Goal: Task Accomplishment & Management: Use online tool/utility

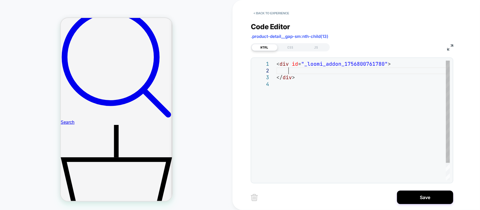
scroll to position [286, 0]
click at [287, 45] on div "CSS" at bounding box center [291, 47] width 26 height 7
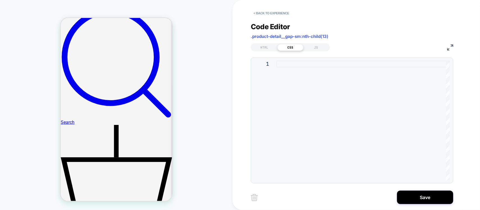
click at [298, 82] on div at bounding box center [363, 121] width 174 height 120
type textarea "**********"
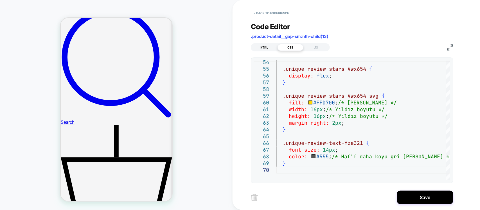
click at [264, 47] on div "HTML" at bounding box center [265, 47] width 26 height 7
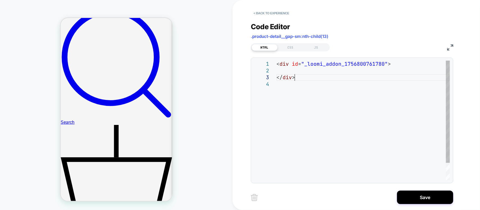
scroll to position [0, 0]
click at [300, 75] on div "< div id = "_loomi_addon_1756800761780" > </ div >" at bounding box center [363, 131] width 174 height 140
click at [305, 71] on div "< div id = "_loomi_addon_1756800761780" > </ div >" at bounding box center [363, 131] width 174 height 140
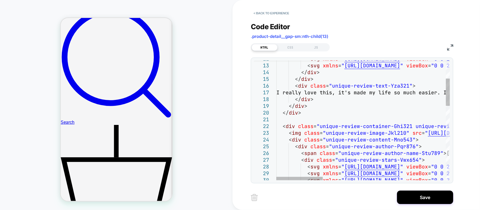
type textarea "**********"
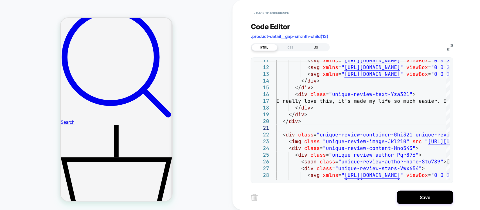
click at [319, 49] on div "JS" at bounding box center [316, 47] width 26 height 7
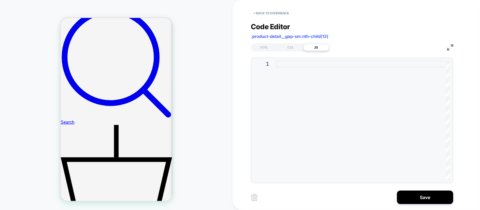
click at [282, 63] on div at bounding box center [363, 121] width 174 height 120
type textarea "**********"
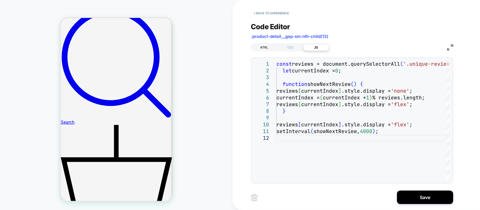
click at [271, 46] on div "HTML" at bounding box center [265, 47] width 26 height 7
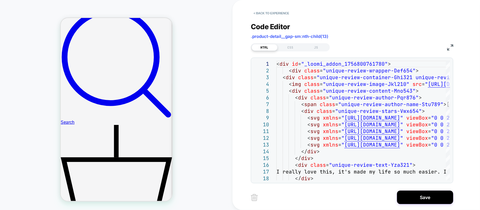
click at [443, 45] on div "HTML CSS JS" at bounding box center [352, 47] width 202 height 10
drag, startPoint x: 456, startPoint y: 47, endPoint x: 449, endPoint y: 46, distance: 7.5
click at [456, 47] on div "< Back to experience Code Editor .product-detail__gap-sm:nth-child(13) HTML CSS…" at bounding box center [356, 105] width 211 height 210
click at [449, 46] on img at bounding box center [450, 47] width 6 height 6
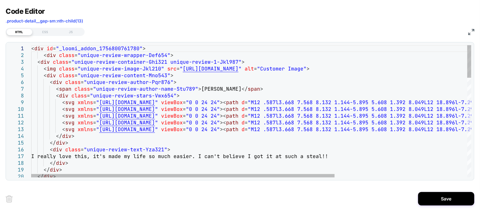
scroll to position [0, 33]
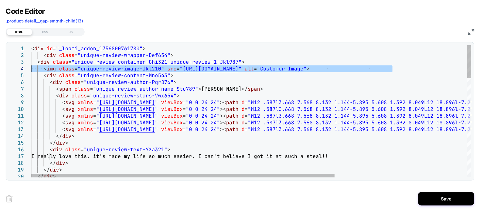
drag, startPoint x: 400, startPoint y: 67, endPoint x: 4, endPoint y: 72, distance: 395.4
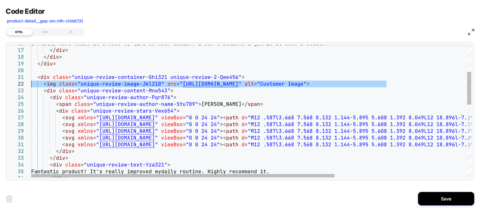
drag, startPoint x: 410, startPoint y: 82, endPoint x: 5, endPoint y: 82, distance: 405.2
click at [31, 82] on div "I really love this, it's made my life so m uch easier. I can't believe I got it…" at bounding box center [347, 204] width 632 height 531
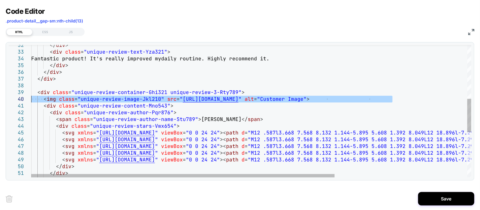
drag, startPoint x: 402, startPoint y: 99, endPoint x: 3, endPoint y: 96, distance: 398.5
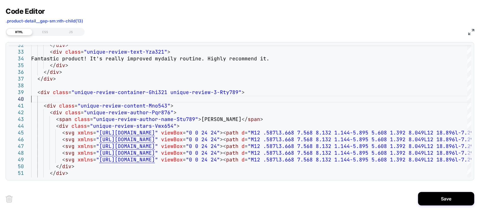
type textarea "**********"
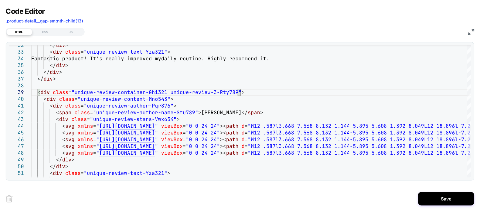
click at [473, 30] on img at bounding box center [471, 32] width 6 height 6
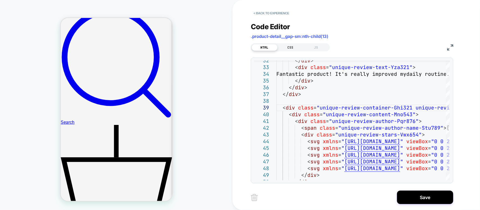
click at [292, 48] on div "CSS" at bounding box center [291, 47] width 26 height 7
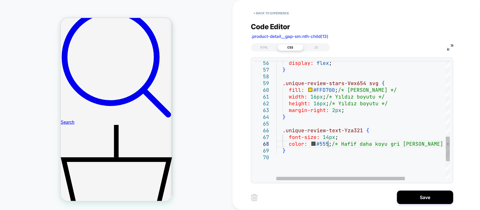
scroll to position [0, 0]
drag, startPoint x: 328, startPoint y: 144, endPoint x: 318, endPoint y: 146, distance: 10.6
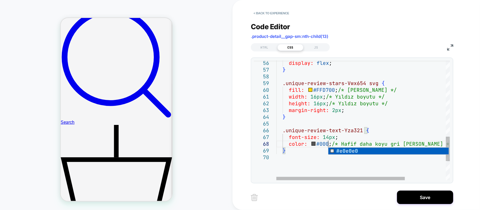
scroll to position [47, 45]
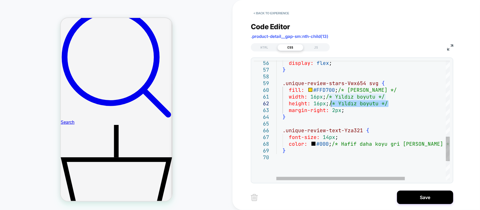
drag, startPoint x: 388, startPoint y: 103, endPoint x: 330, endPoint y: 104, distance: 58.2
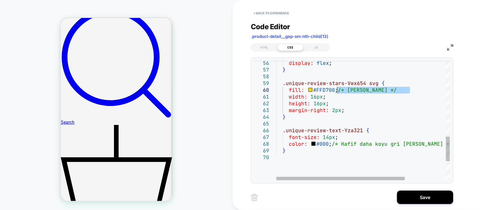
drag, startPoint x: 415, startPoint y: 89, endPoint x: 339, endPoint y: 93, distance: 76.0
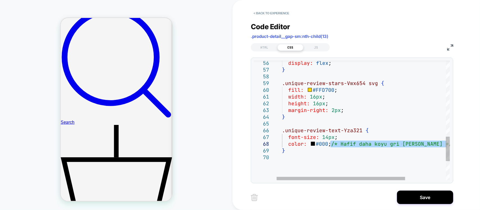
drag, startPoint x: 332, startPoint y: 144, endPoint x: 480, endPoint y: 143, distance: 147.9
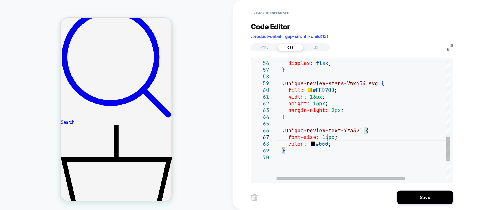
scroll to position [47, 51]
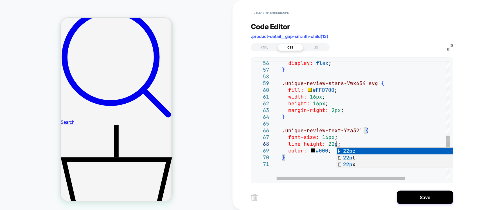
scroll to position [47, 64]
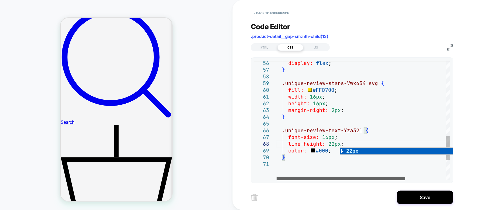
click at [339, 178] on div at bounding box center [341, 178] width 129 height 3
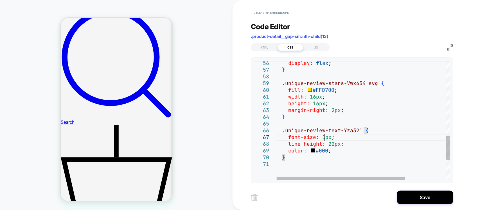
type textarea "**********"
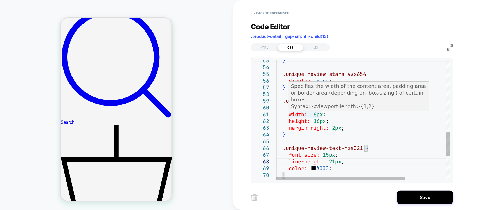
click at [316, 116] on div "display: flex ; } .unique-review-stars-Vwx654 svg { fill: #FFD700 ; width: 16px…" at bounding box center [390, 2] width 229 height 592
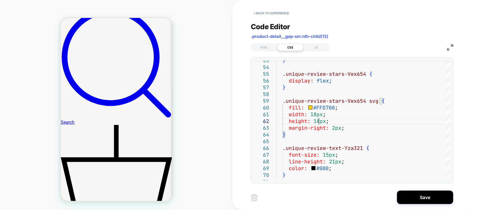
scroll to position [6, 42]
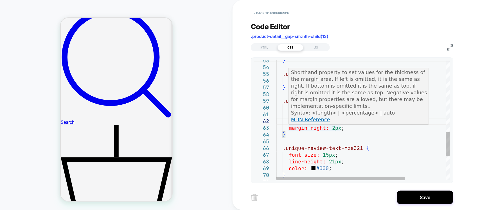
click at [335, 130] on div "display: flex ; } .unique-review-stars-Vwx654 svg { fill: #FFD700 ; width: 18px…" at bounding box center [390, 2] width 229 height 592
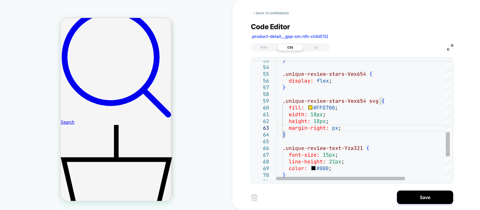
scroll to position [13, 58]
click at [233, 162] on div "**********" at bounding box center [356, 105] width 247 height 210
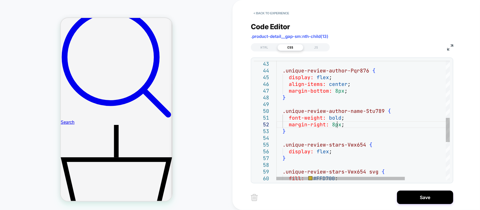
click at [336, 127] on div "display: flex ; } .unique-review-stars-Vwx654 svg { fill: #FFD700 ; } .unique-r…" at bounding box center [390, 73] width 229 height 592
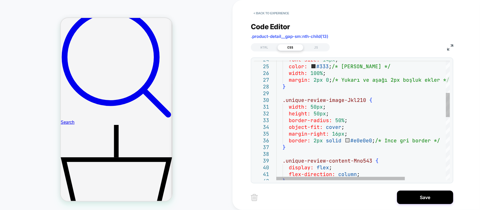
click at [389, 136] on div "display: flex ; flex-direction: column ; } } .unique-review-content-Mno543 { ma…" at bounding box center [390, 197] width 229 height 592
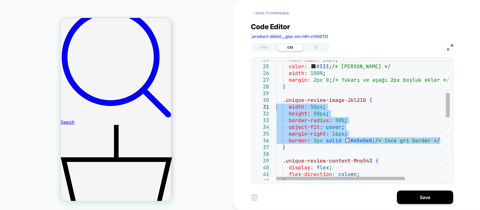
drag, startPoint x: 442, startPoint y: 143, endPoint x: 297, endPoint y: 141, distance: 144.6
click at [279, 106] on div "display: flex ; flex-direction: column ; } } .unique-review-content-Mno543 { ma…" at bounding box center [390, 197] width 229 height 592
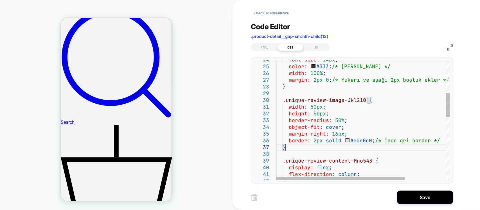
click at [298, 150] on div "display: flex ; flex-direction: column ; } } .unique-review-content-Mno543 { ma…" at bounding box center [390, 197] width 229 height 592
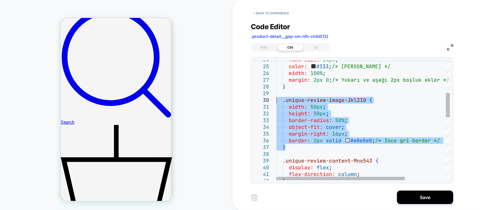
drag, startPoint x: 296, startPoint y: 150, endPoint x: 254, endPoint y: 100, distance: 64.9
click at [276, 100] on div "display: flex ; flex-direction: column ; } } .unique-review-content-Mno543 { ma…" at bounding box center [390, 197] width 229 height 592
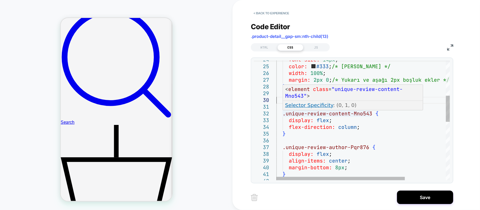
click at [283, 107] on div "< element class = "unique-review-content-Mno543" > Selector Specificity : (0, 1…" at bounding box center [353, 98] width 141 height 26
click at [280, 112] on div "display: flex ; flex-direction: column ; } .unique-review-content-Mno543 { marg…" at bounding box center [390, 173] width 229 height 545
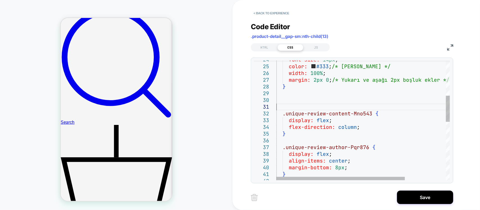
click at [280, 109] on div "display: flex ; flex-direction: column ; } .unique-review-content-Mno543 { marg…" at bounding box center [390, 173] width 229 height 545
click at [282, 111] on div "display: flex ; flex-direction: column ; } .unique-review-content-Mno543 { marg…" at bounding box center [390, 173] width 229 height 545
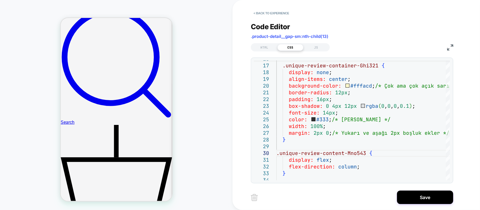
click at [450, 48] on img at bounding box center [450, 47] width 6 height 6
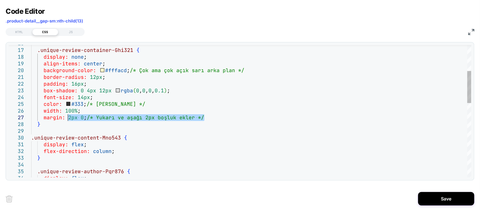
drag, startPoint x: 212, startPoint y: 116, endPoint x: 67, endPoint y: 118, distance: 144.8
click at [67, 118] on div "display: flex ; flex-direction: column ; } .unique-review-content-Mno543 { marg…" at bounding box center [251, 211] width 440 height 544
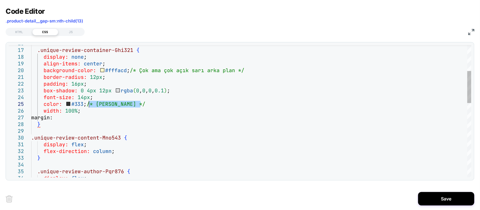
drag, startPoint x: 149, startPoint y: 105, endPoint x: 88, endPoint y: 105, distance: 61.6
click at [88, 105] on div "display: flex ; flex-direction: column ; } .unique-review-content-Mno543 { marg…" at bounding box center [251, 211] width 440 height 544
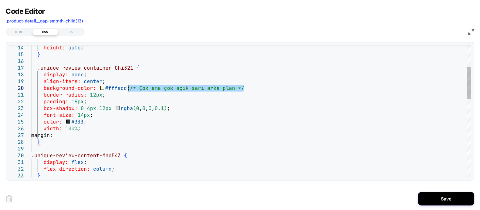
drag, startPoint x: 255, startPoint y: 86, endPoint x: 129, endPoint y: 88, distance: 126.6
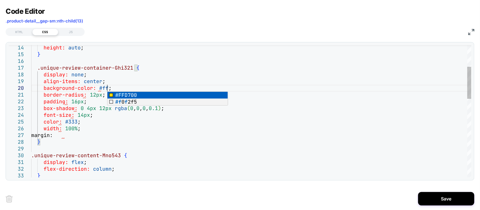
scroll to position [60, 79]
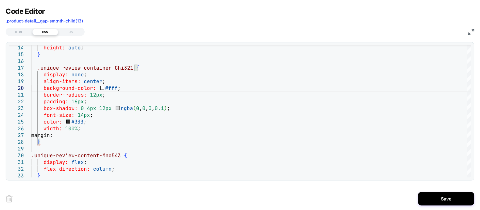
click at [470, 36] on div "HTML CSS JS" at bounding box center [240, 31] width 469 height 10
click at [470, 33] on img at bounding box center [471, 32] width 6 height 6
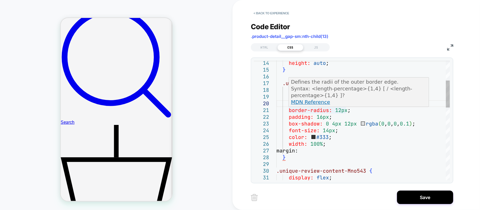
drag, startPoint x: 339, startPoint y: 113, endPoint x: 348, endPoint y: 120, distance: 11.4
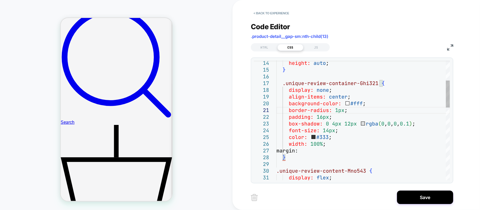
scroll to position [6, 64]
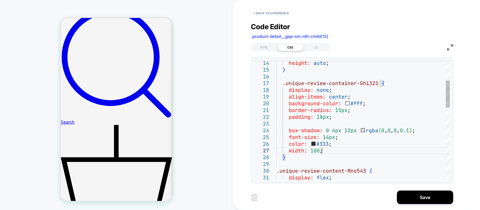
scroll to position [40, 44]
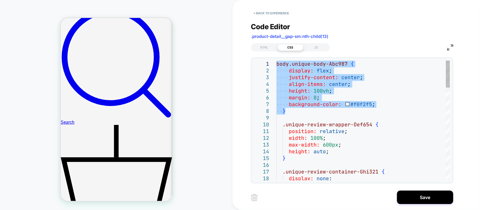
drag, startPoint x: 292, startPoint y: 110, endPoint x: 265, endPoint y: 57, distance: 59.5
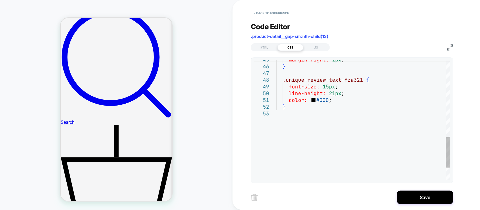
scroll to position [20, 48]
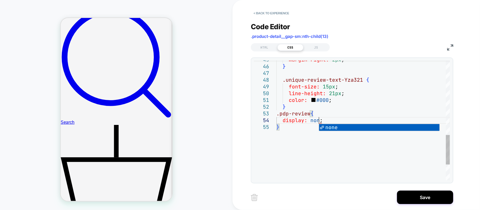
scroll to position [20, 45]
click at [272, 157] on div "48 49 50 51 52 53 45 46 47 54 55" at bounding box center [265, 2] width 22 height 484
click at [274, 148] on div "48 49 50 51 52 53 45 46 47 54 55" at bounding box center [265, 2] width 22 height 484
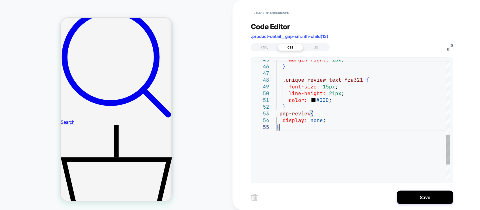
click at [324, 141] on div ".unique-review-text-Yza321 { font-size: 15px ; line-height: 21px ; color: #000 …" at bounding box center [363, 2] width 174 height 484
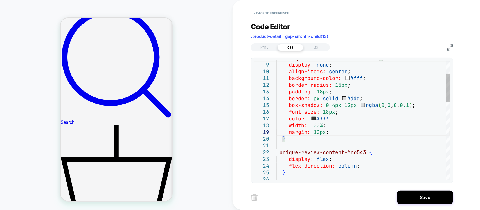
scroll to position [54, 54]
type textarea "**********"
click at [271, 44] on div "HTML" at bounding box center [265, 47] width 26 height 7
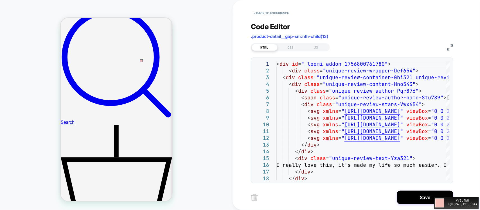
click at [136, 54] on div "#f3bfb8 rgb(243,191,184)" at bounding box center [240, 105] width 480 height 210
click at [291, 51] on div "CSS" at bounding box center [291, 47] width 26 height 7
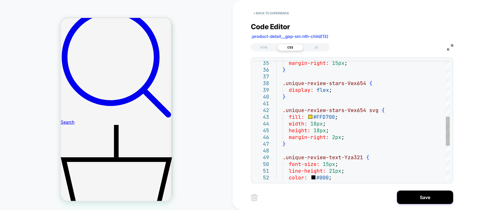
click at [335, 120] on div "margin-right: 15px ; } .unique-review-stars-Vwx654 { display: flex ; } .unique-…" at bounding box center [363, 75] width 174 height 491
drag, startPoint x: 320, startPoint y: 117, endPoint x: 322, endPoint y: 121, distance: 5.2
click at [320, 118] on div "margin-right: 15px ; } .unique-review-stars-Vwx654 { display: flex ; } .unique-…" at bounding box center [363, 75] width 174 height 491
type textarea "**********"
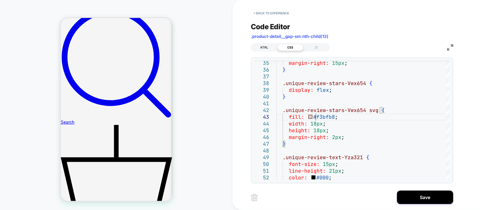
click at [268, 49] on div "HTML" at bounding box center [265, 47] width 26 height 7
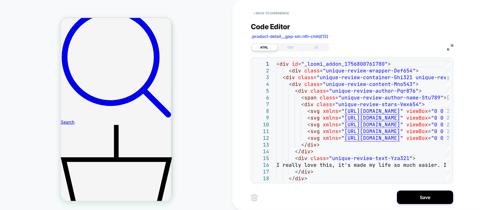
click at [448, 46] on img at bounding box center [450, 47] width 6 height 6
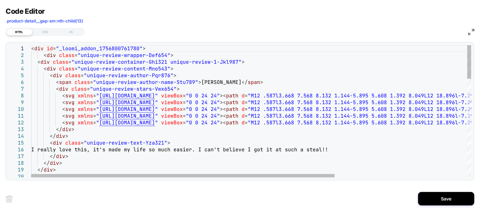
scroll to position [0, 397]
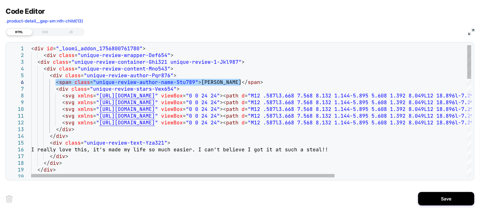
drag, startPoint x: 242, startPoint y: 83, endPoint x: 57, endPoint y: 84, distance: 185.3
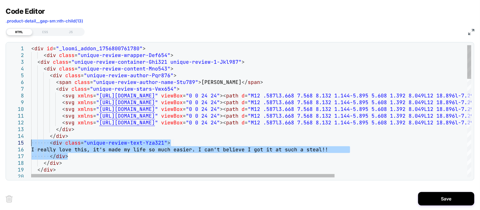
drag, startPoint x: 64, startPoint y: 156, endPoint x: 13, endPoint y: 144, distance: 52.5
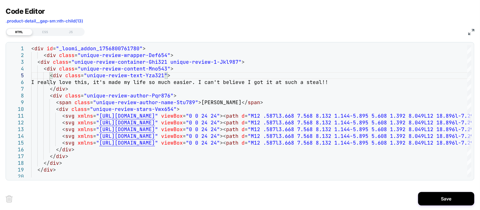
click at [467, 31] on div "HTML CSS JS" at bounding box center [240, 31] width 469 height 10
click at [470, 33] on img at bounding box center [471, 32] width 6 height 6
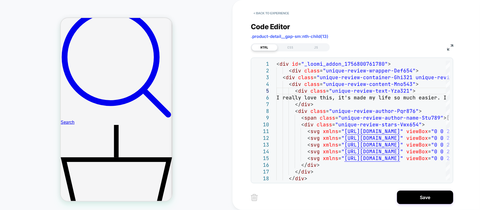
click at [448, 47] on img at bounding box center [450, 47] width 6 height 6
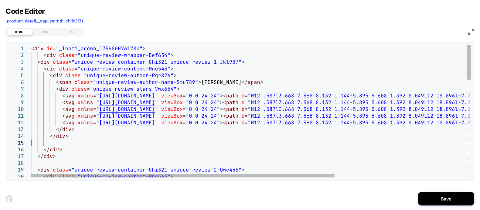
type textarea "**********"
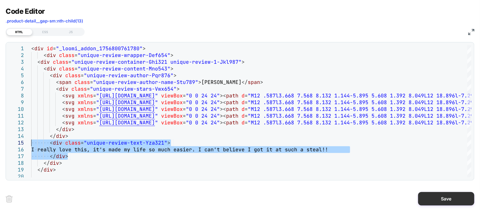
click at [449, 201] on button "Save" at bounding box center [446, 198] width 56 height 13
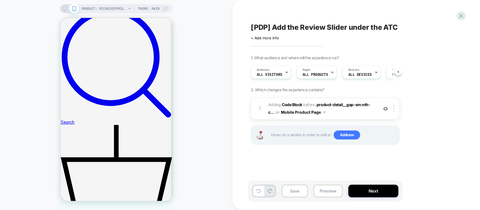
scroll to position [0, 0]
click at [350, 113] on span "Adding Code Block BEFORE .product-detail__gap-sm:nth-c... .product-detail__gap-…" at bounding box center [321, 108] width 107 height 15
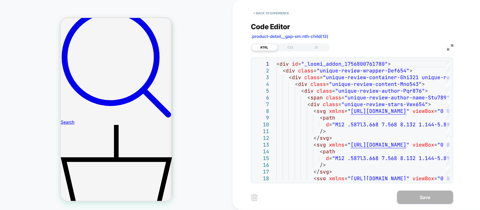
click at [283, 43] on div "HTML CSS JS" at bounding box center [290, 47] width 79 height 8
click at [290, 43] on div "HTML CSS JS" at bounding box center [352, 47] width 202 height 10
click at [293, 47] on div "CSS" at bounding box center [291, 47] width 26 height 7
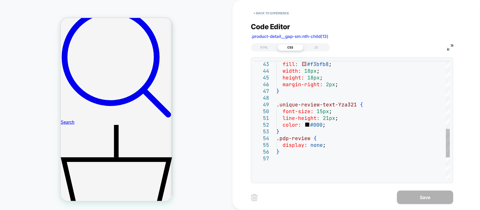
scroll to position [0, 0]
drag, startPoint x: 328, startPoint y: 64, endPoint x: 307, endPoint y: 64, distance: 20.5
click at [307, 64] on div ".unique-review-stars-Vwx654 svg { fill: #f3bfb8 ; width: 18px ; height: 18px ; …" at bounding box center [363, 27] width 174 height 498
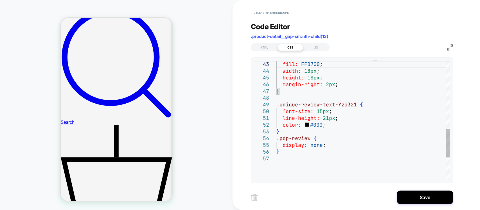
click at [307, 65] on div ".unique-review-stars-Vwx654 svg { fill: FFD700 ; width: 18px ; height: 18px ; m…" at bounding box center [363, 27] width 174 height 498
drag, startPoint x: 301, startPoint y: 64, endPoint x: 341, endPoint y: 77, distance: 41.8
click at [301, 64] on div ".unique-review-stars-Vwx654 svg { fill: FFD700 ; width: 18px ; height: 18px ; m…" at bounding box center [363, 27] width 174 height 498
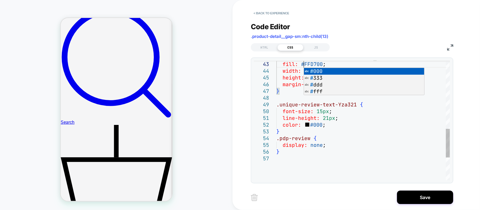
scroll to position [13, 27]
type textarea "**********"
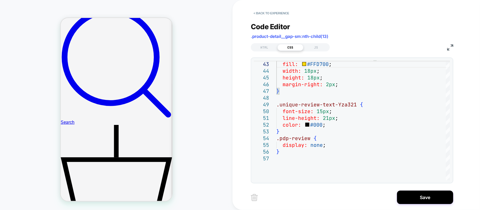
click at [209, 121] on div "PRODUCT: Microchipped Mini [tiny accessory for pet id tag cats and dogs add on …" at bounding box center [116, 105] width 233 height 199
click at [259, 46] on div "HTML" at bounding box center [265, 47] width 26 height 7
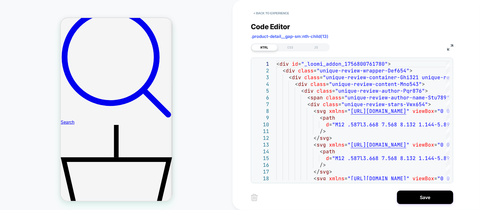
click at [450, 47] on img at bounding box center [450, 47] width 6 height 6
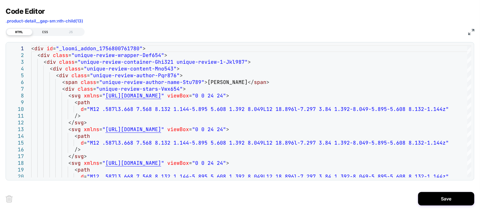
click at [43, 35] on div "CSS" at bounding box center [45, 32] width 26 height 7
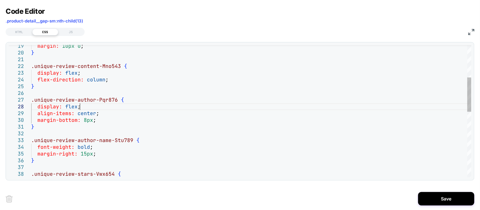
click at [95, 106] on div "margin: 10px 0 ; } .unique-review-content-Mno543 { display: flex ; flex-directi…" at bounding box center [251, 176] width 440 height 510
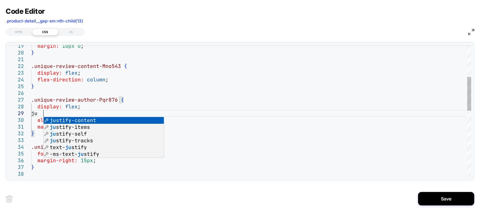
scroll to position [54, 11]
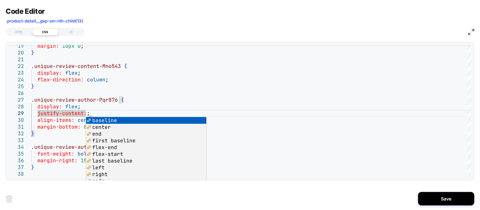
click at [475, 30] on div "**********" at bounding box center [240, 105] width 480 height 210
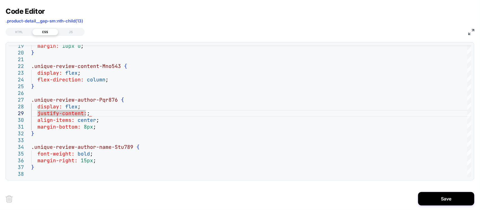
click at [471, 32] on img at bounding box center [471, 32] width 6 height 6
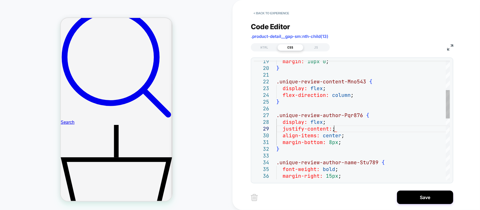
scroll to position [54, 54]
click at [334, 129] on div "margin: 10px 0 ; } .unique-review-content-Mno543 { display: flex ; flex-directi…" at bounding box center [363, 189] width 174 height 505
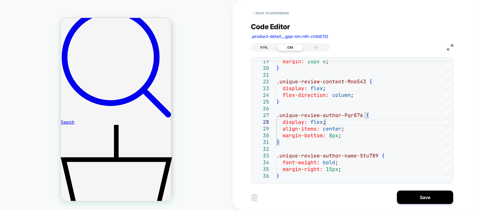
type textarea "**********"
click at [269, 45] on div "HTML" at bounding box center [265, 47] width 26 height 7
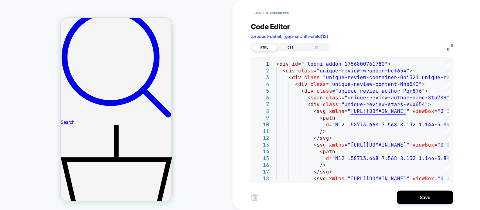
click at [292, 50] on div "CSS" at bounding box center [291, 47] width 26 height 7
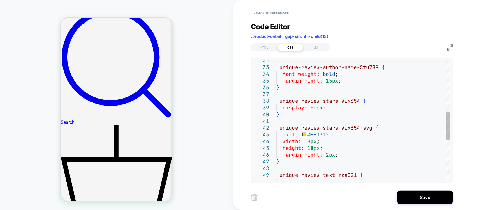
scroll to position [0, 0]
click at [308, 144] on div ".unique-review-author-name-Stu789 { font-weight: bold ; margin-right: 15px ; } …" at bounding box center [363, 97] width 174 height 498
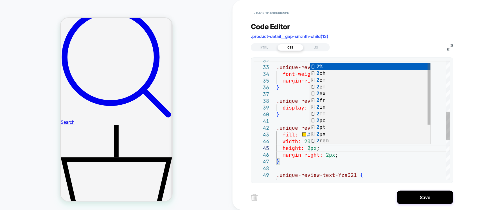
scroll to position [27, 36]
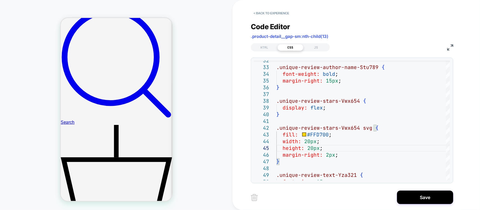
click at [241, 171] on div "**********" at bounding box center [356, 105] width 247 height 210
click at [333, 81] on div ".unique-review-author-name-Stu789 { font-weight: bold ; margin-right: 15px ; } …" at bounding box center [363, 97] width 174 height 498
click at [352, 81] on div ".unique-review-author-name-Stu789 { font-weight: bold ; margin-right: 10px ; } …" at bounding box center [363, 97] width 174 height 498
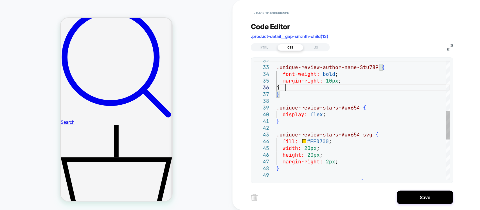
scroll to position [34, 11]
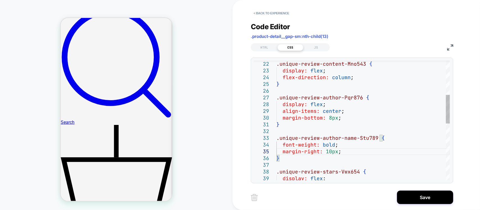
click at [347, 113] on div ".unique-review-author-name-Stu789 { font-weight: bold ; margin-right: 10px ; } …" at bounding box center [363, 168] width 174 height 498
click at [344, 117] on div ".unique-review-author-name-Stu789 { font-weight: bold ; margin-right: 10px ; } …" at bounding box center [363, 168] width 174 height 498
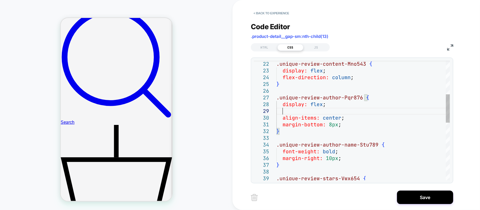
scroll to position [54, 6]
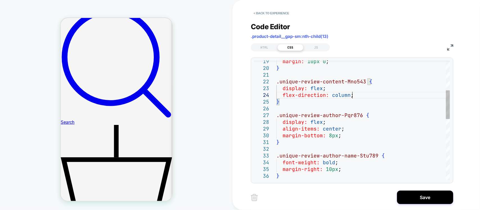
click at [366, 98] on div ".unique-review-author-name-Stu789 { font-weight: bold ; margin-right: 10px ; } …" at bounding box center [363, 186] width 174 height 498
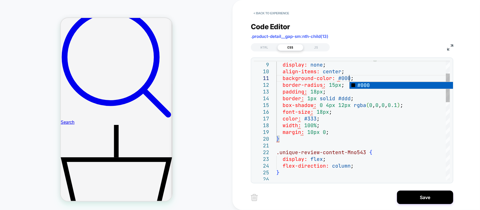
scroll to position [6, 73]
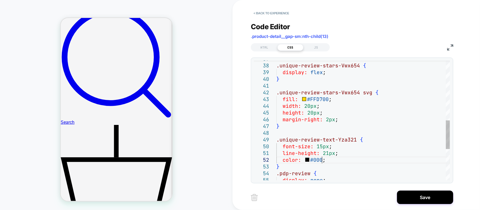
scroll to position [6, 60]
click at [323, 161] on div ".unique-review-stars-Vwx654 { display: flex ; } .unique-review-stars-Vwx654 svg…" at bounding box center [363, 62] width 174 height 498
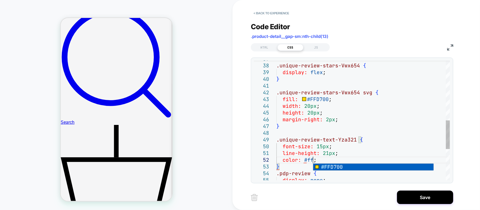
scroll to position [6, 39]
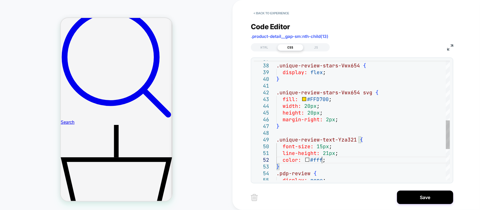
click at [413, 169] on div ".unique-review-stars-Vwx654 { display: flex ; } .unique-review-stars-Vwx654 svg…" at bounding box center [363, 62] width 174 height 498
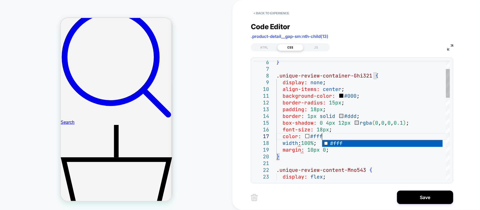
scroll to position [40, 41]
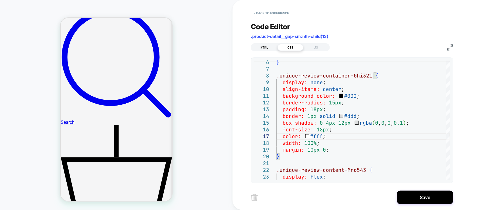
type textarea "**********"
click at [256, 45] on div "HTML" at bounding box center [265, 47] width 26 height 7
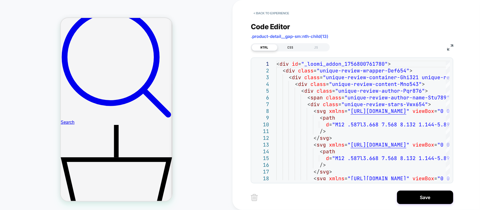
click at [292, 48] on div "CSS" at bounding box center [291, 47] width 26 height 7
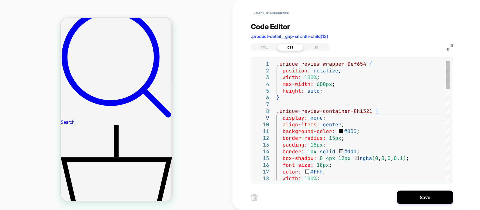
scroll to position [0, 0]
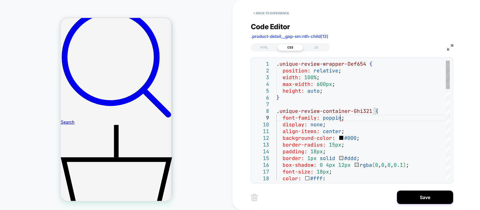
scroll to position [60, 66]
click at [458, 151] on div "**********" at bounding box center [356, 105] width 211 height 210
drag, startPoint x: 344, startPoint y: 120, endPoint x: 283, endPoint y: 121, distance: 60.2
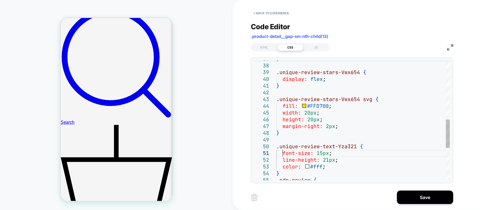
click at [283, 155] on div "} .unique-review-stars-Vwx654 { display: flex ; } .unique-review-stars-Vwx654 s…" at bounding box center [363, 65] width 174 height 505
click at [372, 167] on div "} .unique-review-stars-Vwx654 { display: flex ; } .unique-review-stars-Vwx654 s…" at bounding box center [363, 68] width 174 height 511
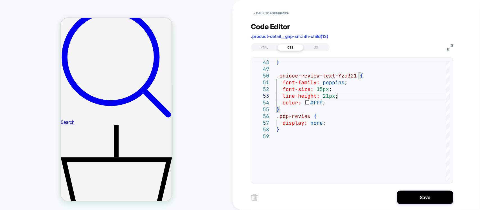
type textarea "**********"
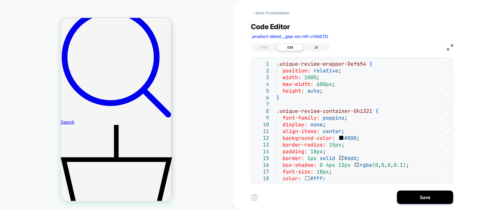
click at [314, 47] on div "JS" at bounding box center [316, 47] width 26 height 7
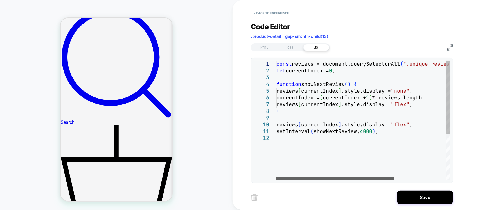
click at [276, 177] on div at bounding box center [335, 178] width 118 height 3
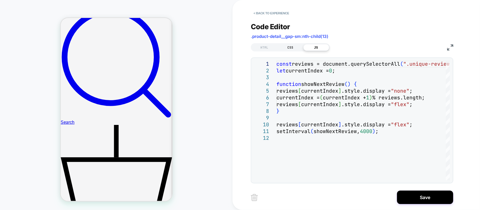
click at [292, 46] on div "CSS" at bounding box center [291, 47] width 26 height 7
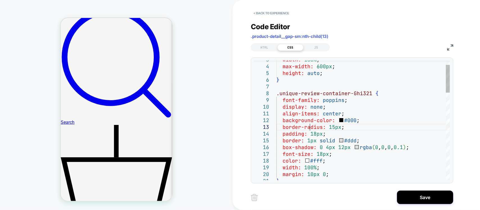
scroll to position [0, 0]
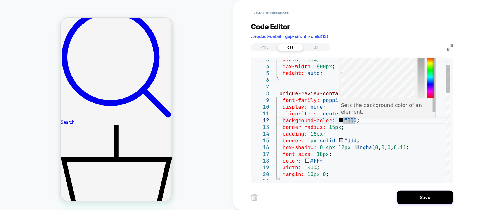
drag, startPoint x: 341, startPoint y: 97, endPoint x: 340, endPoint y: 72, distance: 25.3
click at [340, 72] on div at bounding box center [341, 71] width 3 height 3
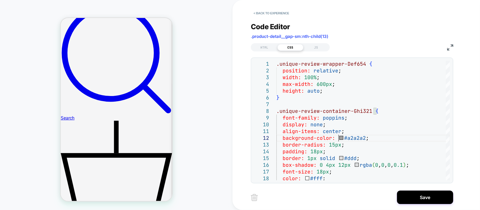
scroll to position [286, 0]
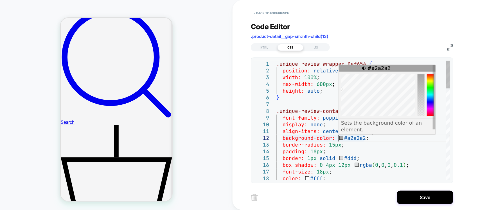
drag, startPoint x: 342, startPoint y: 89, endPoint x: 340, endPoint y: 80, distance: 9.7
click at [340, 80] on div at bounding box center [341, 79] width 3 height 3
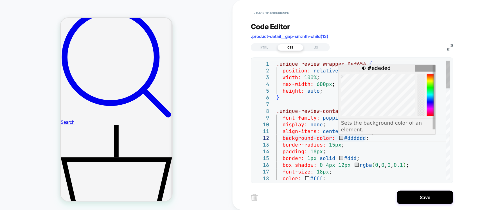
drag, startPoint x: 342, startPoint y: 80, endPoint x: 339, endPoint y: 77, distance: 3.8
click at [340, 77] on div at bounding box center [341, 76] width 3 height 3
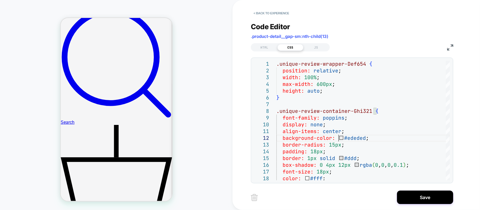
scroll to position [0, 0]
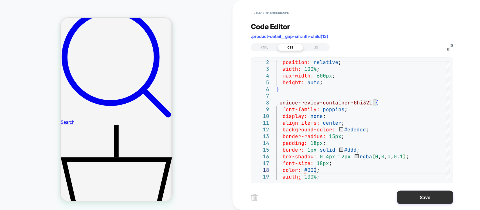
scroll to position [47, 39]
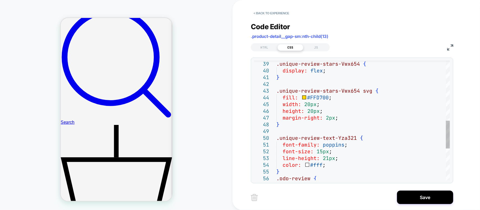
click at [322, 164] on div ".unique-review-stars-Vwx654 { display: flex ; } .unique-review-stars-Vwx654 svg…" at bounding box center [363, 59] width 174 height 511
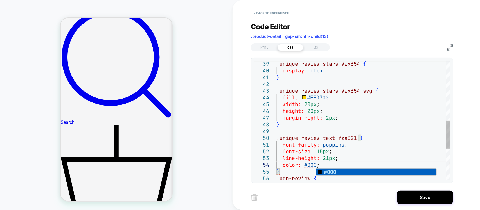
scroll to position [27, 39]
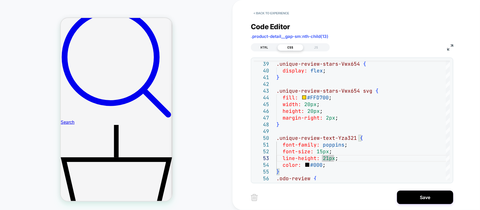
type textarea "**********"
click at [271, 47] on div "HTML" at bounding box center [265, 47] width 26 height 7
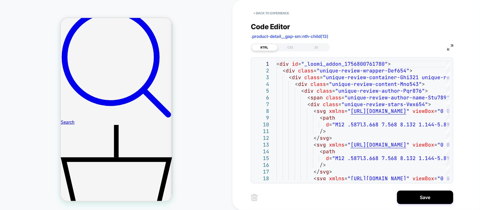
click at [451, 44] on img at bounding box center [450, 47] width 6 height 6
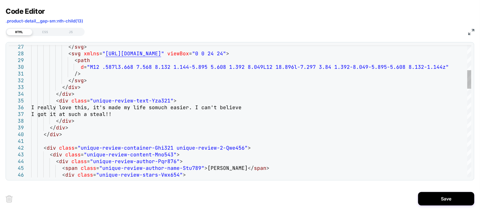
scroll to position [0, 91]
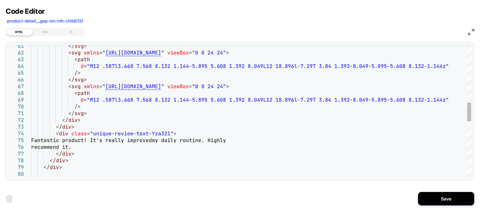
click at [106, 151] on div "</ svg > < svg xmlns = " http://www.w3.org/2000/svg " viewBox = "0 0 24 24" > <…" at bounding box center [251, 106] width 440 height 936
click at [62, 141] on div "</ svg > < svg xmlns = " http://www.w3.org/2000/svg " viewBox = "0 0 24 24" > <…" at bounding box center [251, 106] width 440 height 936
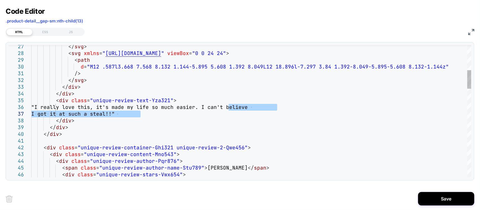
drag, startPoint x: 229, startPoint y: 108, endPoint x: 140, endPoint y: 116, distance: 89.5
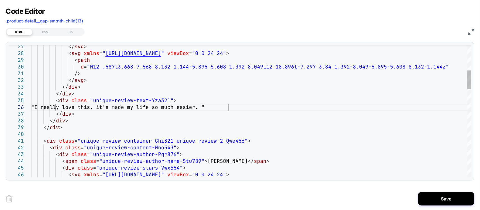
scroll to position [27, 197]
type textarea "**********"
click at [446, 197] on button "Save" at bounding box center [446, 198] width 56 height 13
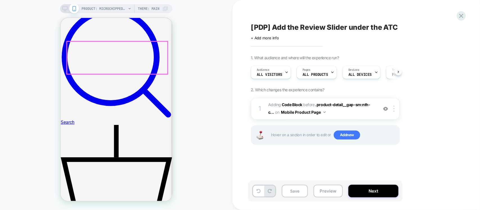
scroll to position [0, 0]
click at [293, 197] on button "Save" at bounding box center [295, 191] width 26 height 13
click at [316, 192] on button "Preview" at bounding box center [328, 191] width 29 height 13
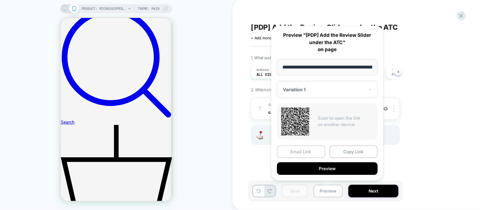
scroll to position [0, 214]
click at [342, 150] on button "Copy Link" at bounding box center [354, 152] width 48 height 13
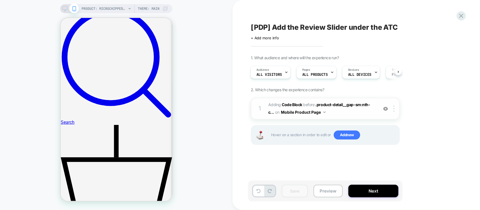
click at [372, 113] on span "Adding Code Block BEFORE .product-detail__gap-sm:nth-c... .product-detail__gap-…" at bounding box center [321, 108] width 107 height 15
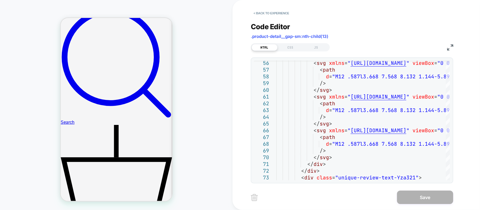
click at [448, 49] on img at bounding box center [450, 47] width 6 height 6
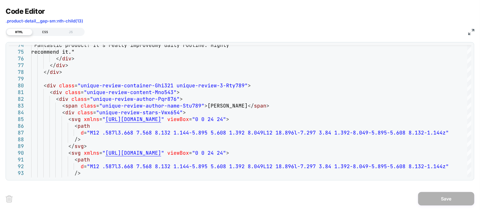
click at [48, 34] on div "CSS" at bounding box center [45, 32] width 26 height 7
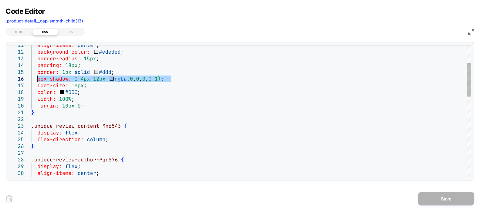
drag, startPoint x: 183, startPoint y: 81, endPoint x: 36, endPoint y: 79, distance: 147.4
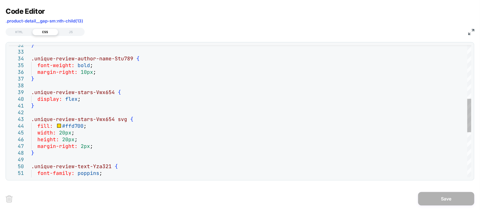
click at [87, 127] on div "} .unique-review-author-name-Stu789 { font-weight: bold ; margin-right: 10px ; …" at bounding box center [251, 95] width 440 height 524
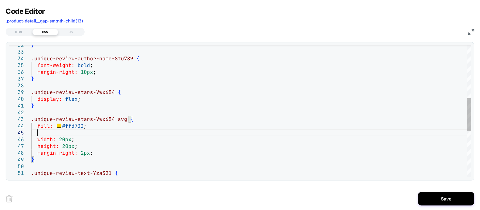
scroll to position [27, 6]
click at [470, 32] on img at bounding box center [471, 32] width 6 height 6
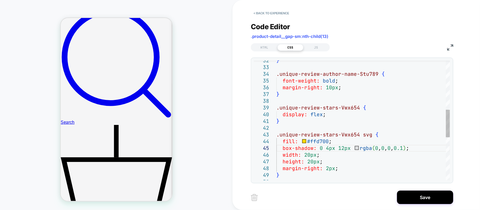
scroll to position [27, 133]
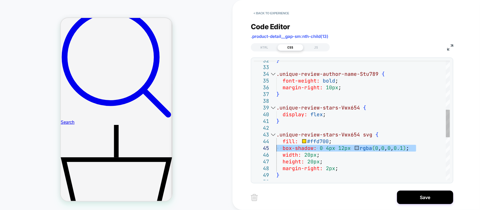
drag, startPoint x: 427, startPoint y: 149, endPoint x: 272, endPoint y: 145, distance: 154.7
click at [276, 148] on div "} .unique-review-author-name-Stu789 { font-weight: bold ; margin-right: 10px ; …" at bounding box center [363, 107] width 174 height 518
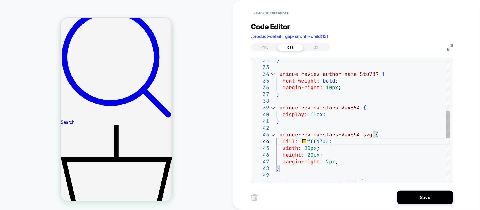
type textarea "**********"
click at [313, 111] on div "} .unique-review-author-name-Stu789 { font-weight: bold ; margin-right: 10px ; …" at bounding box center [363, 103] width 174 height 511
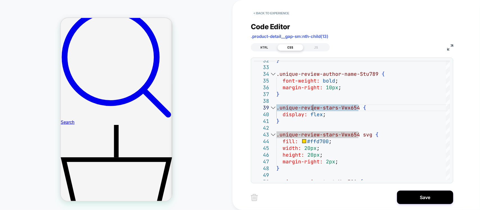
click at [266, 46] on div "HTML" at bounding box center [265, 47] width 26 height 7
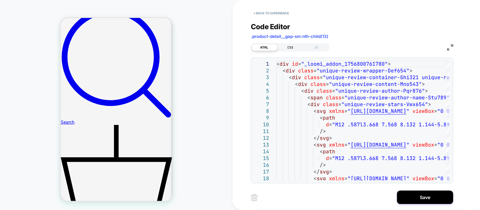
click at [286, 44] on div "CSS" at bounding box center [291, 47] width 26 height 7
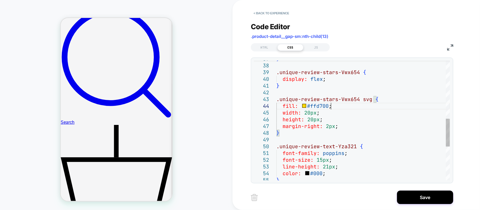
click at [336, 107] on div "} .unique-review-stars-Vwx654 { display: flex ; } .unique-review-stars-Vwx654 s…" at bounding box center [363, 68] width 174 height 511
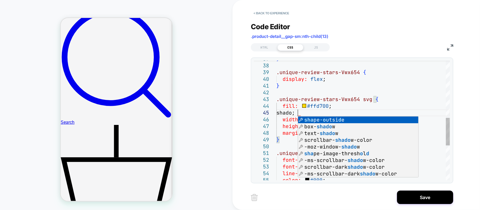
scroll to position [27, 24]
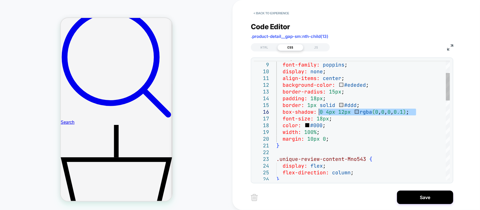
drag, startPoint x: 415, startPoint y: 112, endPoint x: 318, endPoint y: 113, distance: 97.3
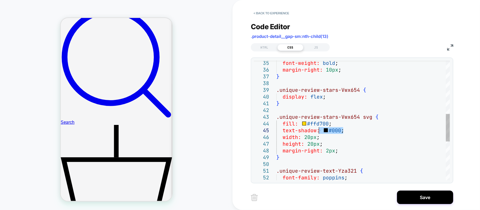
drag, startPoint x: 343, startPoint y: 129, endPoint x: 321, endPoint y: 131, distance: 22.6
click at [321, 131] on div "font-weight: bold ; margin-right: 10px ; } .unique-review-stars-Vwx654 { displa…" at bounding box center [363, 89] width 174 height 518
click at [323, 132] on div "font-weight: bold ; margin-right: 10px ; } .unique-review-stars-Vwx654 { displa…" at bounding box center [363, 89] width 174 height 518
click at [341, 138] on div "font-weight: bold ; margin-right: 10px ; } .unique-review-stars-Vwx654 { displa…" at bounding box center [363, 89] width 174 height 518
drag, startPoint x: 418, startPoint y: 132, endPoint x: 284, endPoint y: 131, distance: 133.9
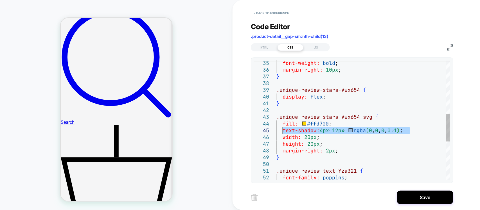
click at [284, 131] on div "font-weight: bold ; margin-right: 10px ; } .unique-review-stars-Vwx654 { displa…" at bounding box center [363, 89] width 174 height 518
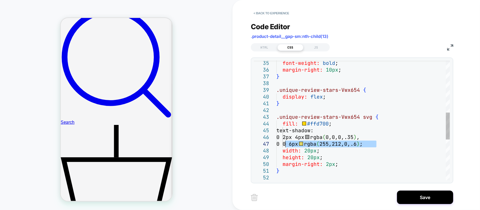
drag, startPoint x: 383, startPoint y: 144, endPoint x: 349, endPoint y: 143, distance: 34.0
click at [288, 144] on div "font-weight: bold ; margin-right: 10px ; } .unique-review-stars-Vwx654 { displa…" at bounding box center [363, 96] width 174 height 532
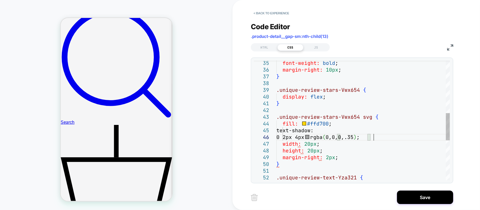
scroll to position [33, 91]
drag, startPoint x: 296, startPoint y: 137, endPoint x: 322, endPoint y: 145, distance: 27.0
click at [297, 137] on div "font-weight: bold ; margin-right: 10px ; } .unique-review-stars-Vwx654 { displa…" at bounding box center [363, 92] width 174 height 525
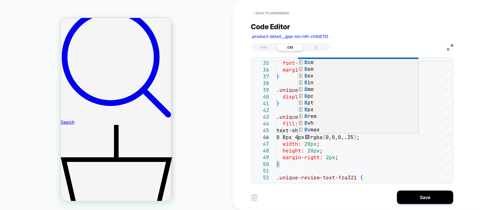
click at [241, 162] on div "**********" at bounding box center [356, 105] width 247 height 210
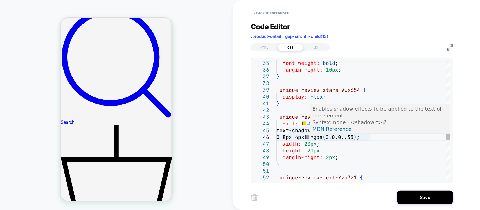
click at [311, 138] on div "font-weight: bold ; margin-right: 10px ; } .unique-review-stars-Vwx654 { displa…" at bounding box center [363, 92] width 174 height 525
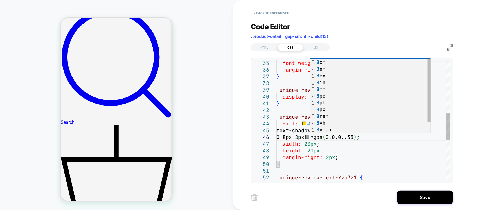
scroll to position [33, 36]
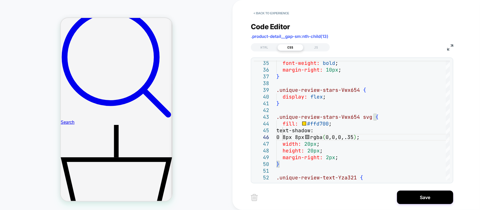
type textarea "**********"
click at [233, 162] on div "**********" at bounding box center [356, 105] width 247 height 210
drag, startPoint x: 421, startPoint y: 205, endPoint x: 423, endPoint y: 202, distance: 3.8
click at [421, 205] on div "**********" at bounding box center [356, 105] width 211 height 210
click at [424, 201] on button "Save" at bounding box center [425, 197] width 56 height 13
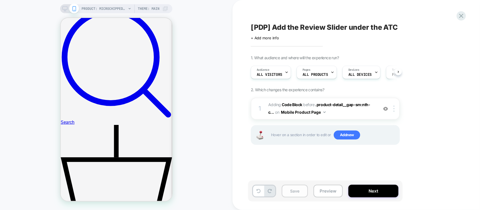
scroll to position [0, 0]
click at [296, 189] on button "Save" at bounding box center [295, 191] width 26 height 13
drag, startPoint x: 294, startPoint y: 189, endPoint x: 301, endPoint y: 202, distance: 14.5
click at [301, 202] on div "Save Preview Next" at bounding box center [356, 194] width 211 height 27
click at [324, 191] on button "Preview" at bounding box center [328, 191] width 29 height 13
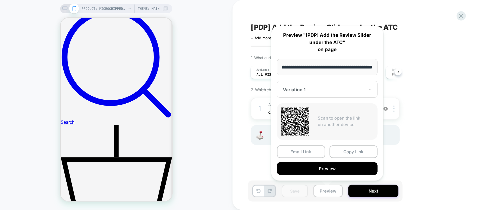
scroll to position [0, 0]
drag, startPoint x: 362, startPoint y: 138, endPoint x: 421, endPoint y: 116, distance: 63.4
click at [421, 116] on div "1. What audience and where will the experience run? Audience All Visitors Pages…" at bounding box center [353, 107] width 205 height 104
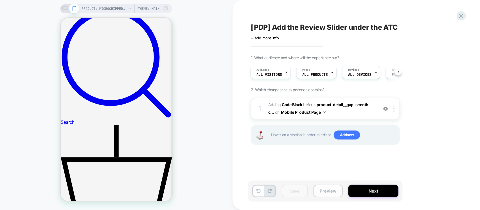
click at [314, 191] on button "Preview" at bounding box center [328, 191] width 29 height 13
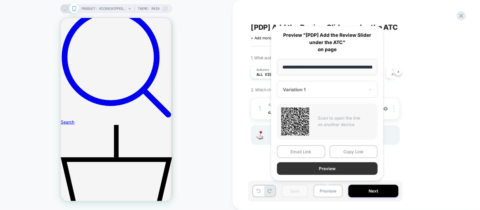
click at [336, 164] on button "Preview" at bounding box center [327, 169] width 101 height 13
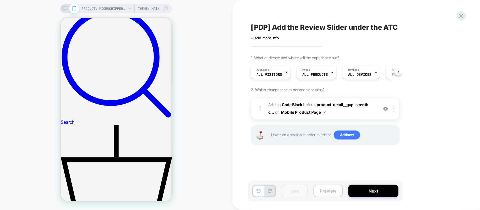
click at [330, 192] on button "Preview" at bounding box center [328, 191] width 29 height 13
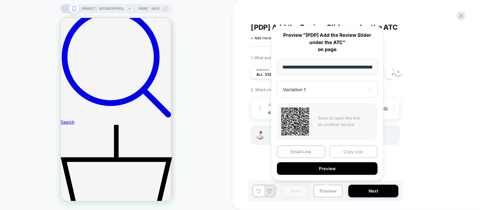
click at [346, 151] on button "Copy Link" at bounding box center [354, 152] width 48 height 13
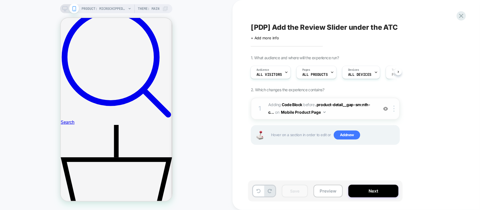
click at [342, 116] on span "Adding Code Block BEFORE .product-detail__gap-sm:nth-c... .product-detail__gap-…" at bounding box center [321, 108] width 107 height 15
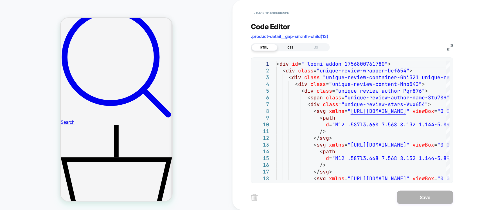
click at [292, 47] on div "CSS" at bounding box center [291, 47] width 26 height 7
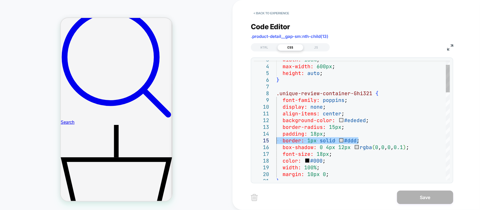
drag, startPoint x: 366, startPoint y: 138, endPoint x: 254, endPoint y: 140, distance: 111.9
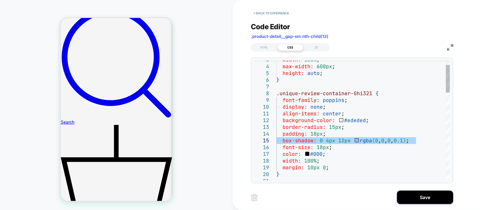
drag, startPoint x: 423, startPoint y: 140, endPoint x: 264, endPoint y: 140, distance: 158.9
drag, startPoint x: 422, startPoint y: 142, endPoint x: 274, endPoint y: 144, distance: 148.5
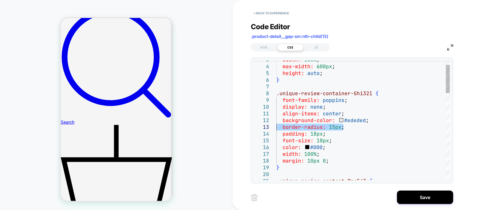
drag, startPoint x: 304, startPoint y: 126, endPoint x: 254, endPoint y: 126, distance: 50.1
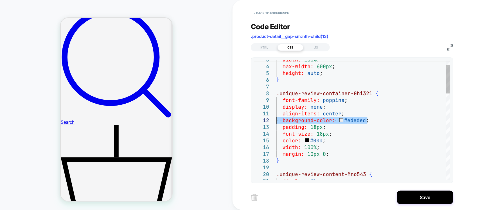
drag, startPoint x: 373, startPoint y: 120, endPoint x: 261, endPoint y: 120, distance: 112.5
type textarea "**********"
click at [262, 47] on div "HTML" at bounding box center [265, 47] width 26 height 7
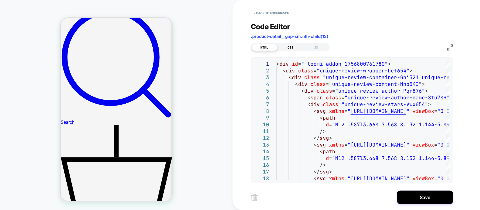
click at [285, 47] on div "CSS" at bounding box center [291, 47] width 26 height 7
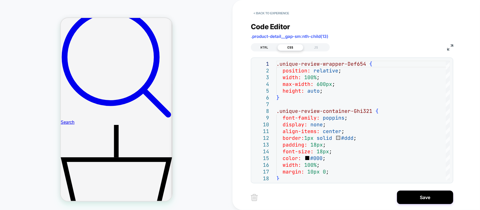
click at [269, 48] on div "HTML" at bounding box center [265, 47] width 26 height 7
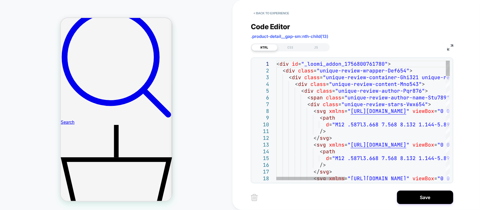
type textarea "**********"
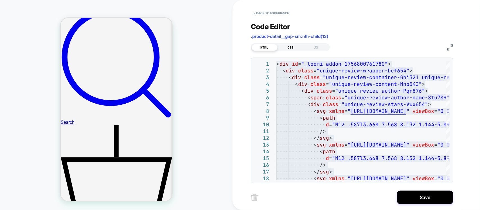
click at [297, 47] on div "CSS" at bounding box center [291, 47] width 26 height 7
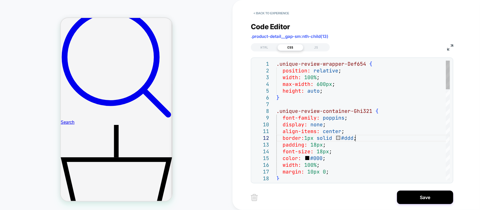
type textarea "**********"
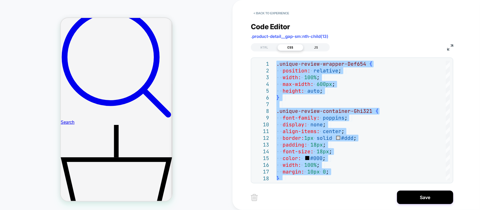
click at [320, 44] on div "HTML CSS JS" at bounding box center [290, 47] width 79 height 8
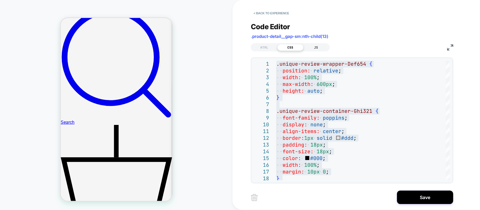
click at [321, 47] on div "JS" at bounding box center [316, 47] width 26 height 7
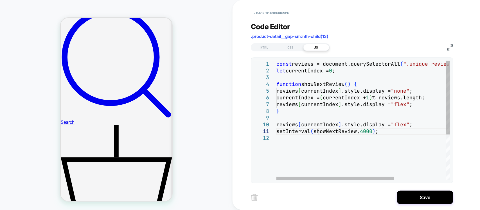
click at [320, 135] on div "const reviews = document.querySelectorAll ( ".unique-review-container-Ghi321" )…" at bounding box center [401, 158] width 250 height 194
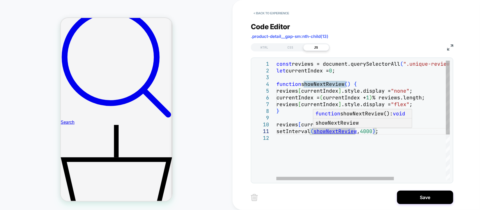
type textarea "**********"
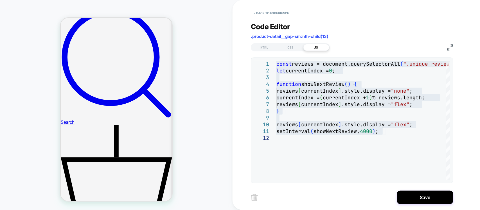
click at [293, 51] on div "HTML CSS JS" at bounding box center [290, 47] width 79 height 8
click at [294, 48] on div "CSS" at bounding box center [291, 47] width 26 height 7
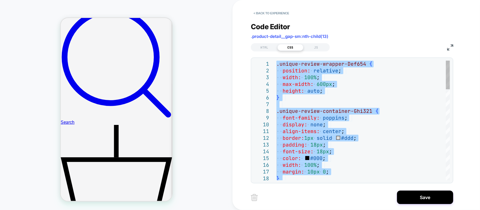
type textarea "**********"
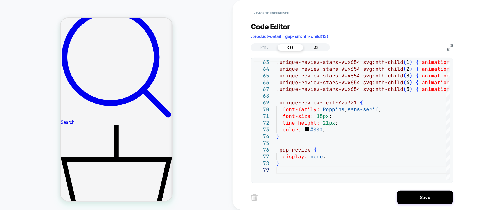
click at [317, 47] on div "JS" at bounding box center [316, 47] width 26 height 7
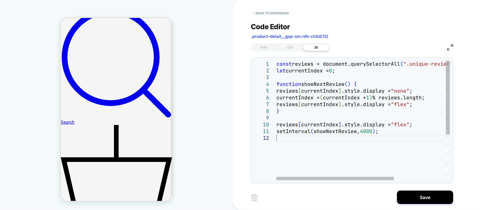
click at [341, 140] on div "const reviews = document.querySelectorAll ( ".unique-review-container-Ghi321" )…" at bounding box center [401, 158] width 250 height 194
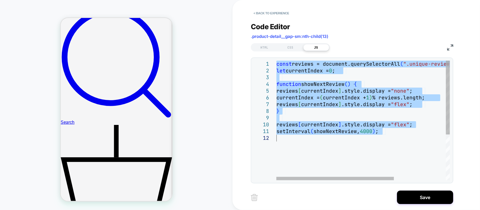
type textarea "**********"
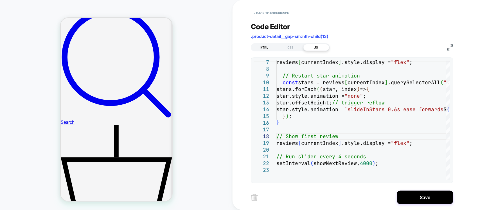
click at [268, 49] on div "HTML" at bounding box center [265, 47] width 26 height 7
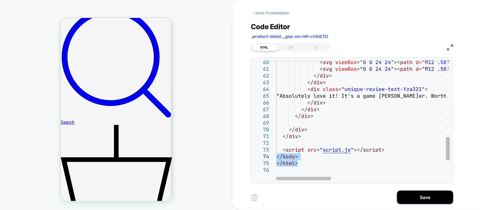
drag, startPoint x: 290, startPoint y: 161, endPoint x: 277, endPoint y: 158, distance: 13.0
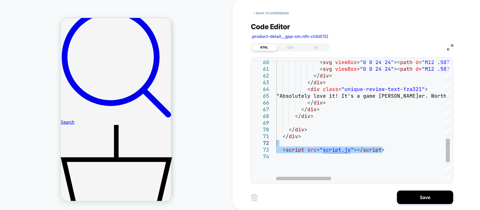
scroll to position [0, 24]
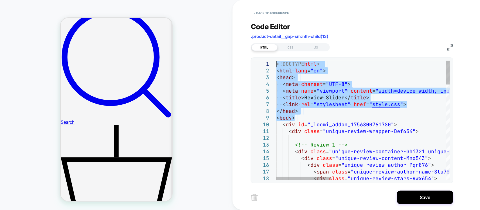
drag, startPoint x: 279, startPoint y: 120, endPoint x: 244, endPoint y: 61, distance: 68.6
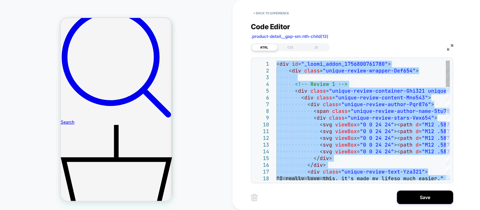
type textarea "****** ********"
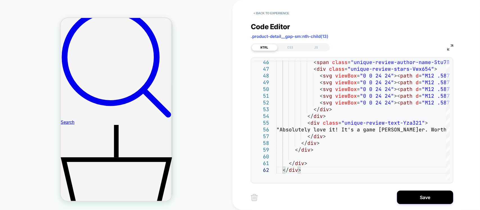
click at [289, 41] on div "Code Editor .product-detail__gap-sm:nth-child(13)" at bounding box center [352, 31] width 202 height 19
click at [289, 44] on div "CSS" at bounding box center [291, 47] width 26 height 7
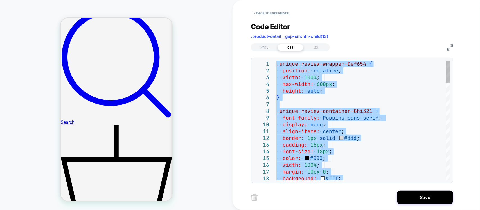
type textarea "**********"
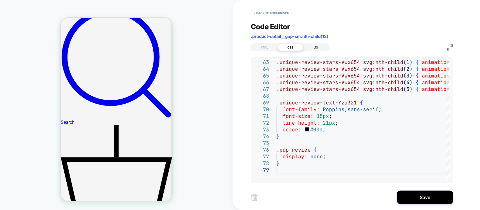
click at [310, 46] on div "JS" at bounding box center [316, 47] width 26 height 7
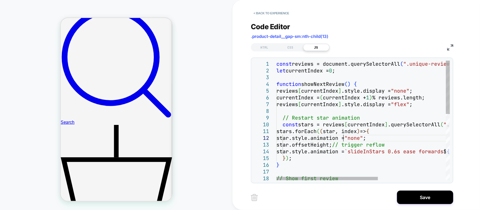
click at [343, 138] on div "const reviews = document.querySelectorAll ( ".unique-review-container-Ghi321" )…" at bounding box center [420, 195] width 289 height 268
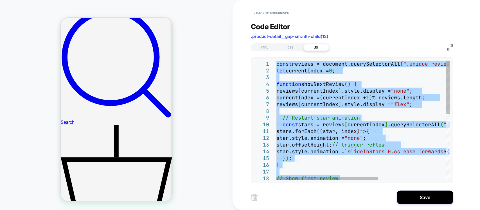
type textarea "**********"
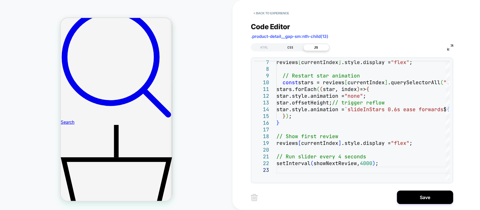
click at [280, 47] on div "CSS" at bounding box center [291, 47] width 26 height 7
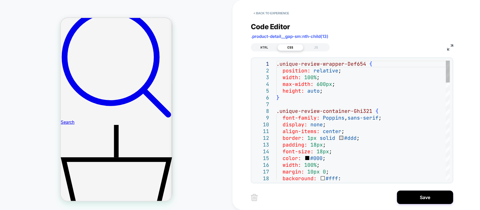
click at [262, 47] on div "HTML" at bounding box center [265, 47] width 26 height 7
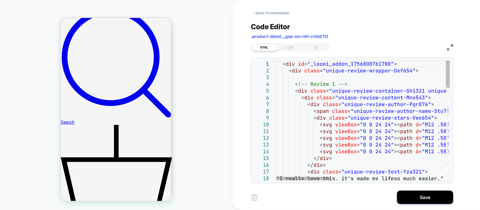
type textarea "**********"
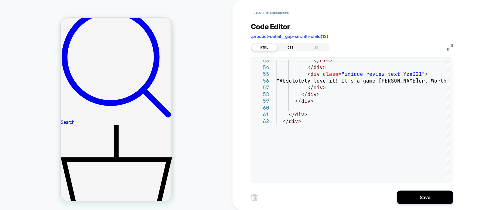
click at [298, 49] on div "CSS" at bounding box center [291, 47] width 26 height 7
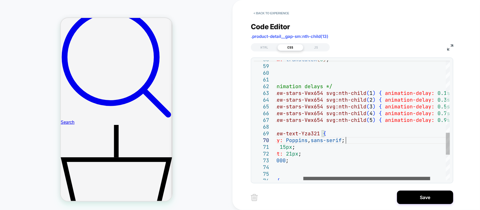
click at [362, 177] on div at bounding box center [366, 178] width 127 height 3
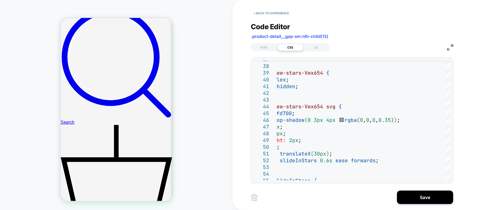
click at [451, 47] on img at bounding box center [450, 47] width 6 height 6
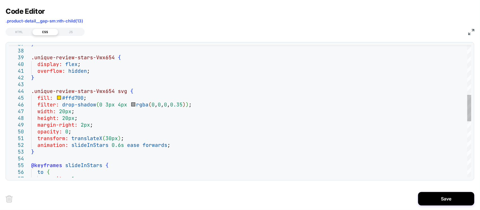
scroll to position [0, 106]
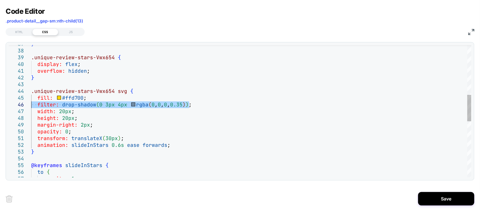
drag, startPoint x: 197, startPoint y: 103, endPoint x: 28, endPoint y: 102, distance: 169.3
click at [31, 102] on div "} @keyframes slideInStars { opacity: 0 ; transform: translateX ( 30px ) ; anima…" at bounding box center [251, 127] width 440 height 659
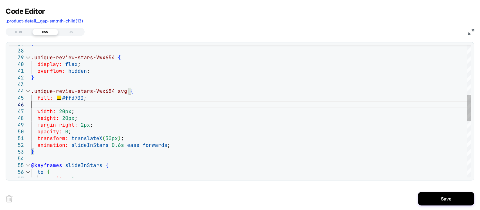
type textarea "**********"
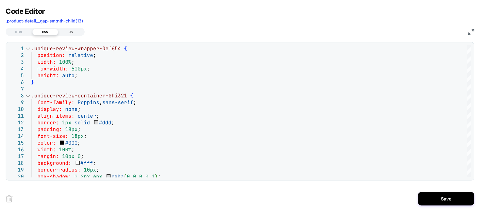
click at [75, 30] on div "JS" at bounding box center [71, 32] width 26 height 7
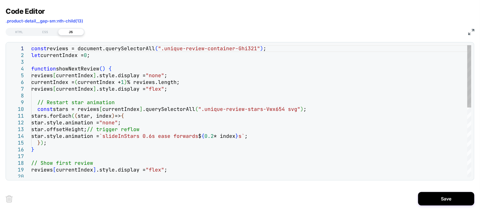
click at [135, 112] on div "const reviews = document.querySelectorAll ( ".unique-review-container-Ghi321" )…" at bounding box center [251, 185] width 440 height 281
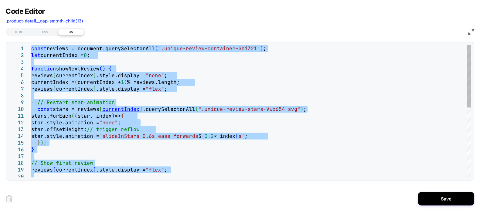
type textarea "**********"
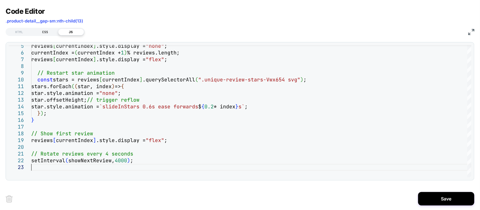
click at [49, 33] on div "CSS" at bounding box center [45, 32] width 26 height 7
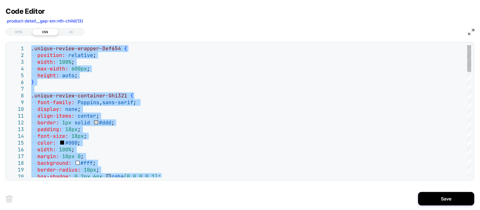
type textarea "**********"
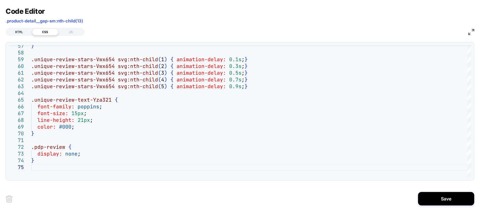
click at [22, 34] on div "HTML" at bounding box center [19, 32] width 26 height 7
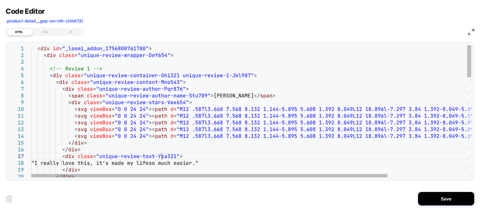
scroll to position [0, 236]
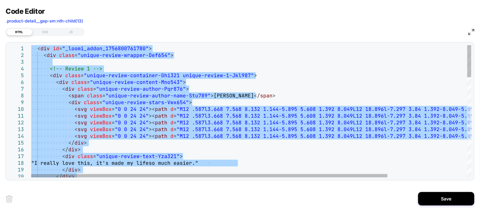
type textarea "****** ********"
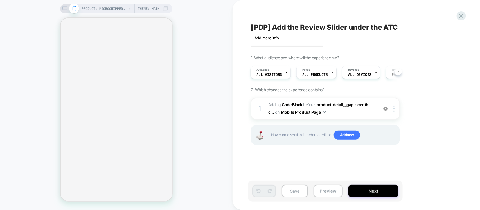
scroll to position [0, 1]
click at [352, 120] on div "1 Adding Code Block BEFORE .product-detail__gap-sm:nth-c... .product-detail__ga…" at bounding box center [325, 109] width 149 height 22
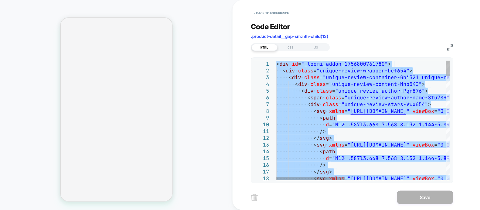
type textarea "****** ********"
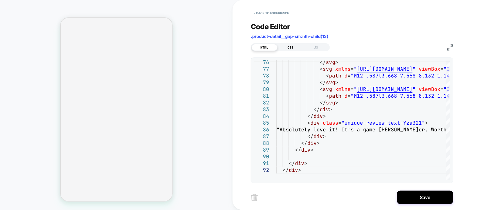
click at [290, 48] on div "CSS" at bounding box center [291, 47] width 26 height 7
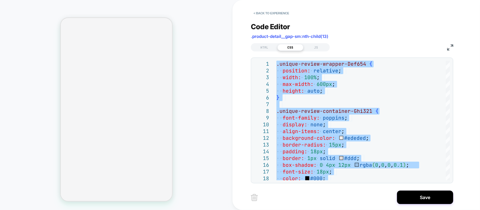
type textarea "**********"
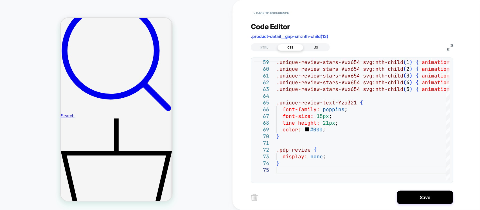
click at [311, 48] on div "JS" at bounding box center [316, 47] width 26 height 7
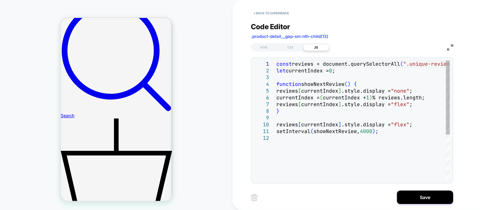
click at [323, 89] on div "const reviews = document.querySelectorAll ( ".unique-review-container-Ghi321" )…" at bounding box center [363, 158] width 174 height 194
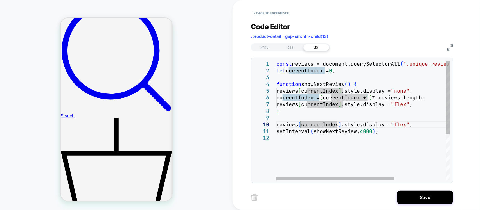
drag, startPoint x: 301, startPoint y: 126, endPoint x: 298, endPoint y: 136, distance: 11.2
click at [301, 126] on div "const reviews = document.querySelectorAll ( ".unique-review-container-Ghi321" )…" at bounding box center [401, 158] width 250 height 194
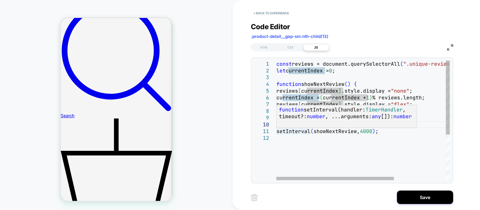
click at [301, 134] on div "const reviews = document.querySelectorAll ( ".unique-review-container-Ghi321" )…" at bounding box center [401, 158] width 250 height 194
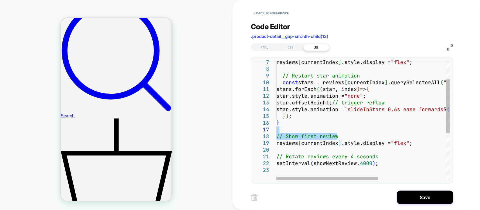
drag, startPoint x: 366, startPoint y: 136, endPoint x: 278, endPoint y: 131, distance: 88.7
click at [278, 131] on div "reviews [ currentIndex ] .style.display = "flex" ; // Restart star animation co…" at bounding box center [420, 153] width 289 height 268
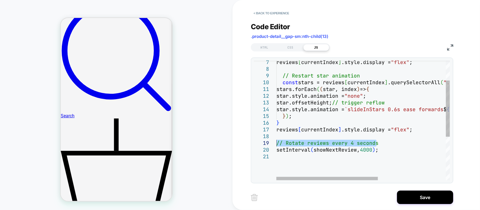
drag, startPoint x: 395, startPoint y: 145, endPoint x: 269, endPoint y: 144, distance: 126.3
click at [276, 144] on div "reviews [ currentIndex ] .style.display = "flex" ; // Restart star animation co…" at bounding box center [420, 146] width 289 height 255
click at [364, 151] on div "reviews [ currentIndex ] .style.display = "flex" ; // Restart star animation co…" at bounding box center [420, 146] width 289 height 255
drag, startPoint x: 380, startPoint y: 143, endPoint x: 277, endPoint y: 141, distance: 102.4
click at [277, 141] on div "reviews [ currentIndex ] .style.display = "flex" ; // Restart star animation co…" at bounding box center [420, 146] width 289 height 255
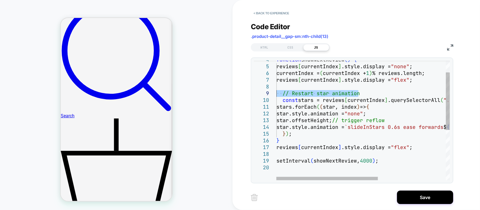
drag, startPoint x: 359, startPoint y: 94, endPoint x: 262, endPoint y: 94, distance: 97.3
click at [276, 94] on div "reviews [ currentIndex ] .style.display = "flex" ; // Restart star animation co…" at bounding box center [420, 160] width 289 height 248
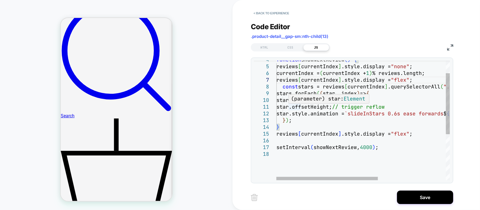
scroll to position [47, 6]
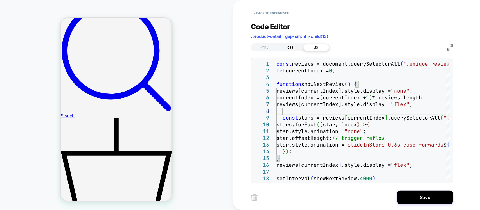
type textarea "**********"
click at [299, 45] on div "CSS" at bounding box center [291, 47] width 26 height 7
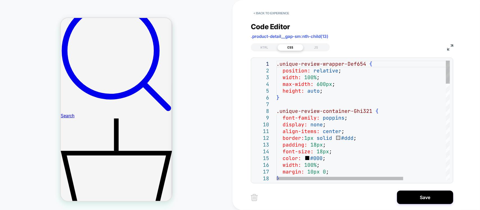
scroll to position [0, 0]
drag, startPoint x: 366, startPoint y: 141, endPoint x: 279, endPoint y: 141, distance: 87.2
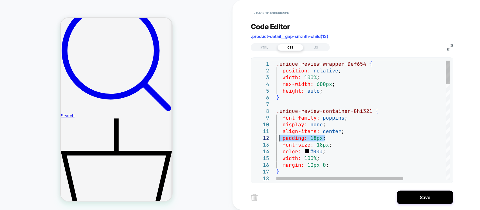
drag, startPoint x: 327, startPoint y: 138, endPoint x: 280, endPoint y: 139, distance: 46.4
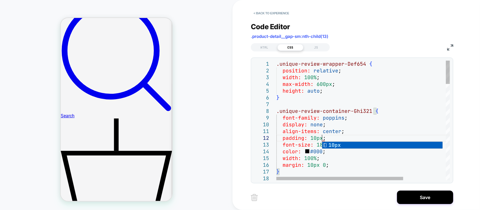
scroll to position [6, 45]
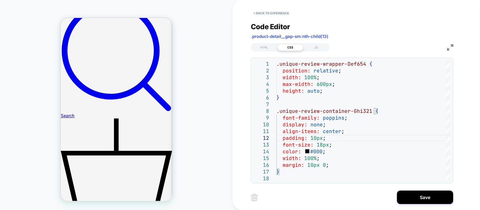
type textarea "**********"
click at [324, 49] on div "JS" at bounding box center [316, 47] width 26 height 7
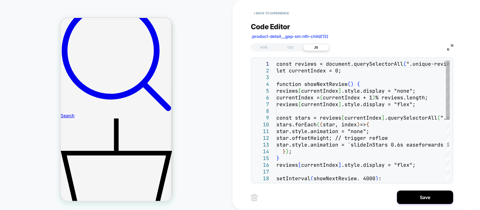
click at [373, 134] on div "const reviews = document.querySelectorAll ( ".unique-review-container-Ghi321" )…" at bounding box center [363, 181] width 174 height 241
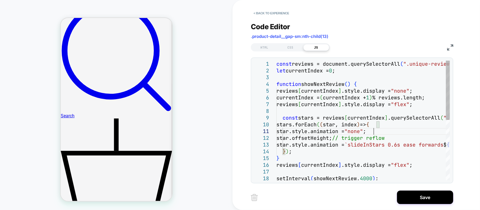
scroll to position [0, 0]
type textarea "**********"
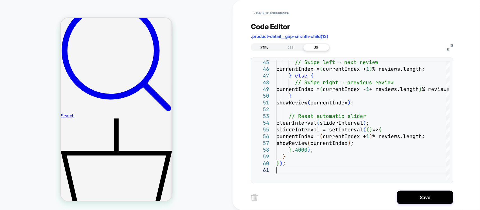
click at [263, 44] on div "HTML" at bounding box center [265, 47] width 26 height 7
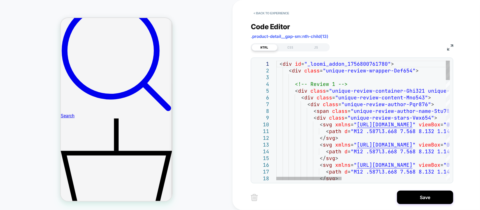
click at [453, 47] on img at bounding box center [450, 47] width 6 height 6
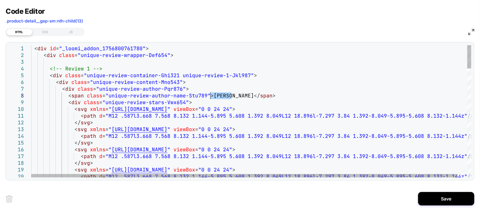
drag, startPoint x: 231, startPoint y: 96, endPoint x: 211, endPoint y: 97, distance: 20.0
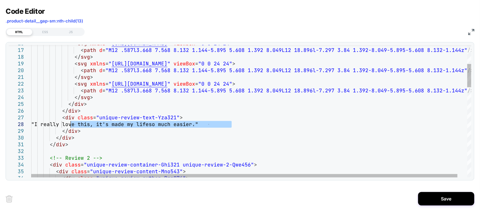
drag, startPoint x: 232, startPoint y: 123, endPoint x: 71, endPoint y: 122, distance: 161.4
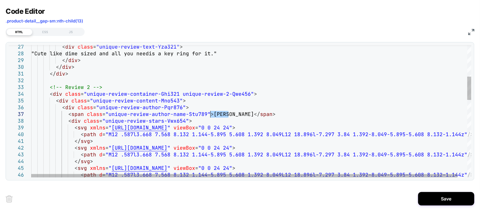
drag, startPoint x: 230, startPoint y: 116, endPoint x: 211, endPoint y: 115, distance: 19.1
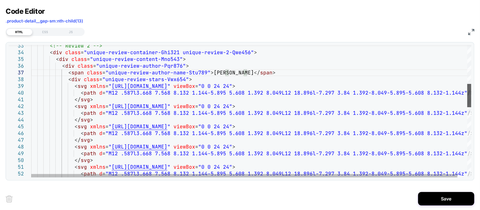
click at [470, 99] on div at bounding box center [469, 111] width 4 height 132
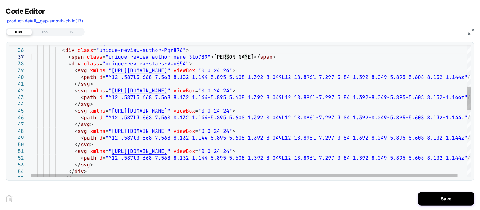
click at [188, 116] on div "< path d = "M12 .587l3.668 7.568 8.132 1.144-5.895 5.608 1.39 2 8.049L12 18.896…" at bounding box center [256, 184] width 450 height 747
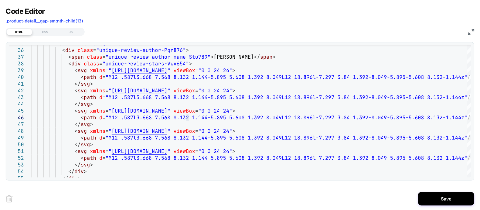
drag, startPoint x: 0, startPoint y: 47, endPoint x: 65, endPoint y: 53, distance: 65.0
click at [0, 47] on div "Code Editor .product-detail__gap-sm:nth-child(13) HTML CSS JS 40 41 42 43 44 45…" at bounding box center [240, 105] width 480 height 210
type textarea "**********"
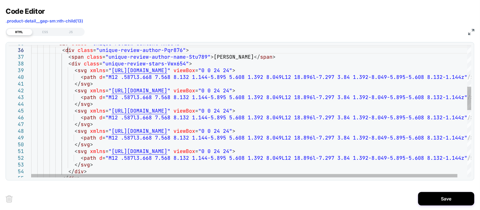
click at [68, 52] on div "< path d = "M12 .587l3.668 7.568 8.132 1.144-5.895 5.608 1.39 2 8.049L12 18.896…" at bounding box center [256, 184] width 450 height 747
click at [469, 87] on div at bounding box center [469, 98] width 4 height 23
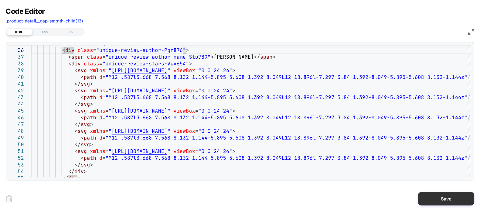
click at [458, 200] on button "Save" at bounding box center [446, 198] width 56 height 13
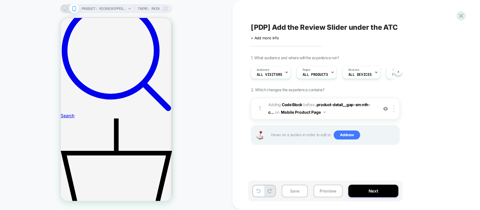
scroll to position [0, 0]
click at [469, 31] on div "[PDP] Add the Review Slider under the ATC Click to edit experience details + Ad…" at bounding box center [356, 105] width 247 height 210
click at [350, 115] on span "Adding Code Block BEFORE .product-detail__gap-sm:nth-c... .product-detail__gap-…" at bounding box center [321, 108] width 107 height 15
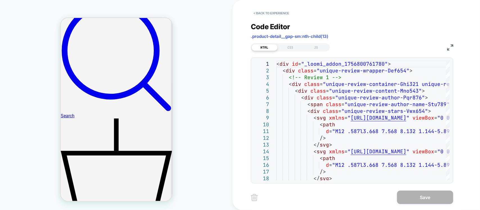
click at [447, 46] on div "HTML CSS JS" at bounding box center [352, 47] width 202 height 10
click at [452, 48] on img at bounding box center [450, 47] width 6 height 6
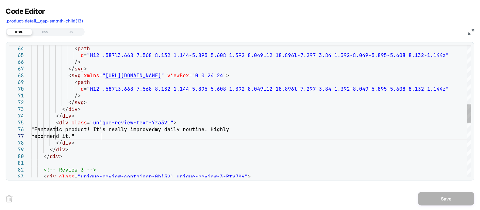
scroll to position [0, 0]
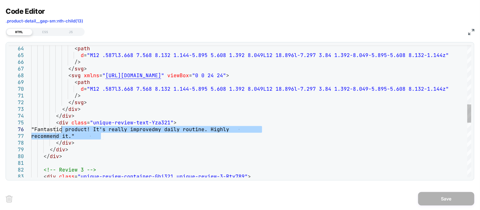
drag, startPoint x: 100, startPoint y: 137, endPoint x: 96, endPoint y: 133, distance: 5.8
click at [63, 129] on div "< path d = "M12 .587l3.668 7.568 8.132 1.144-5.895 5.608 1.39 2 8.049L12 18.896…" at bounding box center [251, 94] width 440 height 949
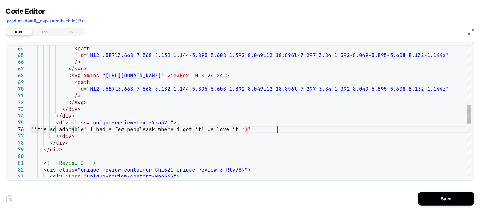
click at [67, 130] on div "< path d = "M12 .587l3.668 7.568 8.132 1.144-5.895 5.608 1.39 2 8.049L12 18.896…" at bounding box center [251, 91] width 440 height 942
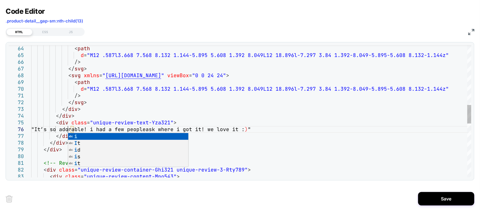
scroll to position [34, 36]
click at [275, 155] on div "< path d = "M12 .587l3.668 7.568 8.132 1.144-5.895 5.608 1.39 2 8.049L12 18.896…" at bounding box center [251, 91] width 440 height 942
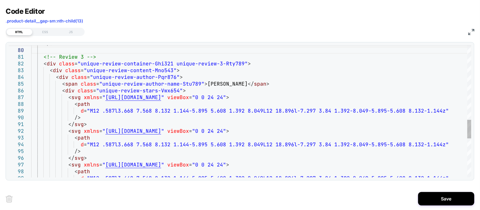
drag, startPoint x: 228, startPoint y: 84, endPoint x: 205, endPoint y: 85, distance: 22.5
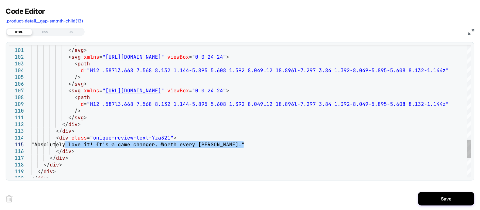
drag, startPoint x: 244, startPoint y: 147, endPoint x: 63, endPoint y: 148, distance: 180.5
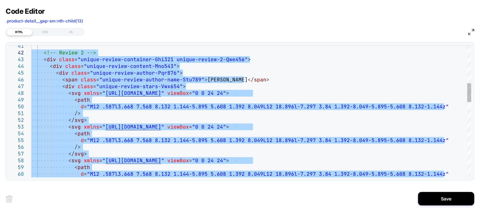
drag, startPoint x: 64, startPoint y: 113, endPoint x: 30, endPoint y: 54, distance: 68.2
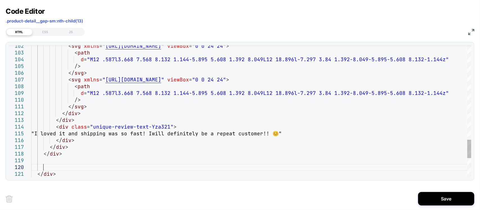
scroll to position [6, 12]
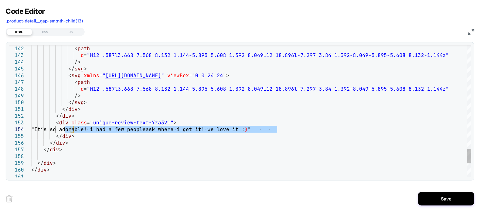
drag, startPoint x: 277, startPoint y: 131, endPoint x: 65, endPoint y: 131, distance: 212.0
type textarea "**********"
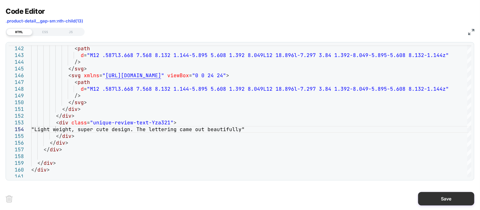
click at [426, 196] on button "Save" at bounding box center [446, 198] width 56 height 13
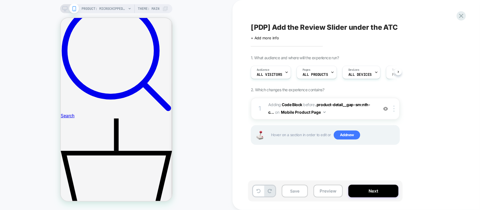
scroll to position [0, 0]
click at [365, 114] on span "Adding Code Block BEFORE .product-detail__gap-sm:nth-c... .product-detail__gap-…" at bounding box center [321, 108] width 107 height 15
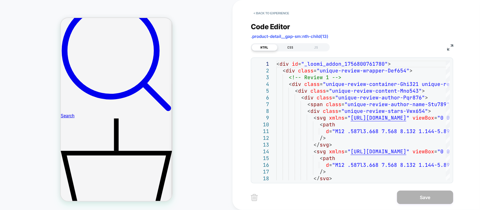
click at [287, 47] on div "CSS" at bounding box center [291, 47] width 26 height 7
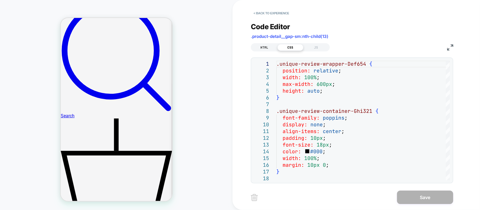
click at [263, 47] on div "HTML" at bounding box center [265, 47] width 26 height 7
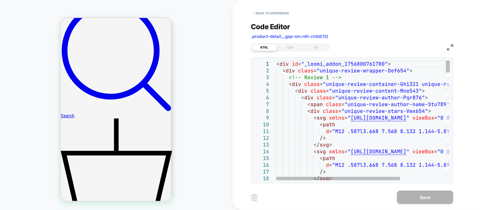
type textarea "**********"
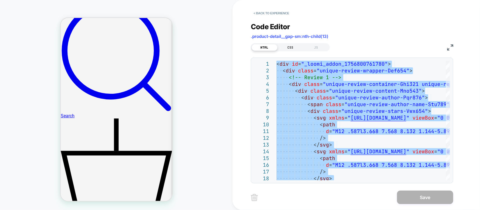
drag, startPoint x: 284, startPoint y: 50, endPoint x: 293, endPoint y: 47, distance: 9.1
click at [285, 48] on div "CSS" at bounding box center [291, 47] width 26 height 7
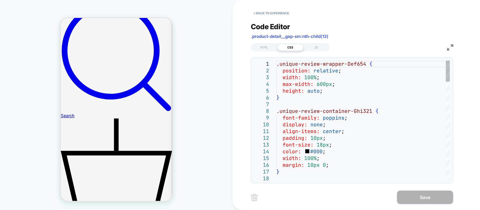
type textarea "**********"
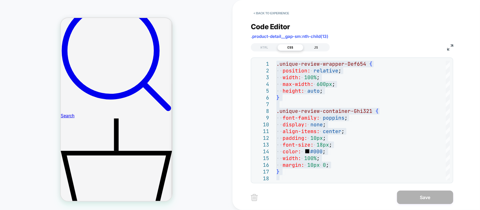
click at [317, 49] on div "JS" at bounding box center [316, 47] width 26 height 7
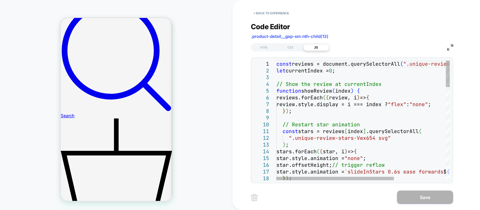
type textarea "**********"
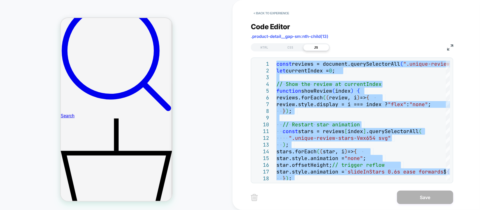
click at [202, 106] on div "PRODUCT: Microchipped Mini [tiny accessory for pet id tag cats and dogs add on …" at bounding box center [116, 105] width 233 height 199
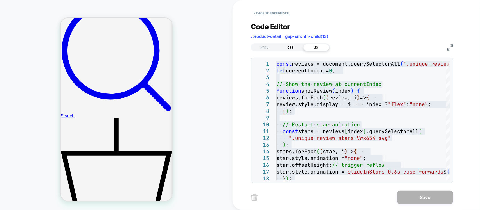
click at [292, 46] on div "CSS" at bounding box center [291, 47] width 26 height 7
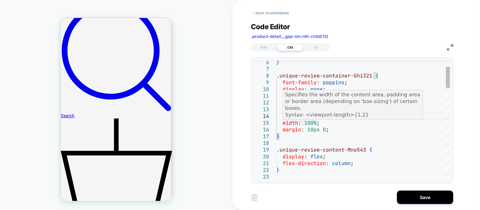
type textarea "**********"
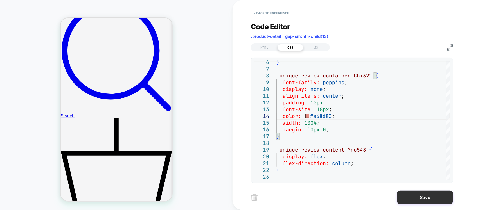
click at [418, 202] on button "Save" at bounding box center [425, 197] width 56 height 13
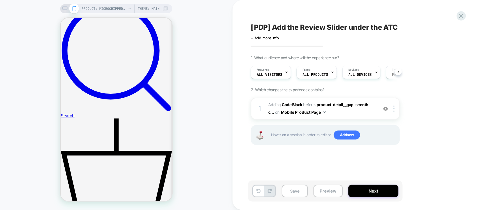
scroll to position [0, 0]
click at [300, 191] on button "Save" at bounding box center [295, 191] width 26 height 13
click at [337, 111] on span "Adding Code Block BEFORE .product-detail__gap-sm:nth-c... .product-detail__gap-…" at bounding box center [321, 108] width 107 height 15
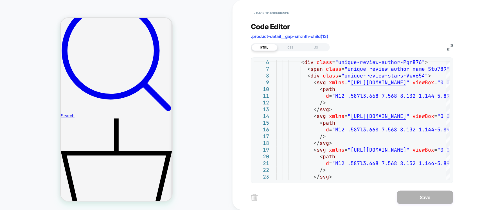
click at [451, 47] on img at bounding box center [450, 47] width 6 height 6
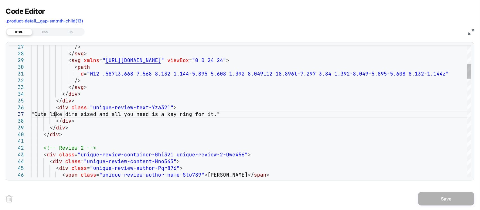
scroll to position [0, 0]
drag, startPoint x: 65, startPoint y: 115, endPoint x: 226, endPoint y: 150, distance: 165.1
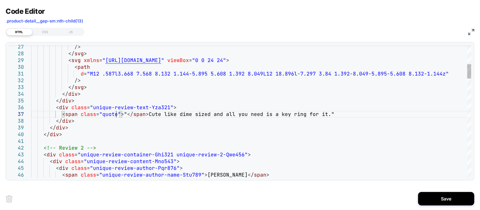
scroll to position [40, 88]
drag, startPoint x: 149, startPoint y: 115, endPoint x: 62, endPoint y: 116, distance: 86.6
drag, startPoint x: 342, startPoint y: 114, endPoint x: 329, endPoint y: 114, distance: 12.4
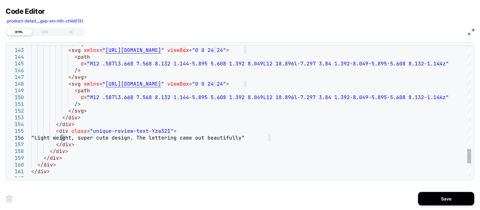
drag, startPoint x: 65, startPoint y: 136, endPoint x: 61, endPoint y: 138, distance: 4.5
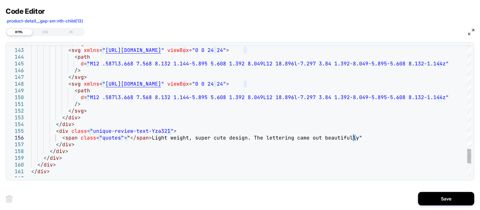
drag, startPoint x: 119, startPoint y: 138, endPoint x: 103, endPoint y: 140, distance: 16.1
drag, startPoint x: 119, startPoint y: 138, endPoint x: 102, endPoint y: 139, distance: 17.5
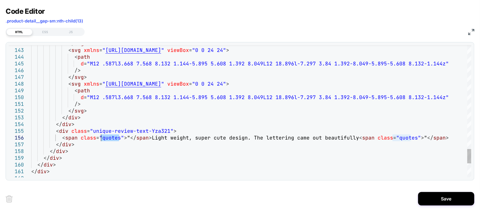
type textarea "**********"
click at [51, 33] on div "CSS" at bounding box center [45, 32] width 26 height 7
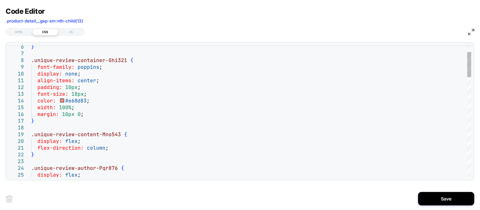
scroll to position [0, 0]
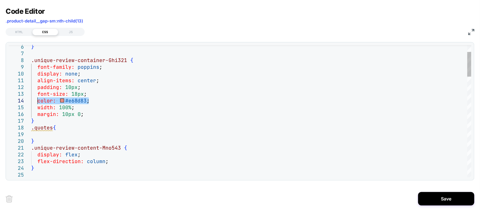
drag, startPoint x: 91, startPoint y: 100, endPoint x: 36, endPoint y: 101, distance: 54.8
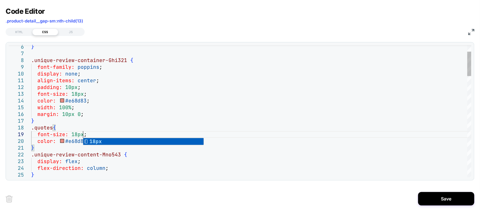
scroll to position [54, 51]
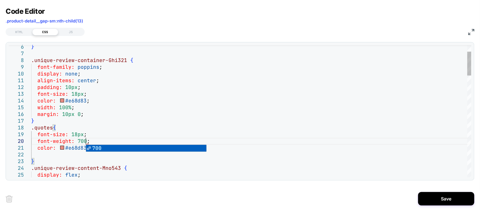
scroll to position [60, 54]
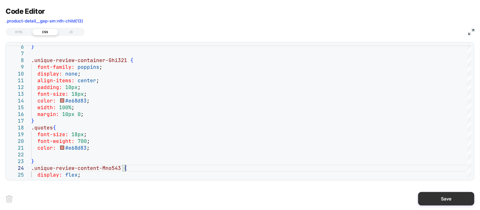
type textarea "**********"
drag, startPoint x: 453, startPoint y: 203, endPoint x: 477, endPoint y: 67, distance: 138.7
click at [453, 204] on button "Save" at bounding box center [446, 198] width 56 height 13
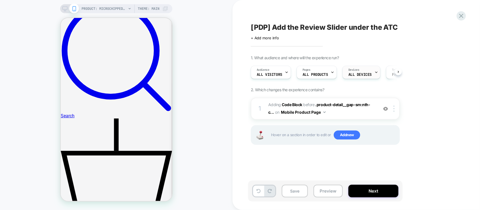
scroll to position [0, 0]
click at [358, 114] on span "Adding Code Block BEFORE .product-detail__gap-sm:nth-c... .product-detail__gap-…" at bounding box center [321, 108] width 107 height 15
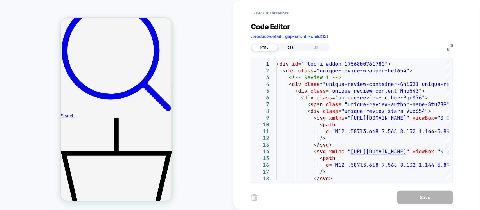
click at [293, 51] on div "CSS" at bounding box center [291, 47] width 26 height 7
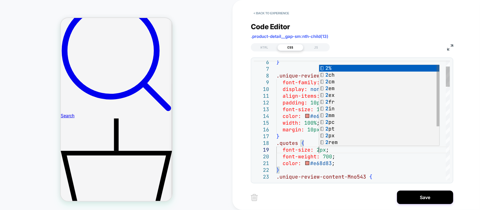
scroll to position [54, 45]
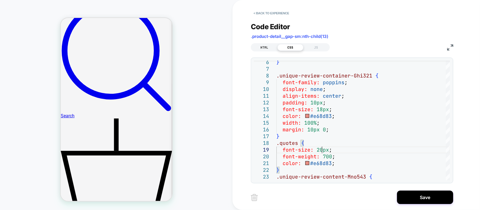
type textarea "**********"
click at [261, 48] on div "HTML" at bounding box center [265, 47] width 26 height 7
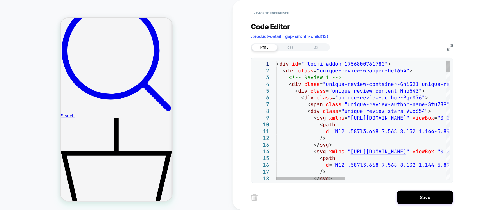
click at [451, 49] on img at bounding box center [450, 47] width 6 height 6
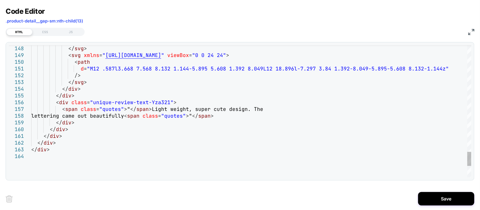
type textarea "**********"
click at [430, 196] on button "Save" at bounding box center [446, 198] width 56 height 13
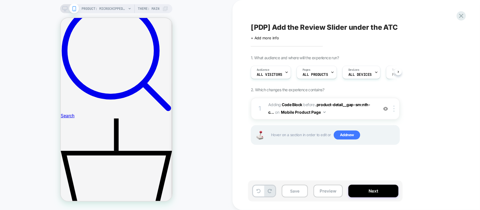
scroll to position [0, 0]
click at [287, 192] on button "Save" at bounding box center [295, 191] width 26 height 13
click at [329, 192] on button "Preview" at bounding box center [328, 191] width 29 height 13
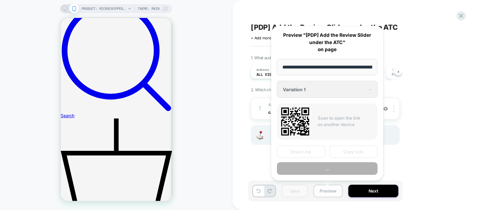
scroll to position [0, 214]
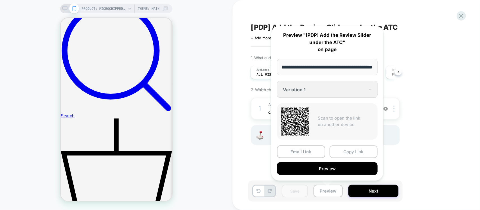
click at [355, 148] on button "Copy Link" at bounding box center [354, 152] width 48 height 13
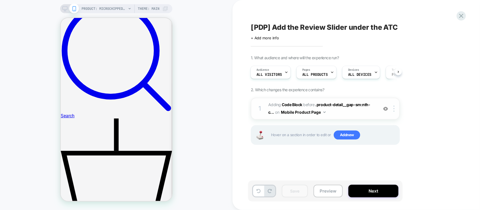
click at [344, 112] on span "Adding Code Block BEFORE .product-detail__gap-sm:nth-c... .product-detail__gap-…" at bounding box center [321, 108] width 107 height 15
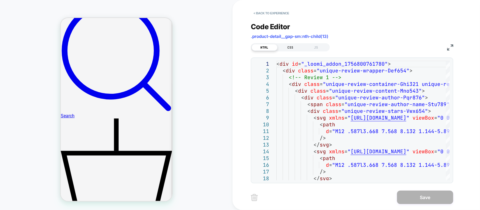
click at [291, 48] on div "CSS" at bounding box center [291, 47] width 26 height 7
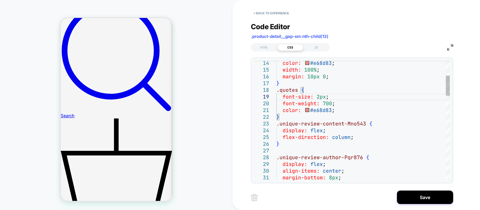
scroll to position [54, 45]
type textarea "**********"
click at [417, 200] on button "Save" at bounding box center [425, 197] width 56 height 13
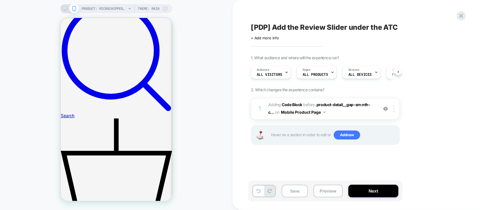
scroll to position [0, 0]
click at [344, 116] on span "Adding Code Block BEFORE .product-detail__gap-sm:nth-c... .product-detail__gap-…" at bounding box center [321, 108] width 107 height 15
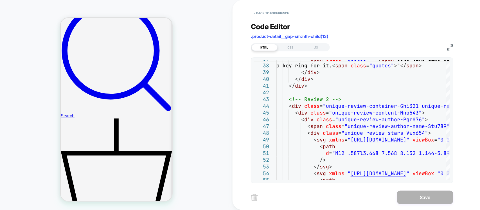
click at [297, 51] on div "HTML CSS JS" at bounding box center [290, 47] width 79 height 8
click at [296, 48] on div "CSS" at bounding box center [291, 47] width 26 height 7
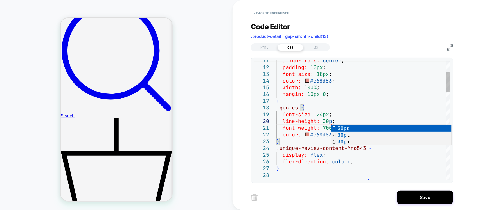
scroll to position [61, 58]
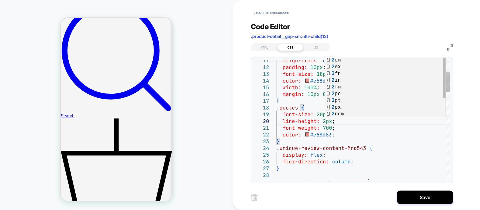
scroll to position [61, 51]
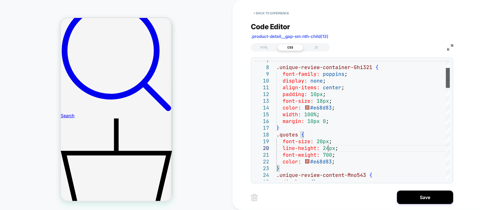
click at [446, 86] on div at bounding box center [448, 78] width 4 height 20
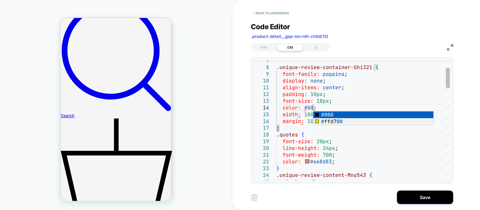
scroll to position [27, 39]
type textarea "**********"
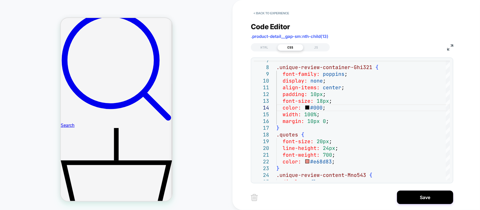
scroll to position [281, 0]
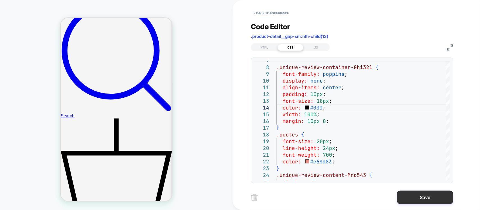
click at [425, 195] on button "Save" at bounding box center [425, 197] width 56 height 13
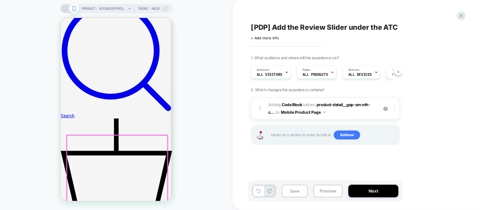
scroll to position [0, 0]
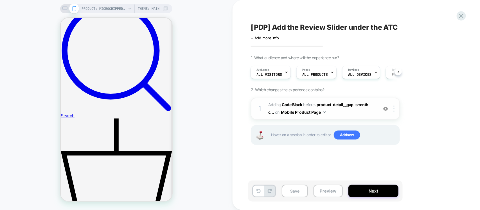
click at [394, 108] on img at bounding box center [393, 109] width 1 height 6
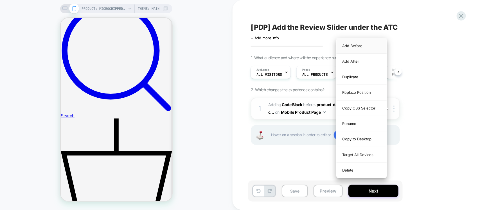
click at [366, 46] on div "Add Before" at bounding box center [362, 45] width 50 height 15
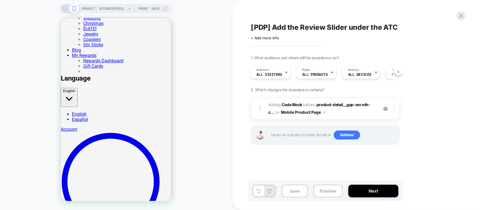
scroll to position [141, 0]
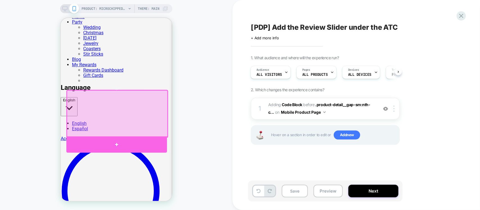
click at [117, 141] on div at bounding box center [116, 144] width 101 height 16
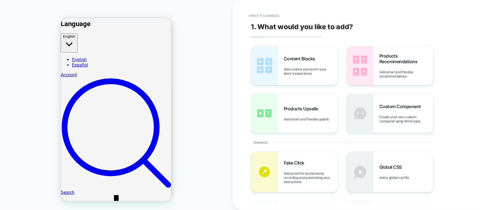
scroll to position [178, 0]
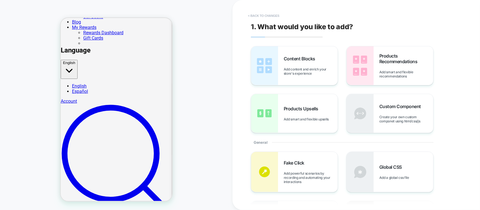
click at [248, 15] on button "< Back to changes" at bounding box center [263, 15] width 37 height 9
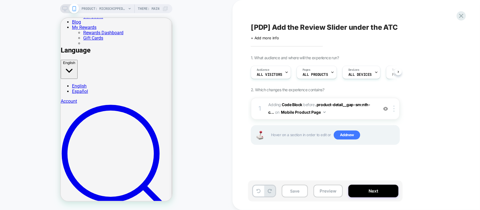
scroll to position [0, 0]
click at [336, 114] on span "Adding Code Block BEFORE .product-detail__gap-sm:nth-c... .product-detail__gap-…" at bounding box center [321, 108] width 107 height 15
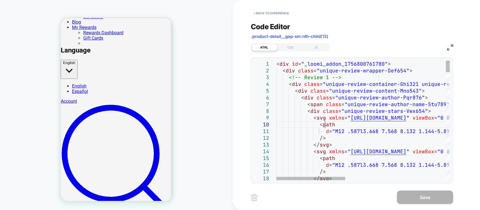
scroll to position [0, 0]
type textarea "**********"
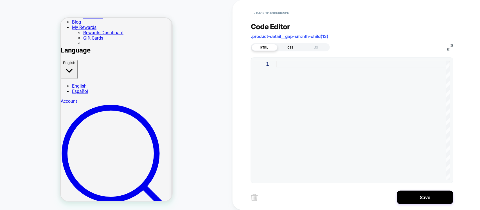
click at [288, 48] on div "CSS" at bounding box center [291, 47] width 26 height 7
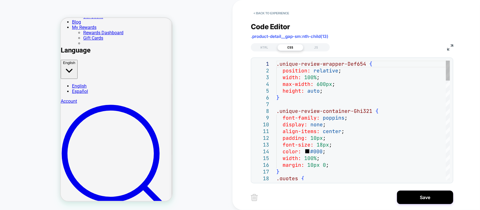
type textarea "**********"
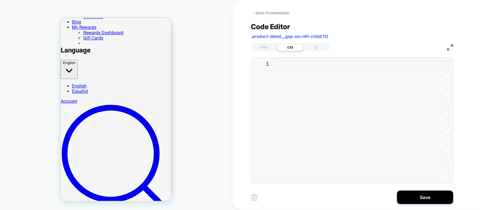
click at [314, 40] on div "Code Editor .product-detail__gap-sm:nth-child(13)" at bounding box center [352, 31] width 202 height 19
click at [317, 49] on div "JS" at bounding box center [316, 47] width 26 height 7
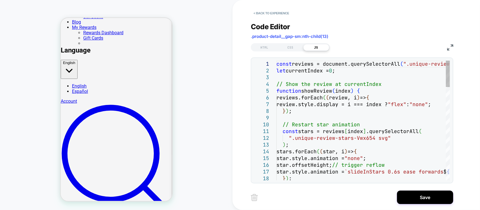
type textarea "**********"
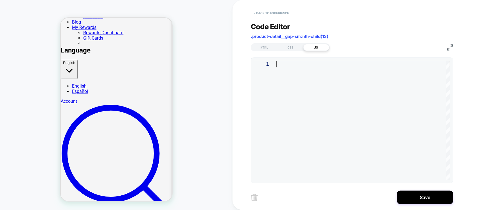
click at [260, 13] on button "< Back to experience" at bounding box center [271, 13] width 41 height 9
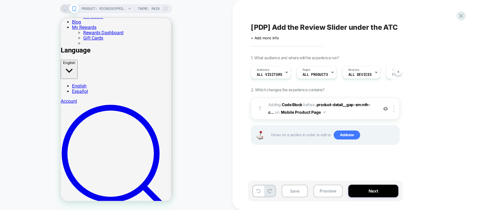
scroll to position [0, 0]
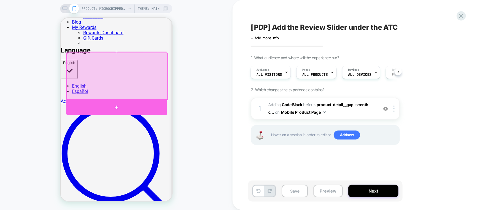
click at [127, 103] on div at bounding box center [116, 107] width 101 height 16
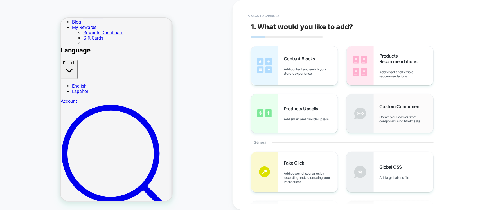
click at [387, 123] on span "Create your own custom componet using html/css/js" at bounding box center [406, 119] width 54 height 8
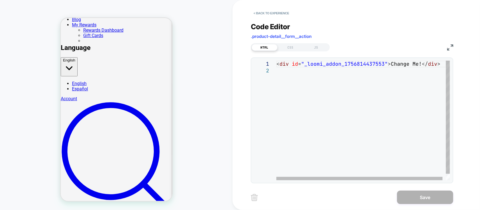
scroll to position [0, 0]
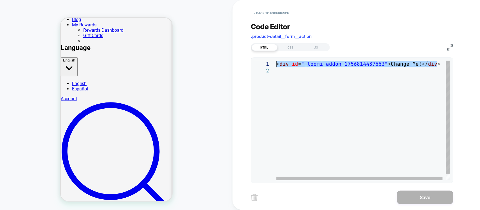
drag, startPoint x: 438, startPoint y: 62, endPoint x: 190, endPoint y: 55, distance: 247.9
click at [276, 61] on div "< div id = "_loomi_addon_1756814437553" > Change Me! </ div >" at bounding box center [364, 124] width 177 height 127
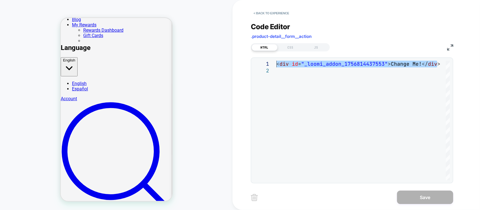
type textarea "**********"
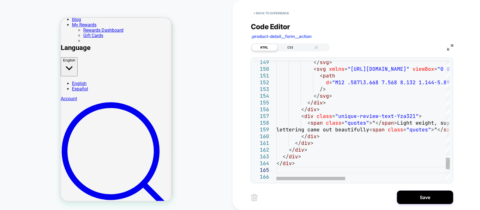
click at [297, 44] on div "CSS" at bounding box center [291, 47] width 26 height 7
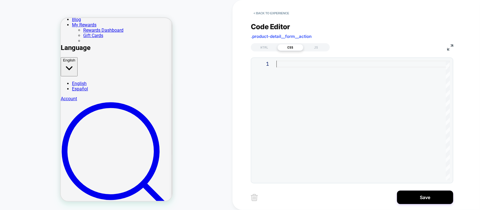
click at [297, 72] on div at bounding box center [363, 121] width 174 height 120
type textarea "**********"
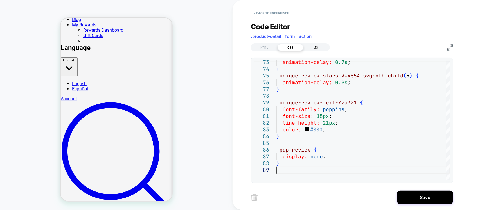
click at [314, 49] on div "JS" at bounding box center [316, 47] width 26 height 7
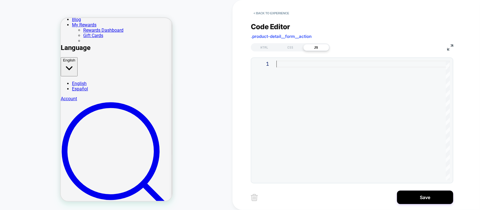
click at [323, 72] on div at bounding box center [363, 121] width 174 height 120
type textarea "* ***"
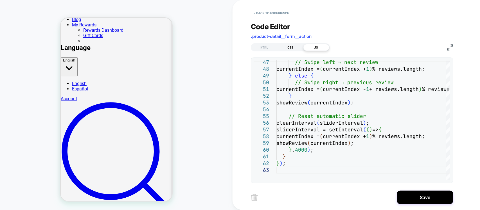
click at [292, 48] on div "CSS" at bounding box center [291, 47] width 26 height 7
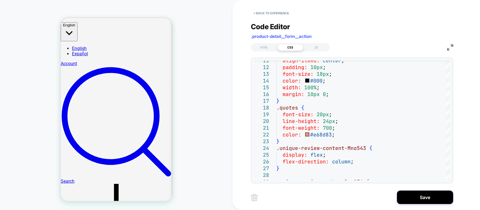
scroll to position [181, 0]
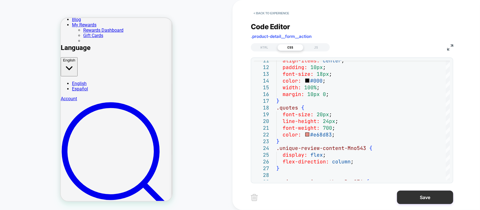
click at [410, 192] on button "Save" at bounding box center [425, 197] width 56 height 13
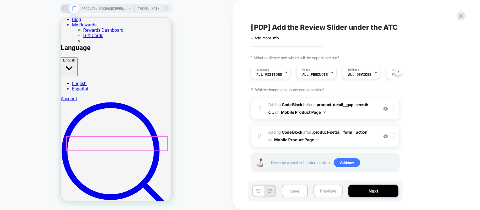
scroll to position [251, 0]
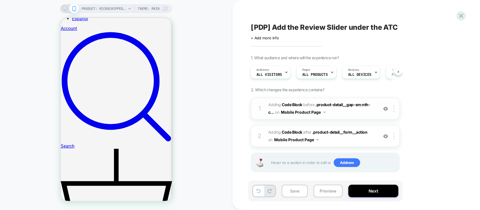
click at [384, 110] on img at bounding box center [385, 109] width 5 height 5
click at [386, 110] on img at bounding box center [385, 109] width 5 height 5
click at [395, 112] on div at bounding box center [394, 109] width 9 height 6
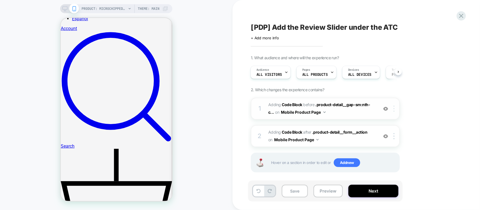
click at [393, 111] on div at bounding box center [394, 109] width 9 height 6
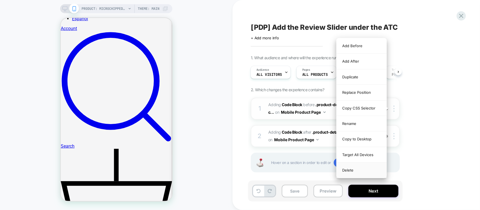
click at [361, 168] on div "Delete" at bounding box center [362, 170] width 50 height 15
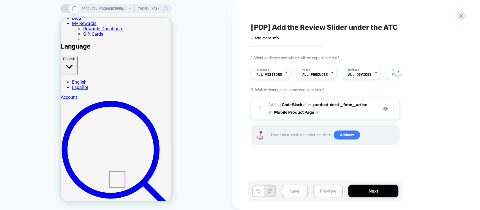
scroll to position [181, 0]
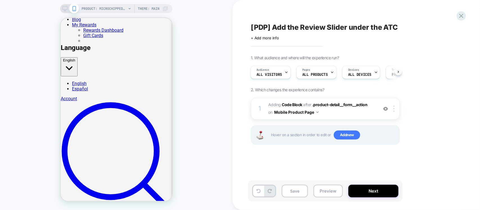
click at [277, 190] on div "Save Preview Next" at bounding box center [325, 191] width 155 height 21
click at [297, 190] on button "Save" at bounding box center [295, 191] width 26 height 13
click at [338, 189] on button "Preview" at bounding box center [328, 191] width 29 height 13
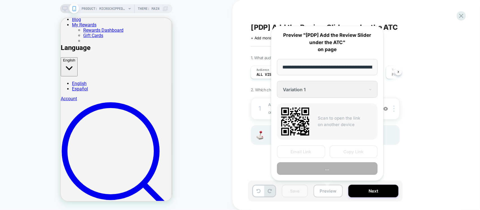
scroll to position [0, 214]
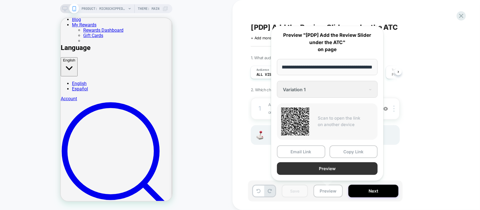
click at [348, 167] on button "Preview" at bounding box center [327, 169] width 101 height 13
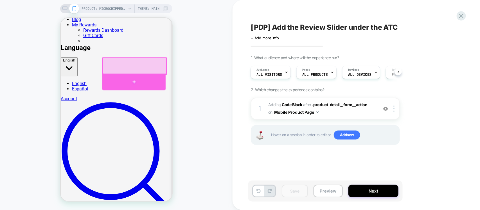
click at [123, 77] on div at bounding box center [133, 81] width 63 height 17
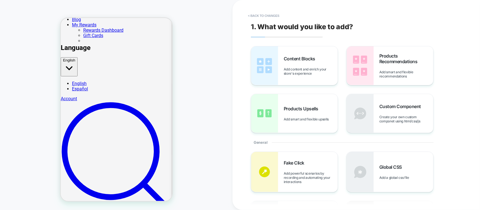
scroll to position [157, 0]
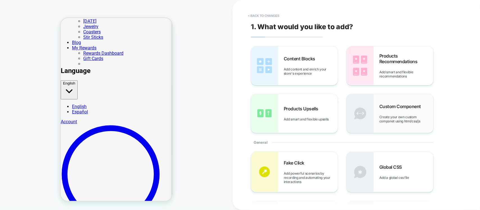
click at [389, 121] on span "Create your own custom componet using html/css/js" at bounding box center [406, 119] width 54 height 8
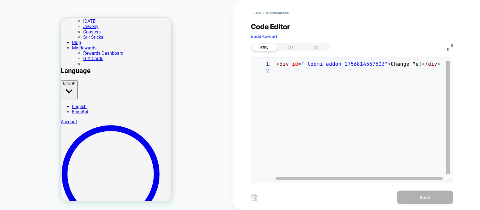
click at [380, 68] on div "< div id = "_loomi_addon_1756814557503" > Change Me! </ div >" at bounding box center [364, 124] width 177 height 127
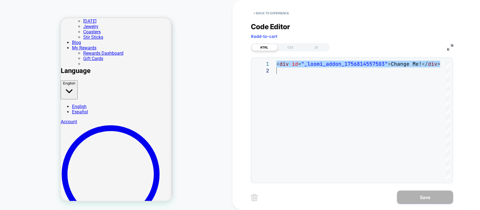
type textarea "**********"
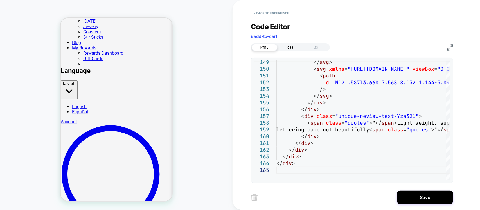
click at [295, 49] on div "CSS" at bounding box center [291, 47] width 26 height 7
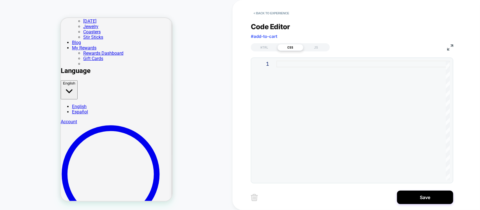
click at [308, 82] on div at bounding box center [363, 121] width 174 height 120
type textarea "**********"
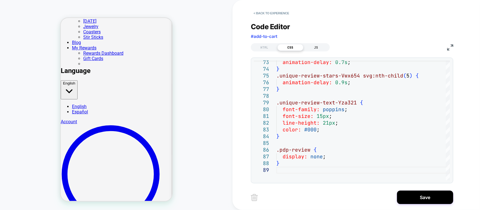
click at [311, 46] on div "JS" at bounding box center [316, 47] width 26 height 7
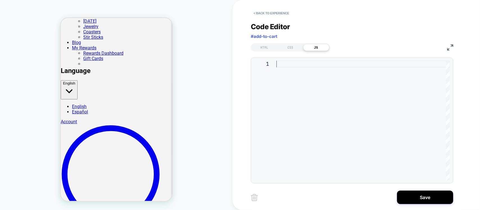
click at [317, 84] on div at bounding box center [363, 121] width 174 height 120
type textarea "* ***"
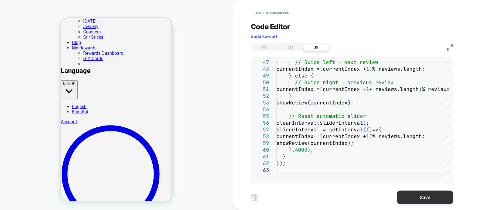
click at [428, 200] on button "Save" at bounding box center [425, 197] width 56 height 13
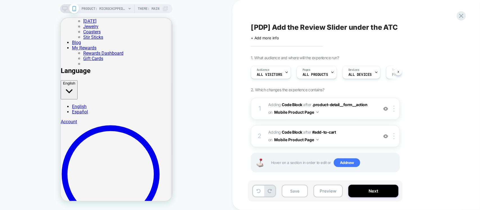
scroll to position [0, 0]
click at [388, 110] on img at bounding box center [385, 109] width 5 height 5
click at [387, 108] on img at bounding box center [385, 109] width 5 height 5
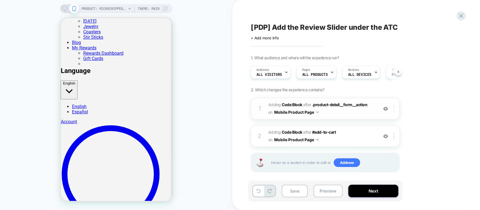
click at [396, 107] on div at bounding box center [394, 109] width 9 height 6
click at [397, 113] on div "1 Adding Code Block AFTER .product-detail__form__action .product-detail__form__…" at bounding box center [325, 109] width 149 height 22
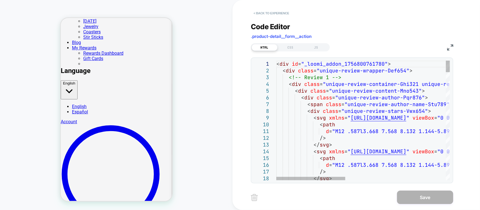
click at [267, 16] on button "< Back to experience" at bounding box center [271, 13] width 41 height 9
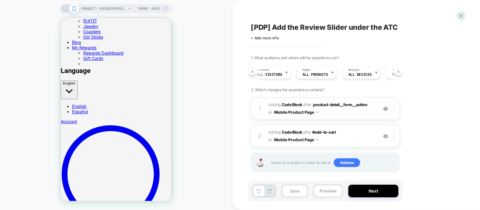
scroll to position [0, 4]
click at [395, 105] on div "1 Adding Code Block AFTER .product-detail__form__action .product-detail__form__…" at bounding box center [325, 109] width 149 height 22
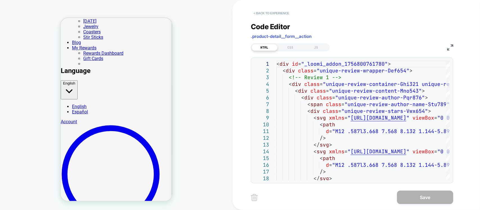
click at [256, 13] on button "< Back to experience" at bounding box center [271, 13] width 41 height 9
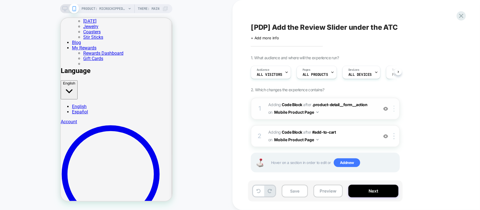
scroll to position [0, 0]
click at [394, 107] on img at bounding box center [393, 109] width 1 height 6
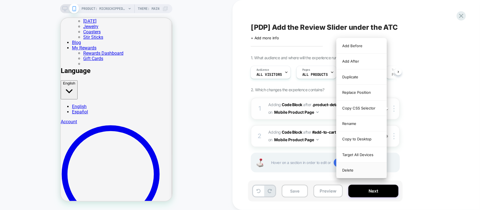
click at [356, 168] on div "Delete" at bounding box center [362, 170] width 50 height 15
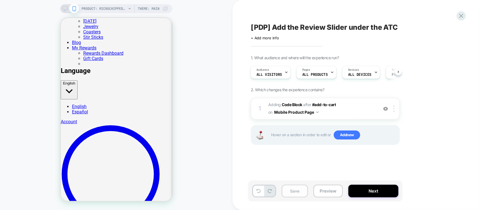
click at [287, 186] on button "Save" at bounding box center [295, 191] width 26 height 13
click at [321, 193] on button "Preview" at bounding box center [328, 191] width 29 height 13
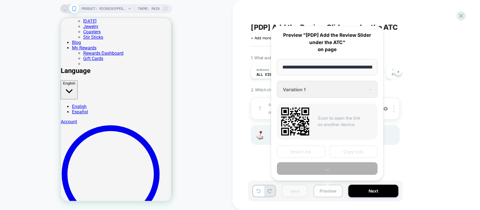
scroll to position [0, 214]
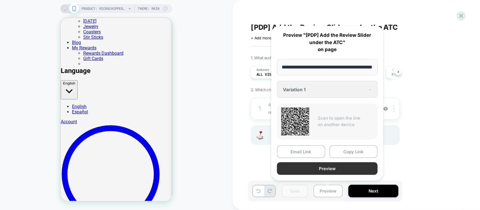
click at [328, 166] on button "Preview" at bounding box center [327, 169] width 101 height 13
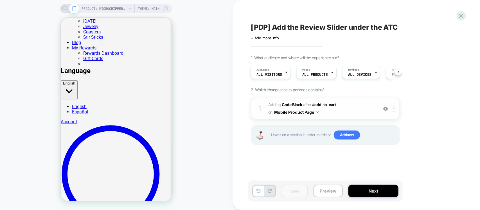
click at [346, 114] on span "Adding Code Block AFTER #add-to-cart #add-to-cart on Mobile Product Page" at bounding box center [321, 108] width 107 height 15
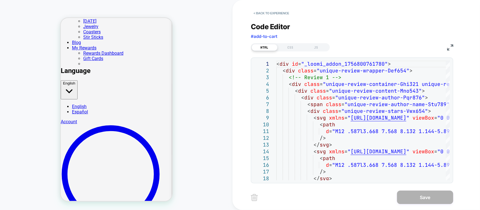
click at [292, 52] on div "Code Editor #add-to-cart HTML CSS JS 1 2 3 4 5 6 7 8 9 10 11 12 13 14 15 16 17 …" at bounding box center [352, 99] width 202 height 168
click at [292, 48] on div "CSS" at bounding box center [291, 47] width 26 height 7
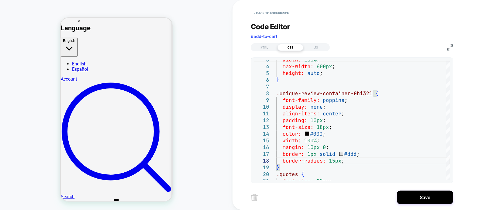
scroll to position [193, 0]
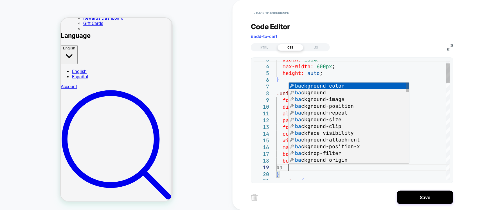
scroll to position [54, 17]
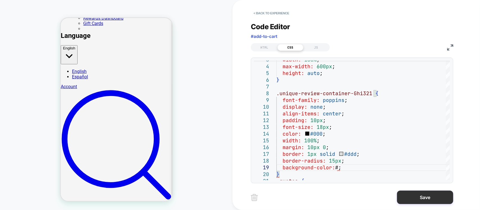
type textarea "**********"
click at [419, 203] on button "Save" at bounding box center [425, 197] width 56 height 13
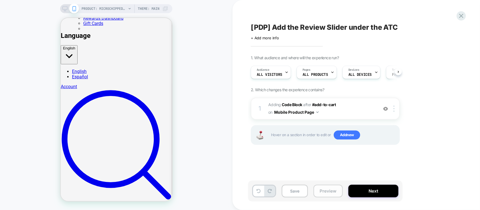
scroll to position [0, 0]
click at [293, 190] on button "Save" at bounding box center [295, 191] width 26 height 13
click at [331, 191] on button "Preview" at bounding box center [328, 191] width 29 height 13
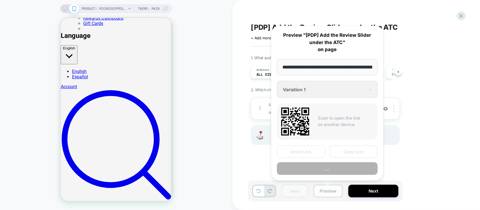
scroll to position [0, 214]
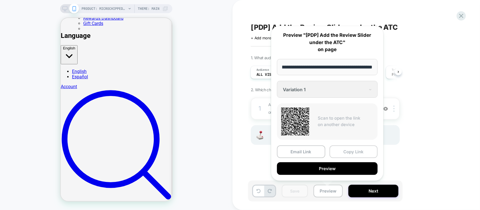
click at [348, 153] on button "Copy Link" at bounding box center [354, 152] width 48 height 13
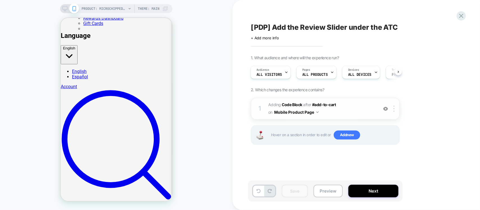
click at [330, 114] on span "Adding Code Block AFTER #add-to-cart #add-to-cart on Mobile Product Page" at bounding box center [321, 108] width 107 height 15
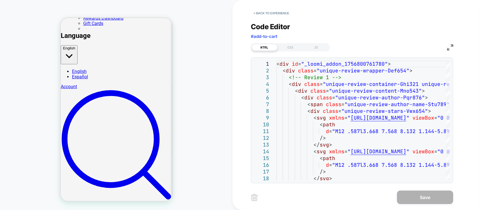
click at [449, 46] on img at bounding box center [450, 47] width 6 height 6
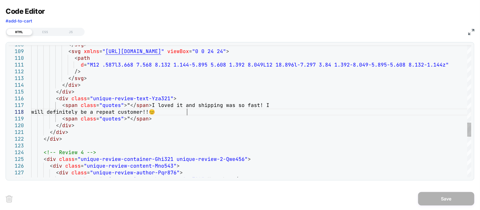
type textarea "**********"
click at [453, 199] on button "Save" at bounding box center [446, 198] width 56 height 13
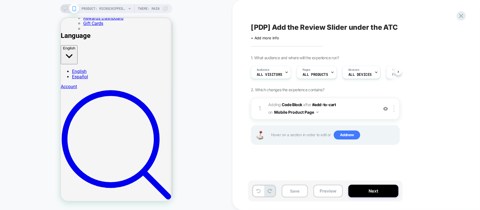
scroll to position [0, 0]
click at [291, 188] on button "Save" at bounding box center [295, 191] width 26 height 13
click at [396, 107] on div at bounding box center [394, 109] width 9 height 6
click at [397, 112] on div at bounding box center [394, 109] width 9 height 6
click at [394, 110] on img at bounding box center [393, 109] width 1 height 6
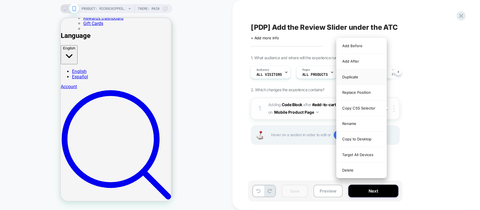
click at [380, 76] on div "Duplicate" at bounding box center [362, 76] width 50 height 15
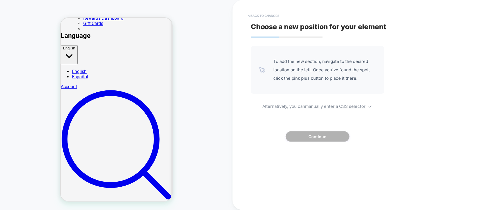
click at [252, 15] on button "< Back to changes" at bounding box center [263, 15] width 37 height 9
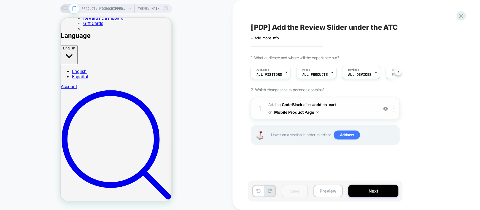
click at [392, 110] on div at bounding box center [394, 109] width 9 height 6
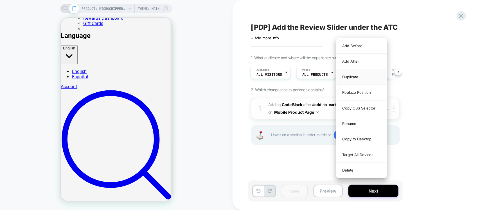
click at [372, 77] on div "Duplicate" at bounding box center [362, 76] width 50 height 15
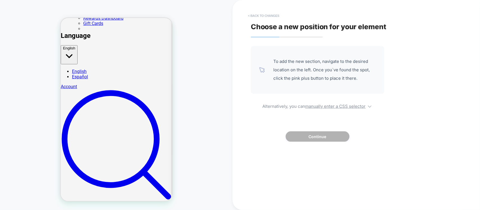
click at [246, 13] on button "< Back to changes" at bounding box center [263, 15] width 37 height 9
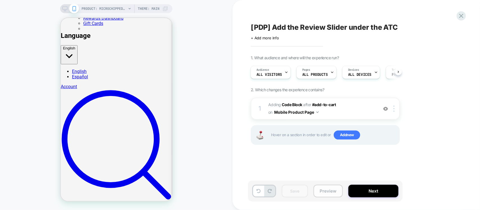
click at [324, 187] on button "Preview" at bounding box center [328, 191] width 29 height 13
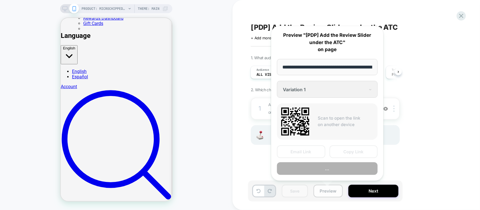
scroll to position [0, 214]
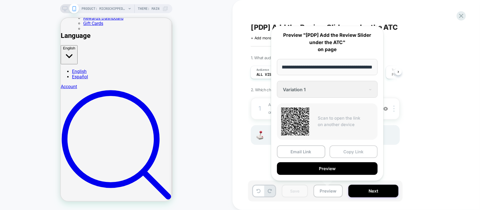
click at [364, 150] on button "Copy Link" at bounding box center [354, 152] width 48 height 13
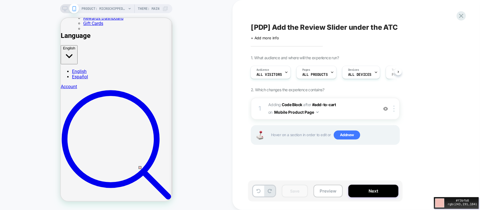
click at [134, 171] on div "#f3bfb8 rgb(243,191,184)" at bounding box center [240, 105] width 480 height 210
click at [353, 116] on span "Adding Code Block AFTER #add-to-cart #add-to-cart on Mobile Product Page" at bounding box center [321, 108] width 107 height 15
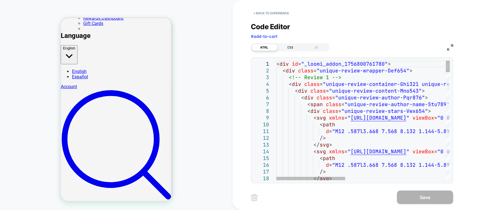
click at [295, 48] on div "CSS" at bounding box center [291, 47] width 26 height 7
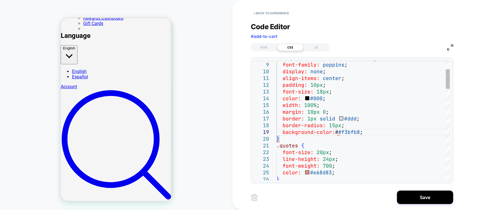
type textarea "**********"
click at [268, 48] on div "HTML" at bounding box center [265, 47] width 26 height 7
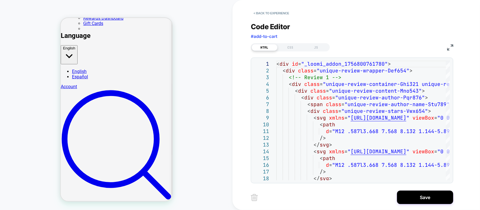
click at [449, 47] on img at bounding box center [450, 47] width 6 height 6
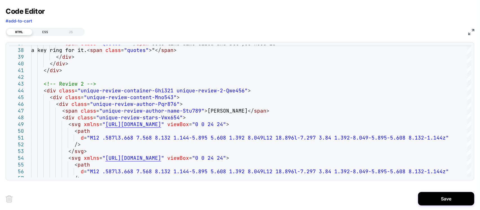
click at [42, 30] on div "CSS" at bounding box center [45, 32] width 26 height 7
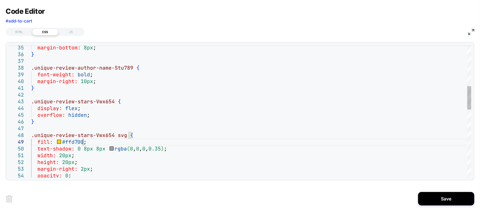
click at [83, 140] on div "margin-bottom: 8px ; } .unique-review-author-name-Stu789 { font-weight: bold ; …" at bounding box center [251, 188] width 440 height 747
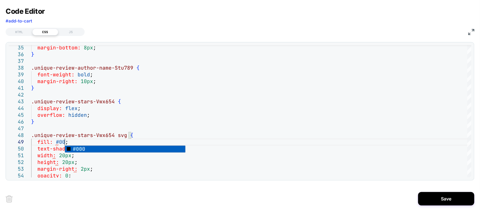
scroll to position [54, 36]
type textarea "**********"
click at [472, 29] on img at bounding box center [471, 32] width 6 height 6
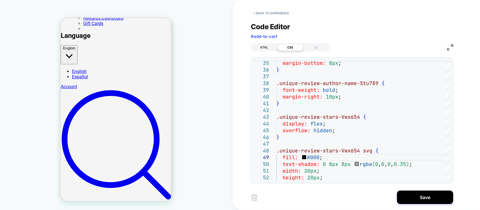
click at [262, 47] on div "HTML" at bounding box center [265, 47] width 26 height 7
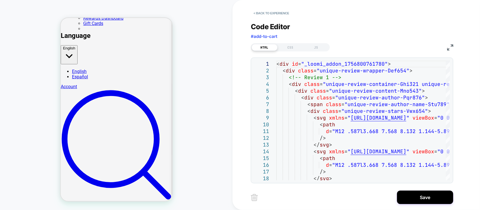
click at [451, 46] on img at bounding box center [450, 47] width 6 height 6
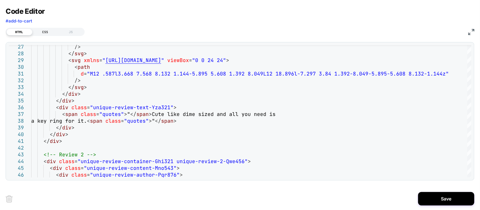
click at [51, 33] on div "CSS" at bounding box center [45, 32] width 26 height 7
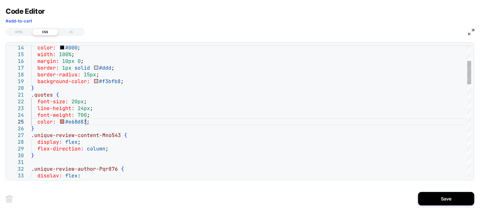
scroll to position [0, 0]
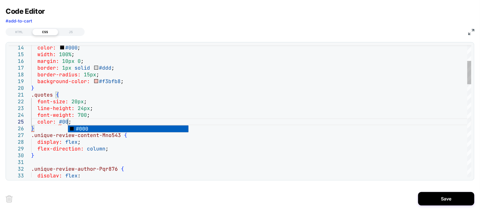
scroll to position [27, 39]
click at [472, 32] on img at bounding box center [471, 32] width 6 height 6
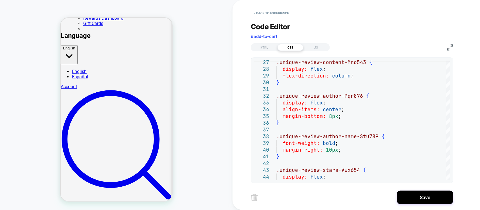
click at [451, 46] on img at bounding box center [450, 47] width 6 height 6
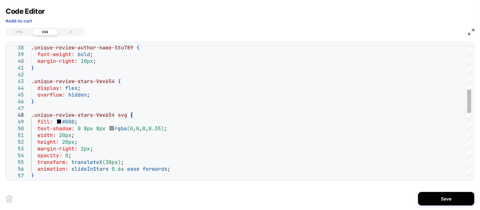
click at [154, 115] on div "animation: slideInStars 0.6s ease forwards ; } margin-right: 2px ; opacity: 0 ;…" at bounding box center [251, 168] width 440 height 747
click at [76, 126] on div "animation: slideInStars 0.6s ease forwards ; } margin-right: 2px ; opacity: 0 ;…" at bounding box center [251, 168] width 440 height 747
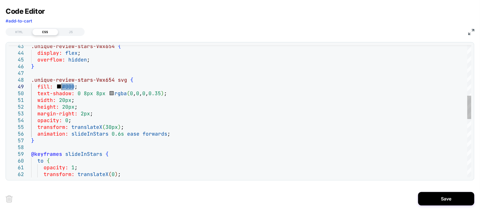
drag, startPoint x: 73, startPoint y: 85, endPoint x: 63, endPoint y: 87, distance: 10.9
click at [63, 87] on div ".unique-review-stars-Vwx654 { display: flex ; overflow: hidden ; } .unique-revi…" at bounding box center [251, 133] width 440 height 747
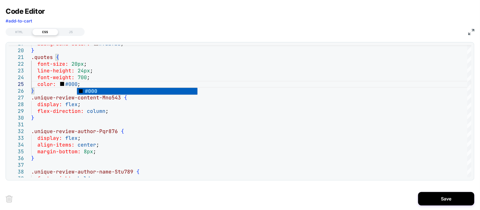
click at [471, 31] on img at bounding box center [471, 32] width 6 height 6
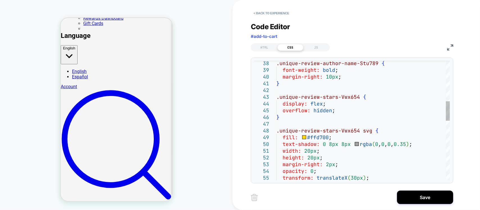
click at [304, 138] on div ".unique-review-author-name-Stu789 { font-weight: bold ; margin-right: 10px ; } …" at bounding box center [363, 177] width 174 height 734
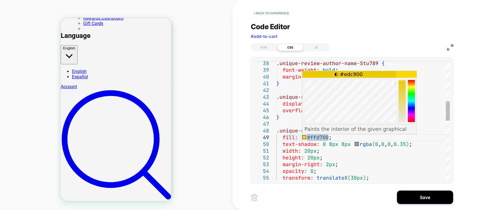
drag, startPoint x: 396, startPoint y: 81, endPoint x: 400, endPoint y: 83, distance: 4.8
click at [398, 83] on div at bounding box center [396, 83] width 3 height 3
drag, startPoint x: 396, startPoint y: 83, endPoint x: 389, endPoint y: 78, distance: 8.8
click at [389, 79] on div at bounding box center [389, 80] width 3 height 3
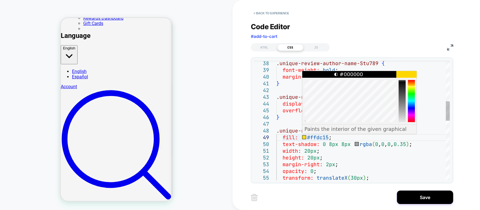
scroll to position [27, 0]
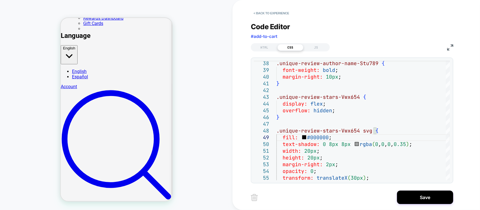
click at [225, 131] on div "PRODUCT: Microchipped Mini [tiny accessory for pet id tag cats and dogs add on …" at bounding box center [116, 105] width 233 height 199
drag, startPoint x: 328, startPoint y: 139, endPoint x: 309, endPoint y: 139, distance: 19.1
click at [309, 139] on div ".unique-review-stars-Vwx654 svg { fill: #000000 ; text-shadow: 0 8px 8px rgba (…" at bounding box center [363, 177] width 174 height 734
click at [354, 123] on div ".unique-review-stars-Vwx654 svg { fill: #ffd700 ; text-shadow: 0 8px 8px rgba (…" at bounding box center [363, 177] width 174 height 734
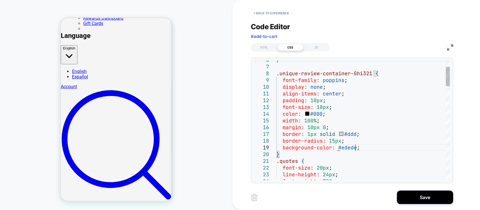
scroll to position [54, 82]
type textarea "**********"
click at [413, 203] on button "Save" at bounding box center [425, 197] width 56 height 13
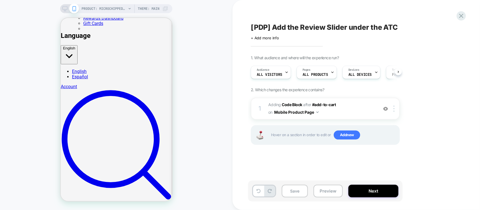
scroll to position [0, 0]
click at [278, 199] on div "Save Preview Next" at bounding box center [325, 191] width 155 height 21
click at [289, 193] on button "Save" at bounding box center [295, 191] width 26 height 13
click at [361, 196] on button "Next" at bounding box center [373, 191] width 50 height 13
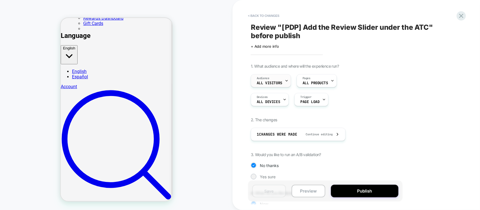
click at [286, 80] on icon at bounding box center [287, 81] width 4 height 4
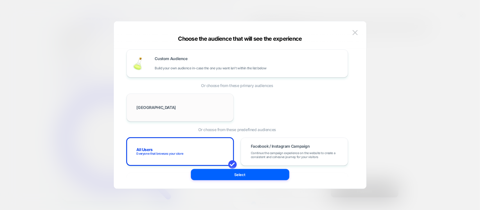
click at [151, 107] on span "[GEOGRAPHIC_DATA]" at bounding box center [156, 108] width 39 height 4
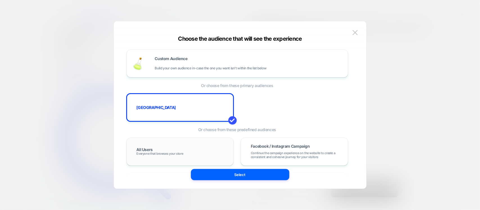
click at [168, 146] on div "All Users Everyone that browses your store" at bounding box center [180, 152] width 96 height 16
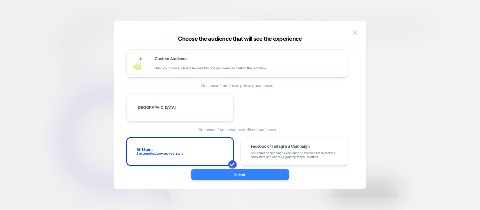
click at [273, 171] on button "Select" at bounding box center [240, 174] width 98 height 11
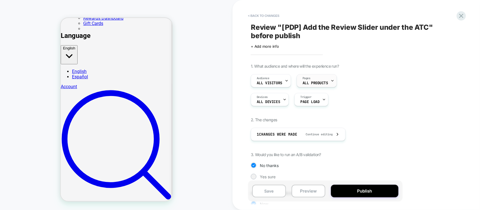
click at [328, 79] on div "Pages ALL PRODUCTS" at bounding box center [315, 81] width 37 height 13
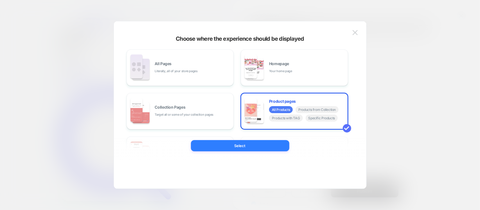
click at [398, 94] on div at bounding box center [240, 105] width 480 height 210
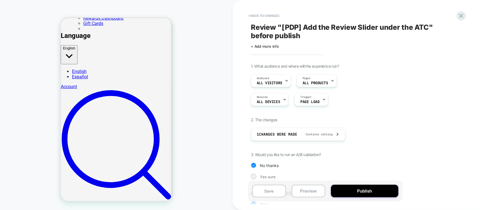
click at [398, 94] on div "Devices ALL DEVICES Trigger Page Load" at bounding box center [325, 99] width 149 height 13
click at [278, 97] on div "Devices ALL DEVICES" at bounding box center [268, 99] width 35 height 13
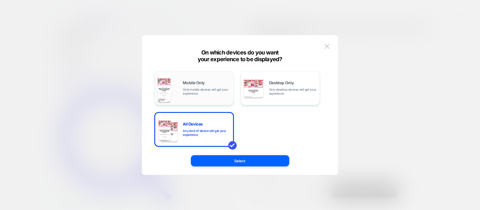
click at [215, 93] on span "Only mobile devices will get your experience" at bounding box center [207, 92] width 48 height 8
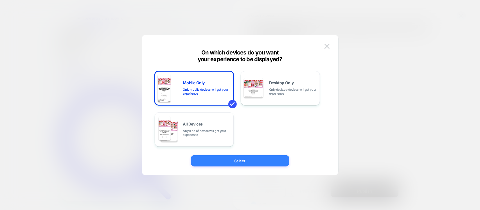
click at [244, 160] on button "Select" at bounding box center [240, 161] width 98 height 11
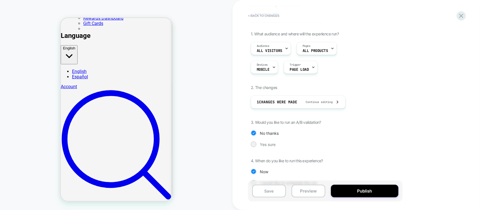
scroll to position [45, 0]
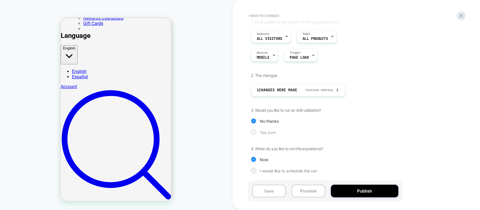
click at [255, 134] on div at bounding box center [253, 132] width 4 height 4
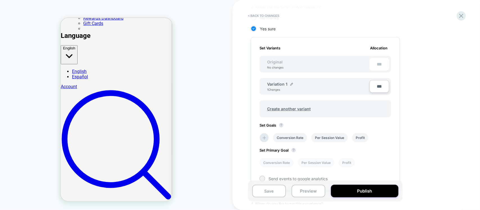
scroll to position [203, 0]
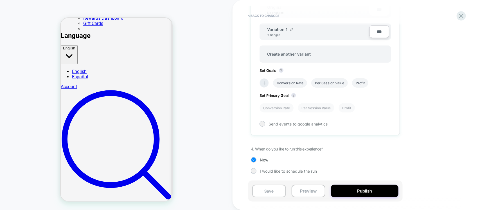
click at [265, 82] on icon at bounding box center [265, 83] width 6 height 6
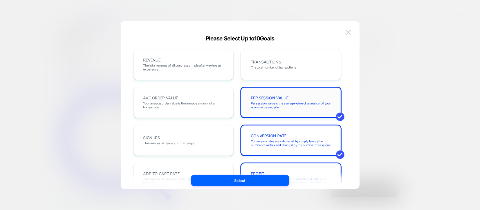
click at [300, 100] on div "PER SESSION VALUE Per session value is the average value of a session of your e…" at bounding box center [291, 102] width 89 height 19
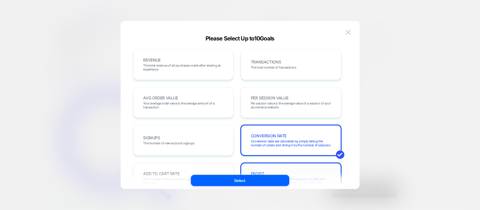
click at [298, 169] on div "PROFIT Profit is calculated based on the variant cost defined in Shopify, Profi…" at bounding box center [291, 178] width 101 height 31
click at [182, 68] on span "The total revenue of all purchases made after viewing an experience" at bounding box center [183, 68] width 80 height 8
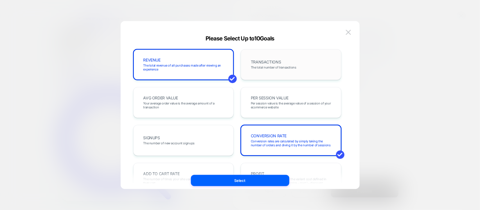
click at [253, 66] on span "The total number of transactions" at bounding box center [274, 68] width 46 height 4
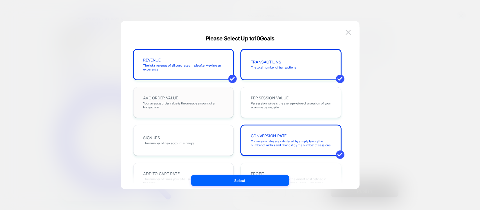
click at [197, 102] on span "Your average order value is the average amount of a transaction" at bounding box center [183, 106] width 80 height 8
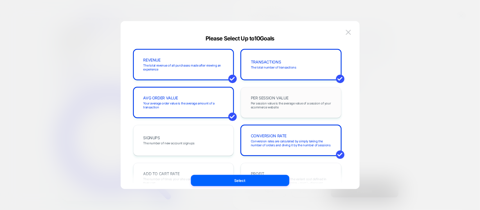
click at [271, 107] on span "Per session value is the average value of a session of your ecommerce website" at bounding box center [291, 106] width 80 height 8
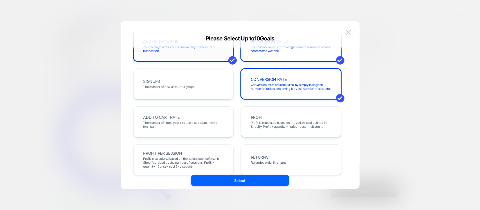
scroll to position [70, 0]
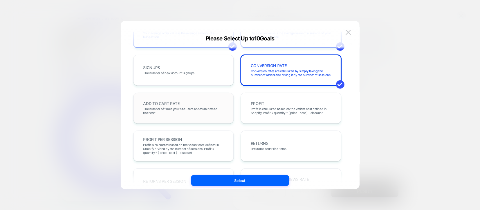
click at [185, 109] on span "The number of times your site users added an item to their cart" at bounding box center [183, 111] width 80 height 8
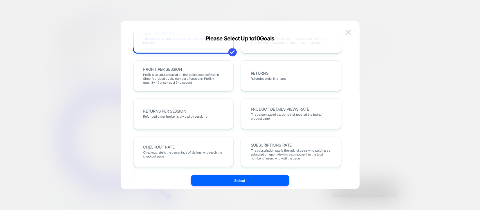
scroll to position [211, 0]
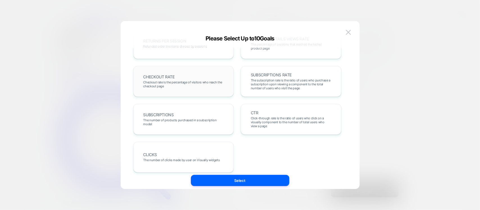
click at [199, 91] on div "CHECKOUT RATE Checkout rate is the percentage of visitors who reach the checkou…" at bounding box center [183, 81] width 101 height 31
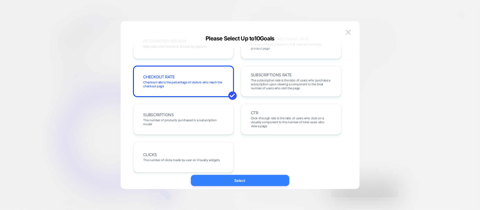
click at [245, 179] on button "Select" at bounding box center [240, 180] width 98 height 11
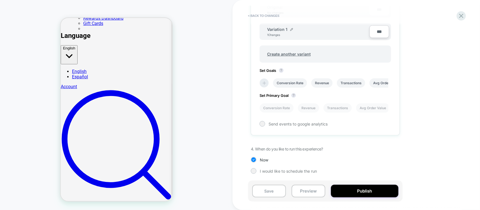
click at [265, 83] on icon at bounding box center [265, 83] width 6 height 6
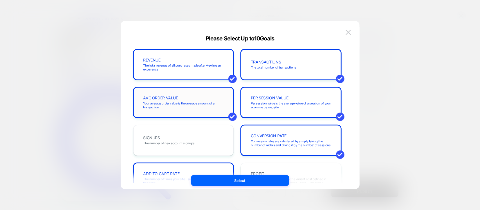
drag, startPoint x: 172, startPoint y: 102, endPoint x: 193, endPoint y: 102, distance: 21.7
click at [172, 102] on span "Your average order value is the average amount of a transaction" at bounding box center [183, 106] width 80 height 8
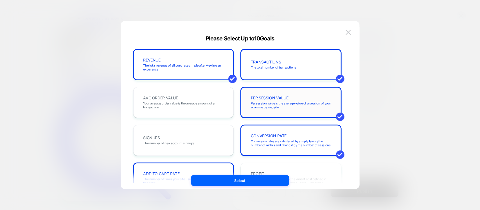
click at [271, 102] on span "Per session value is the average value of a session of your ecommerce website" at bounding box center [291, 106] width 80 height 8
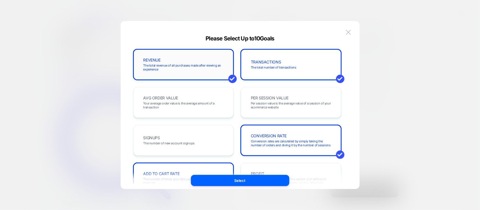
drag, startPoint x: 272, startPoint y: 73, endPoint x: 227, endPoint y: 74, distance: 44.7
click at [271, 73] on div "TRANSACTIONS The total number of transactions" at bounding box center [291, 64] width 89 height 19
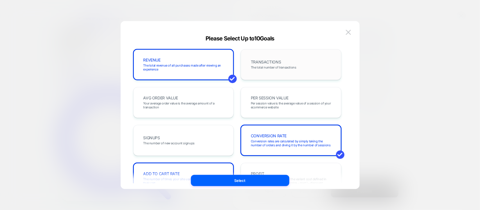
click at [283, 66] on span "The total number of transactions" at bounding box center [274, 68] width 46 height 4
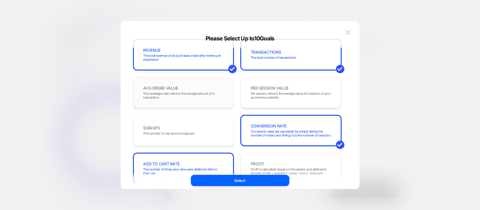
scroll to position [0, 0]
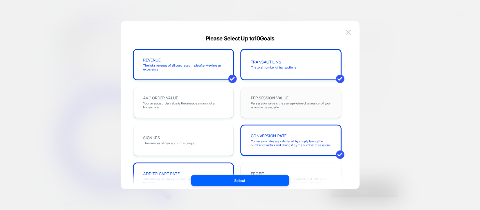
drag, startPoint x: 203, startPoint y: 101, endPoint x: 280, endPoint y: 102, distance: 77.6
click at [204, 101] on div "AVG ORDER VALUE Your average order value is the average amount of a transaction" at bounding box center [183, 102] width 89 height 19
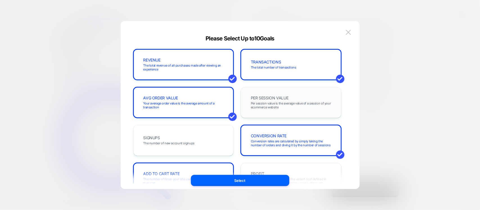
click at [281, 102] on span "Per session value is the average value of a session of your ecommerce website" at bounding box center [291, 106] width 80 height 8
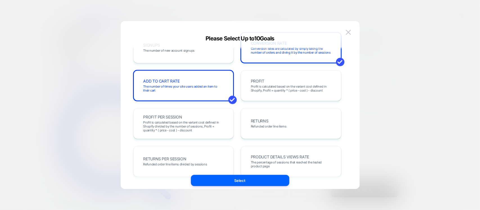
scroll to position [105, 0]
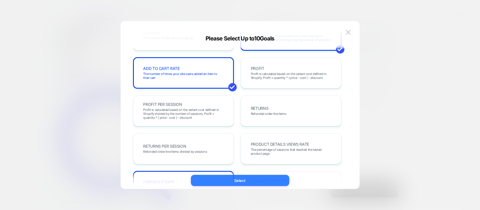
click at [232, 179] on button "Select" at bounding box center [240, 180] width 98 height 11
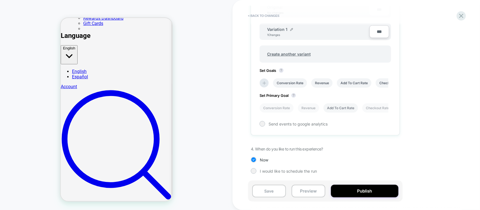
click at [335, 109] on li "Add To Cart Rate" at bounding box center [340, 107] width 35 height 9
click at [261, 125] on div at bounding box center [262, 124] width 4 height 4
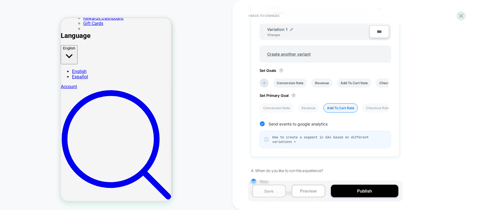
click at [267, 191] on button "Save" at bounding box center [269, 191] width 34 height 13
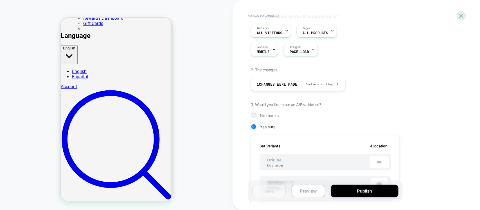
scroll to position [0, 0]
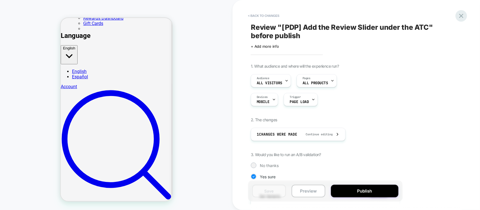
click at [464, 13] on icon at bounding box center [462, 16] width 8 height 8
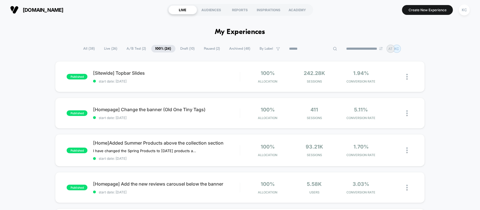
click at [302, 47] on input at bounding box center [313, 49] width 56 height 7
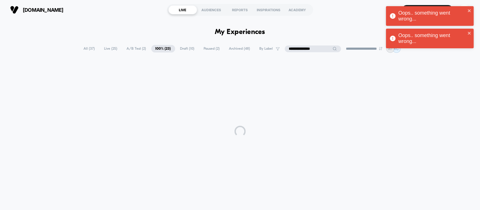
type input "**********"
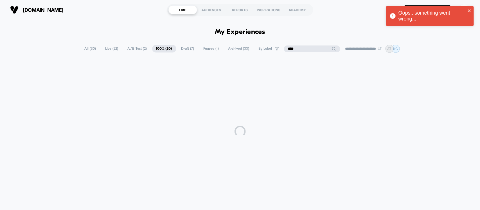
type input "*****"
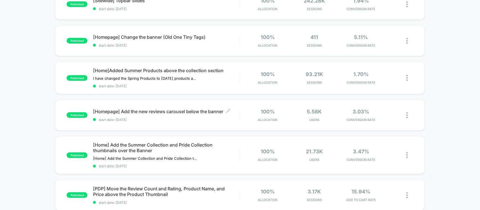
scroll to position [35, 0]
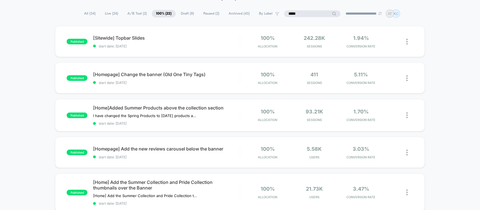
drag, startPoint x: 304, startPoint y: 15, endPoint x: 268, endPoint y: 14, distance: 36.3
click at [268, 14] on div "**********" at bounding box center [240, 14] width 320 height 8
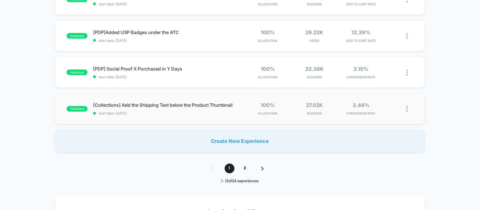
scroll to position [422, 0]
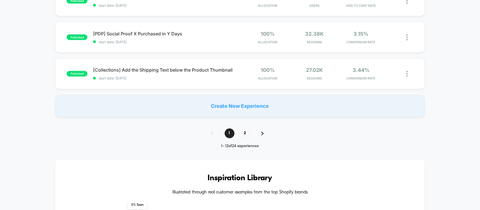
click at [251, 129] on div "1 2" at bounding box center [240, 134] width 70 height 10
click at [244, 132] on span "2" at bounding box center [245, 134] width 10 height 10
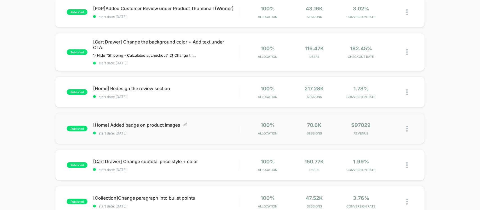
scroll to position [69, 0]
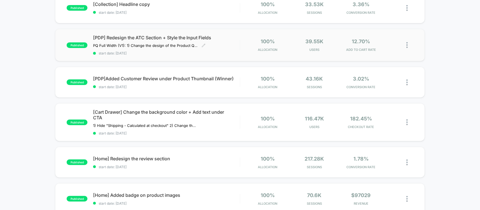
click at [200, 49] on div "[PDP] Redesign the ATC Section + Style the Input Fields PQ Full Width (V1): 1) …" at bounding box center [166, 45] width 147 height 21
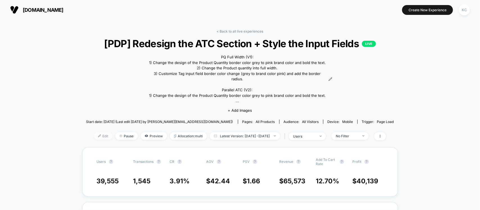
click at [98, 135] on img at bounding box center [99, 136] width 3 height 3
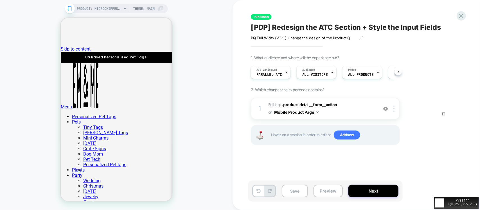
click at [451, 117] on div "#ffffff rgb(255,255,255)" at bounding box center [240, 105] width 480 height 210
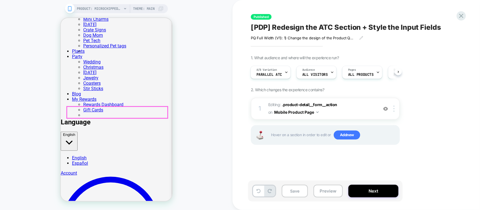
scroll to position [176, 0]
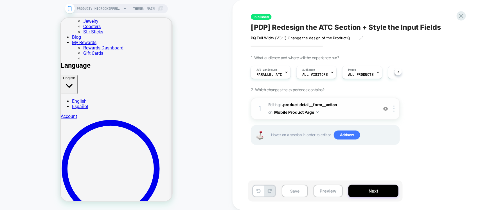
click at [349, 113] on span "Editing : .product-detail__form__action .product-detail__form__action on Mobile…" at bounding box center [321, 108] width 107 height 15
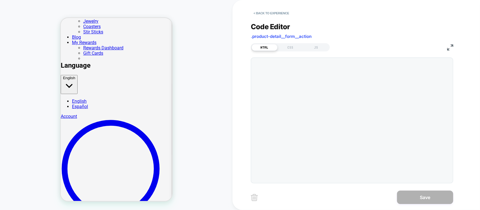
scroll to position [157, 0]
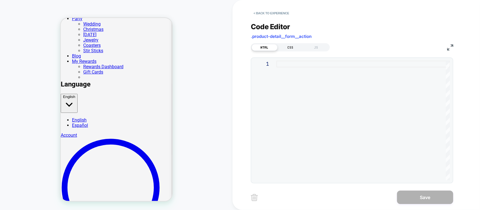
click at [288, 46] on div "CSS" at bounding box center [291, 47] width 26 height 7
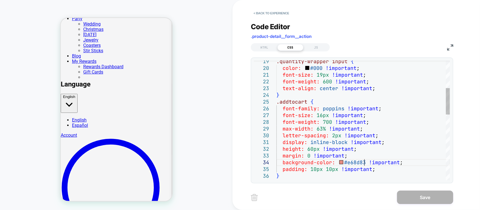
scroll to position [0, 0]
click at [364, 164] on div ".quantity-wrapper input { color: #000 !important ; font-size: 19px !important ;…" at bounding box center [363, 206] width 174 height 538
click at [149, 75] on div "#f4c4c1 rgb(244,196,193)" at bounding box center [240, 105] width 480 height 210
click at [366, 162] on div ".quantity-wrapper input { color: #000 !important ; font-size: 19px !important ;…" at bounding box center [363, 206] width 174 height 538
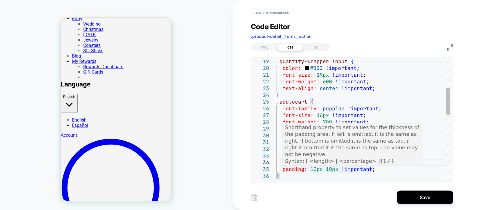
click at [397, 169] on div ".quantity-wrapper input { color: #000 !important ; font-size: 19px !important ;…" at bounding box center [363, 206] width 174 height 538
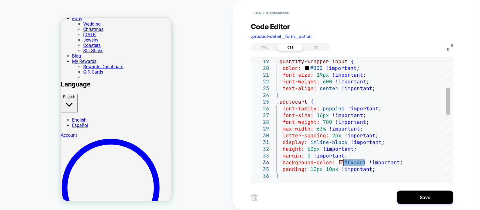
drag, startPoint x: 366, startPoint y: 164, endPoint x: 344, endPoint y: 163, distance: 22.2
click at [344, 163] on div ".quantity-wrapper input { color: #000 !important ; font-size: 19px !important ;…" at bounding box center [363, 206] width 174 height 538
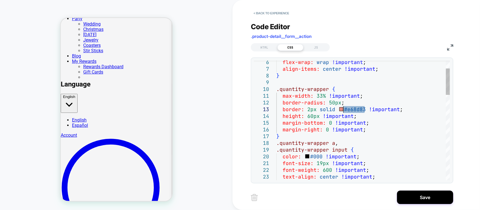
drag, startPoint x: 364, startPoint y: 110, endPoint x: 344, endPoint y: 112, distance: 19.2
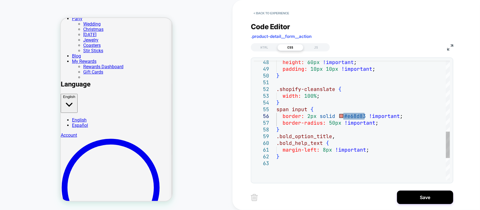
drag, startPoint x: 364, startPoint y: 116, endPoint x: 343, endPoint y: 120, distance: 21.7
click at [343, 120] on div "height: 60px !important ; padding: 10px 10px !important ; } .shopify-cleanslate…" at bounding box center [363, 11] width 174 height 538
click at [394, 150] on div "height: 60px !important ; padding: 10px 10px !important ; } .shopify-cleanslate…" at bounding box center [363, 11] width 174 height 538
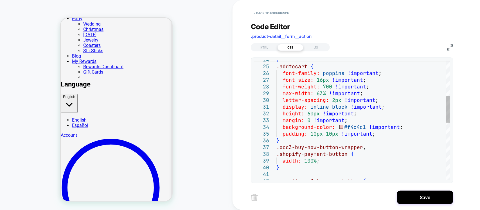
drag, startPoint x: 400, startPoint y: 128, endPoint x: 402, endPoint y: 128, distance: 2.8
click at [400, 128] on div "} .spurit-occ3-buy-now-button { .occ3-buy-now-button-wrapper , .shopify-payment…" at bounding box center [363, 170] width 174 height 538
click at [406, 129] on div "} .spurit-occ3-buy-now-button { .occ3-buy-now-button-wrapper , .shopify-payment…" at bounding box center [363, 170] width 174 height 538
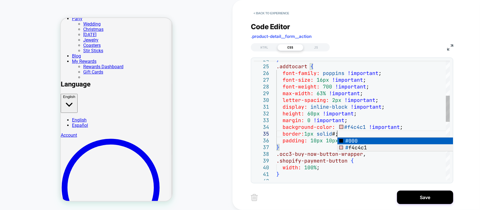
scroll to position [27, 60]
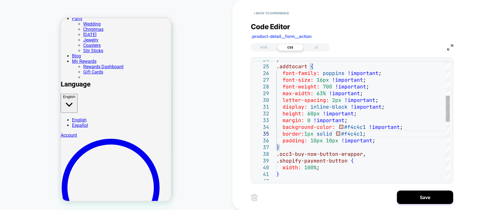
click at [428, 143] on div "} .occ3-buy-now-button-wrapper , .shopify-payment-button { width: 100% ; paddin…" at bounding box center [363, 173] width 174 height 545
click at [363, 133] on div "} .occ3-buy-now-button-wrapper , .shopify-payment-button { width: 100% ; paddin…" at bounding box center [363, 173] width 174 height 545
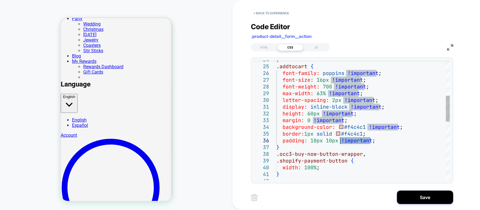
drag, startPoint x: 371, startPoint y: 141, endPoint x: 341, endPoint y: 142, distance: 31.0
click at [341, 142] on div "} .occ3-buy-now-button-wrapper , .shopify-payment-button { width: 100% ; paddin…" at bounding box center [363, 173] width 174 height 545
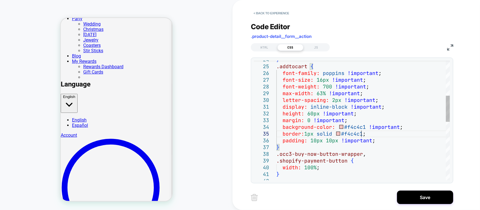
drag, startPoint x: 362, startPoint y: 134, endPoint x: 380, endPoint y: 142, distance: 19.9
click at [362, 134] on div "} .occ3-buy-now-button-wrapper , .shopify-payment-button { width: 100% ; paddin…" at bounding box center [363, 173] width 174 height 545
type textarea "**********"
click at [428, 195] on button "Save" at bounding box center [425, 197] width 56 height 13
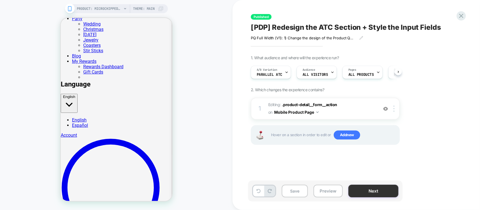
scroll to position [0, 0]
click at [293, 192] on button "Save" at bounding box center [295, 191] width 26 height 13
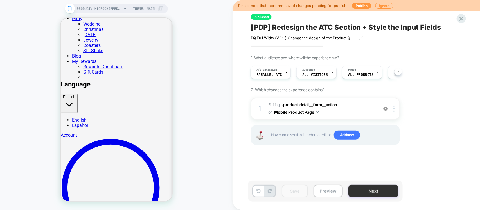
click at [369, 192] on button "Next" at bounding box center [373, 191] width 50 height 13
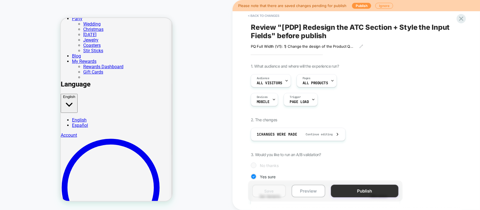
scroll to position [0, 1]
click at [343, 194] on button "Publish" at bounding box center [364, 191] width 67 height 13
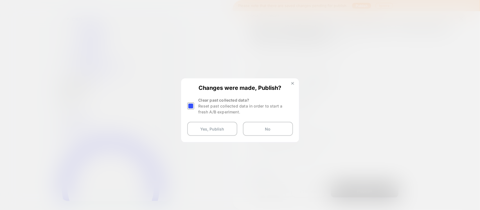
click at [292, 84] on img at bounding box center [292, 83] width 3 height 3
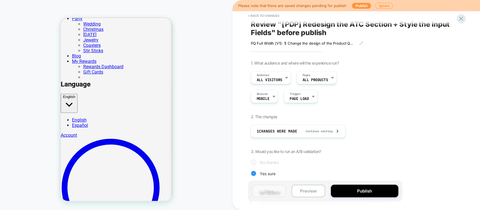
scroll to position [0, 0]
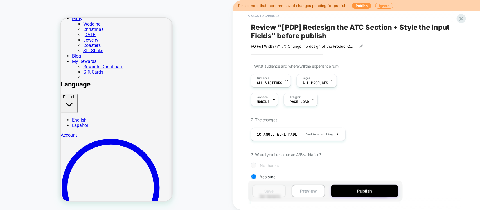
click at [267, 9] on div "Please note that there are saved changes pending for publish Publish Ignore" at bounding box center [356, 5] width 247 height 11
click at [269, 15] on button "< Back to changes" at bounding box center [263, 15] width 37 height 9
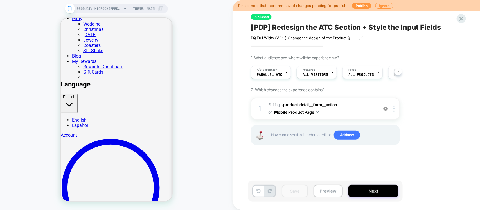
scroll to position [0, 0]
click at [382, 194] on button "Next" at bounding box center [373, 191] width 50 height 13
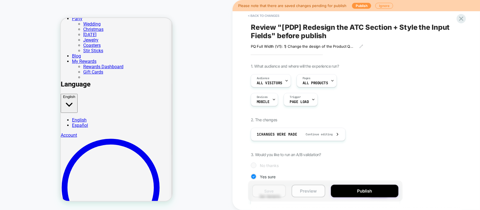
scroll to position [0, 1]
click at [352, 185] on div "Save Preview Publish" at bounding box center [325, 191] width 155 height 21
click at [357, 189] on button "Publish" at bounding box center [364, 191] width 67 height 13
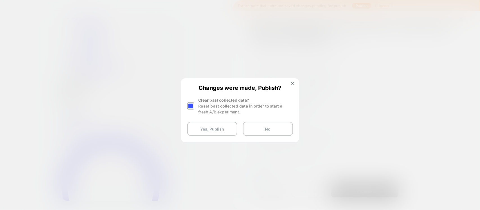
click at [188, 105] on div at bounding box center [190, 106] width 7 height 7
click at [212, 131] on button "Yes, Publish" at bounding box center [212, 129] width 50 height 14
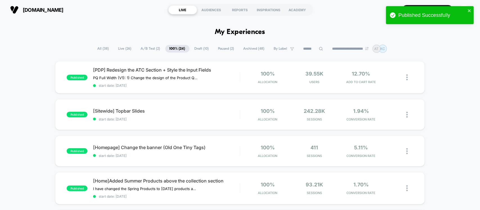
click at [144, 46] on span "A/B Test ( 2 )" at bounding box center [151, 49] width 28 height 8
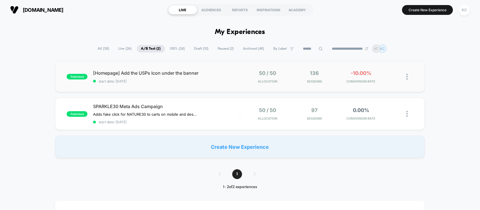
click at [193, 85] on div "published [Homepage] Add the USPs Icon under the banner start date: 01/09/2025 …" at bounding box center [240, 76] width 370 height 31
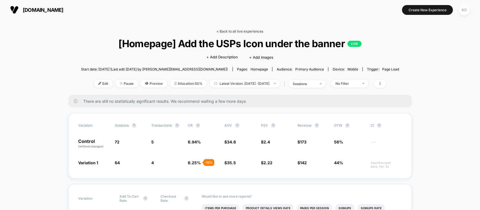
click at [223, 30] on link "< Back to all live experiences" at bounding box center [240, 31] width 47 height 4
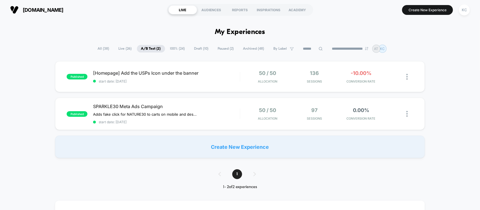
click at [169, 49] on span "100% ( 24 )" at bounding box center [177, 49] width 23 height 8
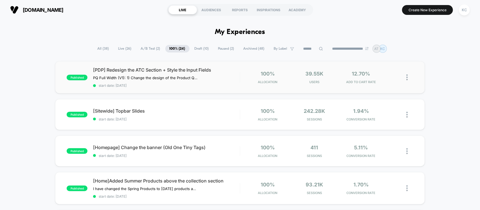
click at [204, 87] on div "published [PDP] Redesign the ATC Section + Style the Input Fields PQ Full Width…" at bounding box center [240, 77] width 370 height 32
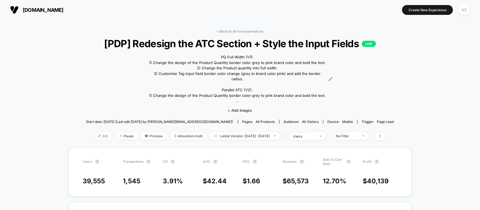
click at [94, 132] on span "Edit" at bounding box center [103, 136] width 19 height 8
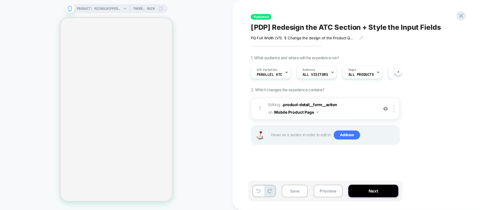
scroll to position [0, 0]
click at [338, 109] on span "Editing : .product-detail__form__action .product-detail__form__action on Mobile…" at bounding box center [321, 108] width 107 height 15
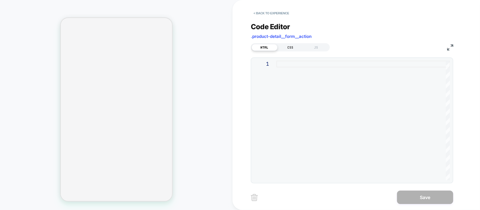
click at [287, 46] on div "CSS" at bounding box center [291, 47] width 26 height 7
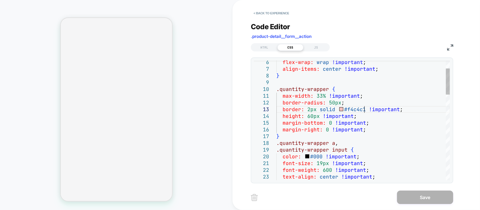
scroll to position [0, 0]
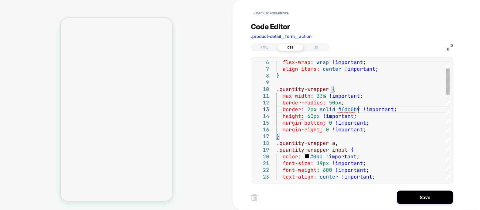
scroll to position [13, 82]
drag, startPoint x: 364, startPoint y: 109, endPoint x: 344, endPoint y: 111, distance: 19.2
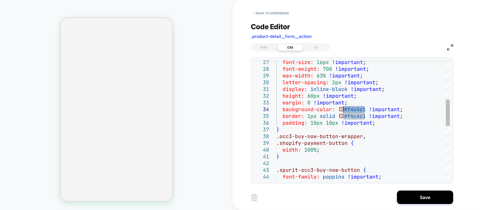
drag, startPoint x: 365, startPoint y: 110, endPoint x: 344, endPoint y: 113, distance: 21.0
click at [344, 113] on div "font-size: 16px !important ; font-weight: 700 !important ; max-width: 63% !impo…" at bounding box center [363, 156] width 174 height 545
drag, startPoint x: 364, startPoint y: 118, endPoint x: 344, endPoint y: 120, distance: 20.0
click at [344, 120] on div "font-size: 16px !important ; font-weight: 700 !important ; max-width: 63% !impo…" at bounding box center [363, 156] width 174 height 545
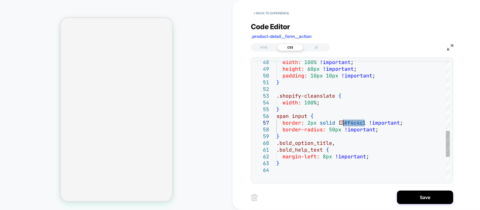
drag, startPoint x: 359, startPoint y: 123, endPoint x: 344, endPoint y: 123, distance: 15.5
click at [344, 123] on div "width: 100% !important ; height: 60px !important ; padding: 10px 10px !importan…" at bounding box center [363, 14] width 174 height 545
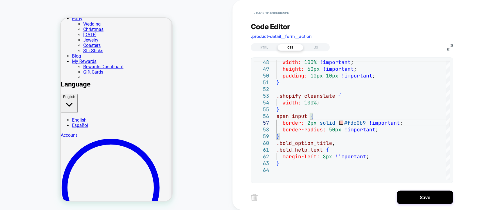
scroll to position [0, 0]
type textarea "**********"
click at [205, 139] on div "PRODUCT: Microchipped Mini [tiny accessory for pet id tag cats and dogs add on …" at bounding box center [116, 105] width 233 height 199
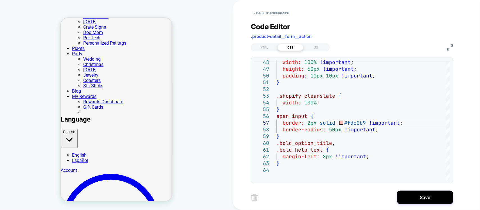
scroll to position [157, 0]
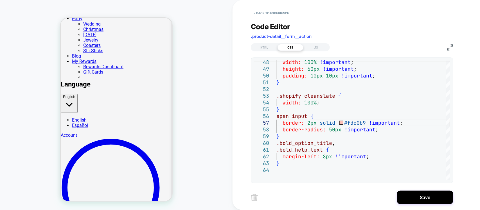
click at [224, 137] on div "PRODUCT: Microchipped Mini [tiny accessory for pet id tag cats and dogs add on …" at bounding box center [116, 105] width 233 height 199
click at [431, 196] on button "Save" at bounding box center [425, 197] width 56 height 13
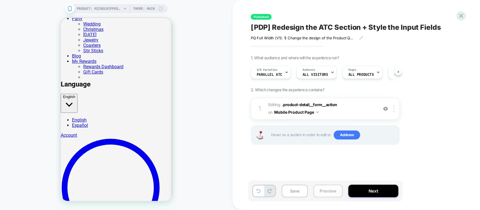
scroll to position [0, 0]
click at [300, 196] on button "Save" at bounding box center [295, 191] width 26 height 13
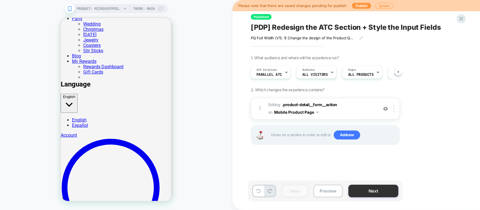
click at [375, 189] on button "Next" at bounding box center [373, 191] width 50 height 13
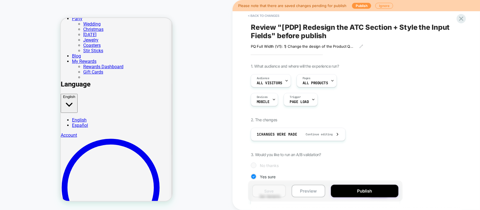
scroll to position [0, 1]
click at [354, 191] on button "Publish" at bounding box center [364, 191] width 67 height 13
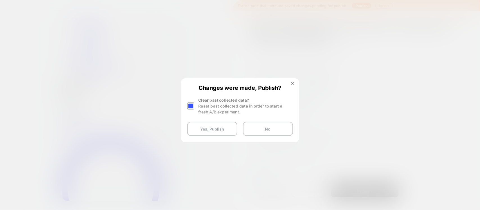
click at [189, 104] on div at bounding box center [190, 106] width 7 height 7
click at [202, 125] on button "Yes, Publish" at bounding box center [212, 129] width 50 height 14
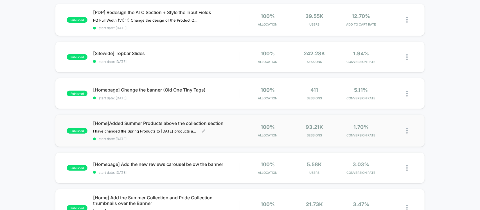
scroll to position [70, 0]
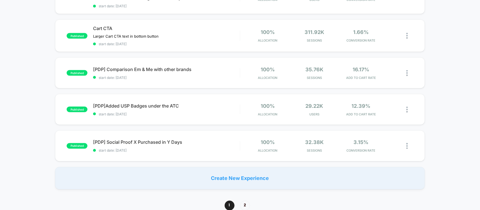
scroll to position [352, 0]
click at [246, 201] on span "2" at bounding box center [245, 206] width 10 height 10
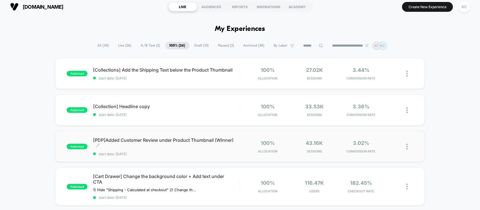
scroll to position [0, 0]
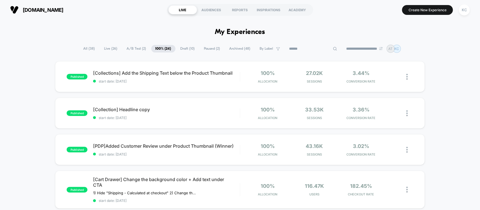
click at [303, 49] on input at bounding box center [313, 49] width 56 height 7
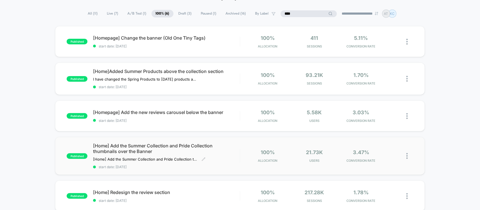
scroll to position [70, 0]
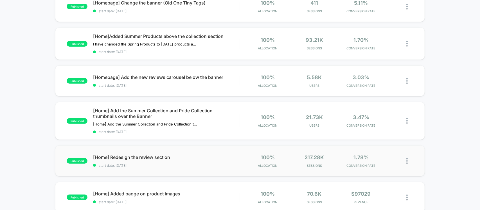
type input "****"
click at [170, 167] on div "published [Home] Redesign the review section start date: 04/05/2024 100% Alloca…" at bounding box center [240, 161] width 370 height 31
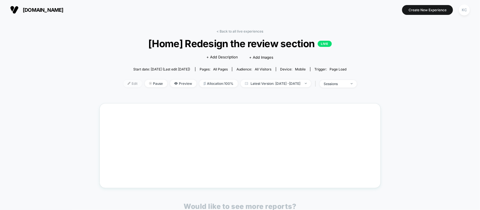
click at [123, 83] on span "Edit" at bounding box center [132, 84] width 19 height 8
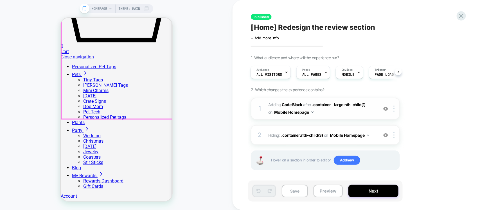
scroll to position [492, 0]
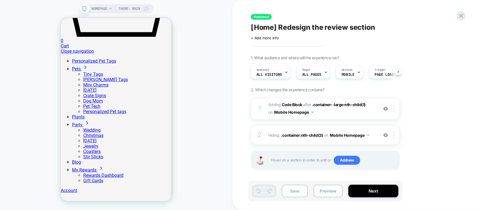
click at [335, 115] on span "Adding Code Block AFTER .container--large:nth-child(1) .container--large:nth-ch…" at bounding box center [321, 108] width 107 height 15
click at [335, 143] on div "2 Hiding : .container:nth-child(3) .container:nth-child(3) on Mobile Homepage A…" at bounding box center [325, 135] width 149 height 20
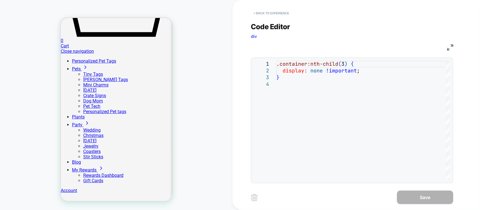
click at [258, 16] on button "< Back to experience" at bounding box center [271, 13] width 41 height 9
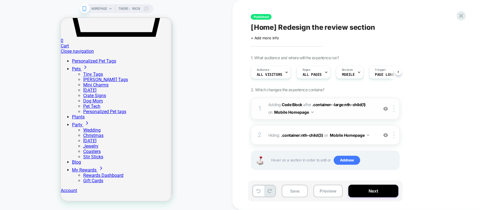
scroll to position [0, 0]
click at [339, 111] on span "Adding Code Block AFTER .container--large:nth-child(1) .container--large:nth-ch…" at bounding box center [321, 108] width 107 height 15
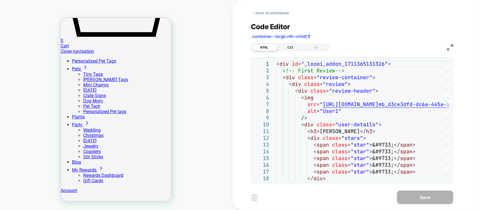
click at [289, 46] on div "CSS" at bounding box center [291, 47] width 26 height 7
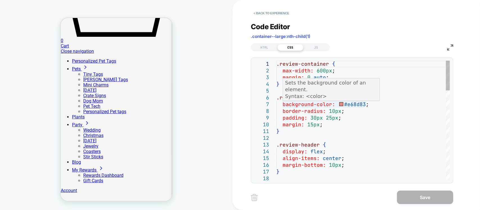
scroll to position [0, 0]
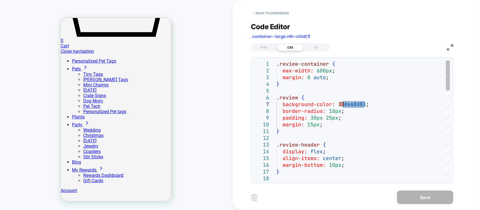
drag, startPoint x: 364, startPoint y: 106, endPoint x: 342, endPoint y: 108, distance: 22.0
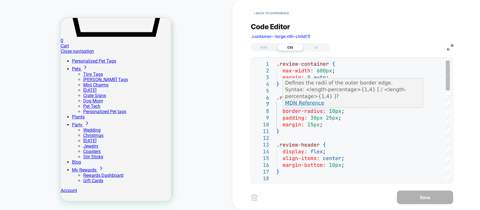
type textarea "**********"
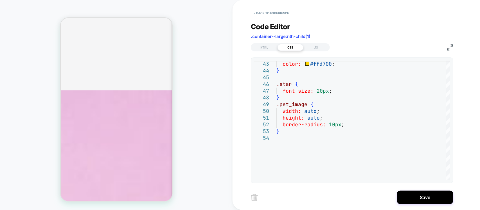
scroll to position [1406, 0]
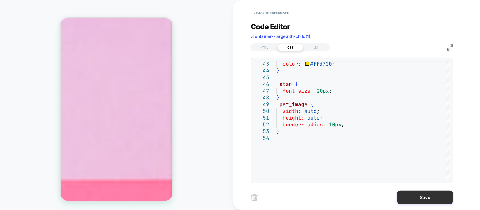
click at [418, 197] on button "Save" at bounding box center [425, 197] width 56 height 13
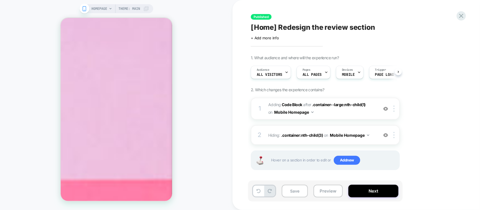
scroll to position [0, 0]
click at [289, 190] on button "Save" at bounding box center [295, 191] width 26 height 13
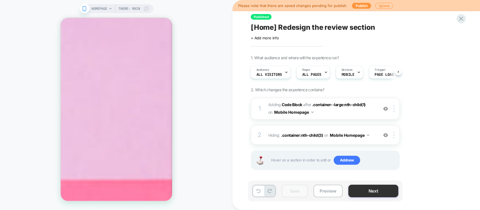
click at [379, 187] on button "Next" at bounding box center [373, 191] width 50 height 13
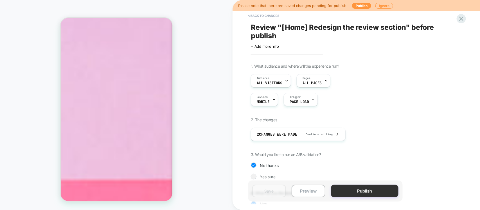
click at [352, 189] on button "Publish" at bounding box center [364, 191] width 67 height 13
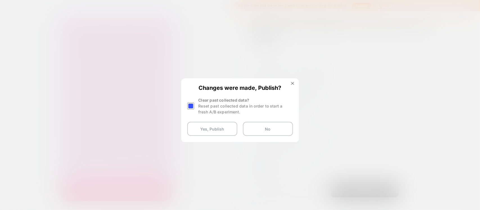
drag, startPoint x: 188, startPoint y: 102, endPoint x: 193, endPoint y: 121, distance: 20.3
click at [188, 102] on div at bounding box center [191, 106] width 8 height 18
drag, startPoint x: 190, startPoint y: 102, endPoint x: 200, endPoint y: 117, distance: 17.9
click at [190, 103] on div at bounding box center [190, 106] width 7 height 7
click at [201, 127] on button "Yes, Publish" at bounding box center [212, 129] width 50 height 14
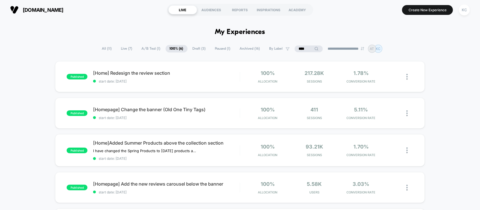
click at [196, 46] on span "Draft ( 3 )" at bounding box center [199, 49] width 22 height 8
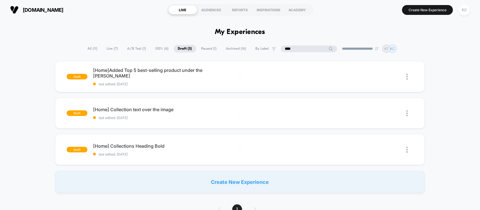
click at [264, 48] on div "**********" at bounding box center [240, 49] width 313 height 8
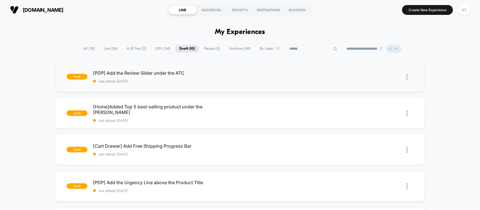
click at [210, 85] on div "draft [PDP] Add the Review Slider under the ATC last edited: 02/09/2025 Edit Du…" at bounding box center [240, 76] width 370 height 31
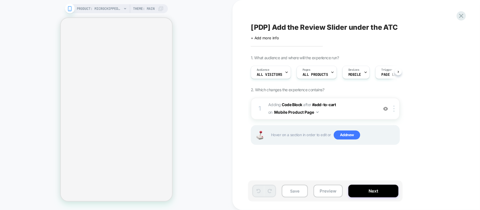
scroll to position [0, 0]
click at [349, 110] on span "Adding Code Block AFTER #add-to-cart #add-to-cart on Mobile Product Page" at bounding box center [321, 108] width 107 height 15
click at [350, 114] on span "Adding Code Block AFTER #add-to-cart #add-to-cart on Mobile Product Page" at bounding box center [321, 108] width 107 height 15
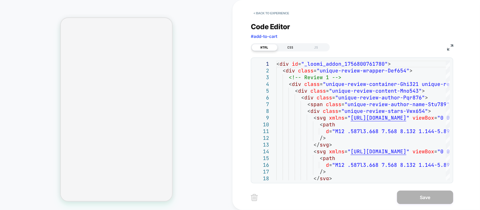
click at [295, 47] on div "CSS" at bounding box center [291, 47] width 26 height 7
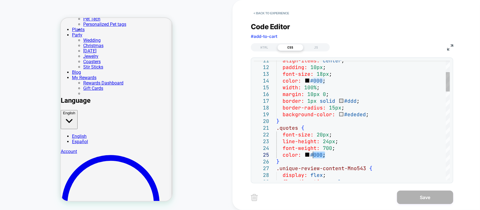
scroll to position [0, 0]
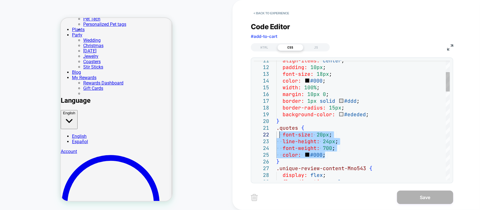
drag, startPoint x: 331, startPoint y: 157, endPoint x: 278, endPoint y: 141, distance: 55.1
drag, startPoint x: 285, startPoint y: 164, endPoint x: 274, endPoint y: 127, distance: 38.4
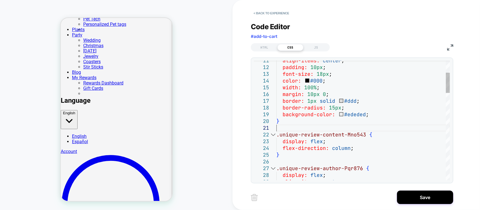
type textarea "**********"
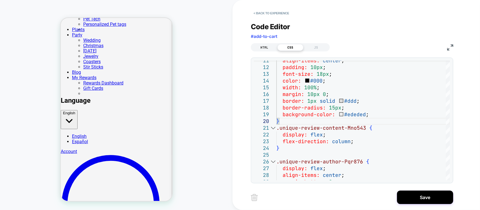
click at [262, 48] on div "HTML" at bounding box center [265, 47] width 26 height 7
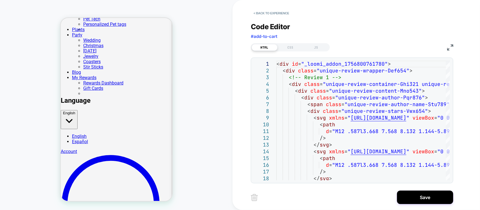
click at [446, 46] on div "HTML CSS JS" at bounding box center [352, 47] width 202 height 10
click at [449, 47] on img at bounding box center [450, 47] width 6 height 6
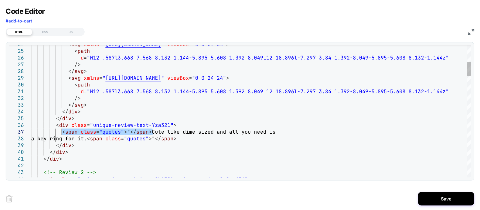
drag, startPoint x: 153, startPoint y: 132, endPoint x: 63, endPoint y: 133, distance: 90.6
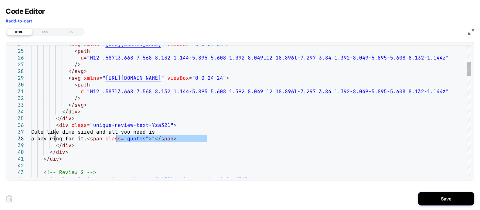
drag, startPoint x: 220, startPoint y: 142, endPoint x: 117, endPoint y: 140, distance: 102.7
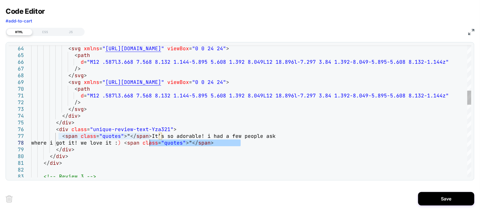
drag, startPoint x: 228, startPoint y: 144, endPoint x: 151, endPoint y: 146, distance: 77.1
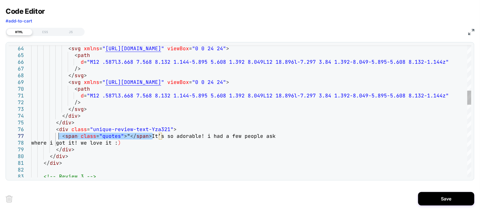
drag, startPoint x: 152, startPoint y: 137, endPoint x: 58, endPoint y: 138, distance: 93.9
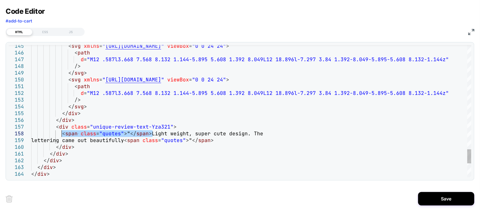
drag, startPoint x: 152, startPoint y: 134, endPoint x: 60, endPoint y: 136, distance: 92.5
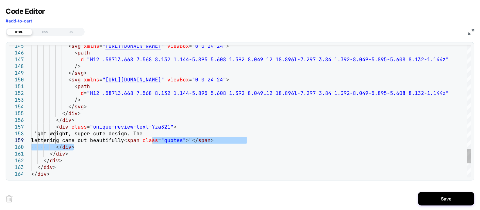
drag, startPoint x: 219, startPoint y: 144, endPoint x: 224, endPoint y: 141, distance: 5.5
drag, startPoint x: 254, startPoint y: 141, endPoint x: 154, endPoint y: 143, distance: 100.4
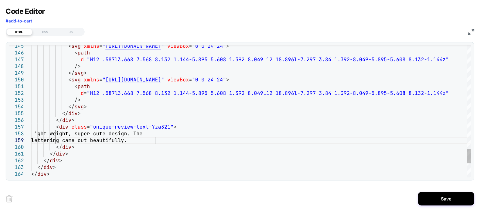
scroll to position [54, 124]
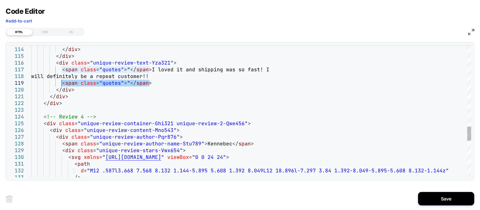
drag, startPoint x: 154, startPoint y: 84, endPoint x: 62, endPoint y: 84, distance: 91.1
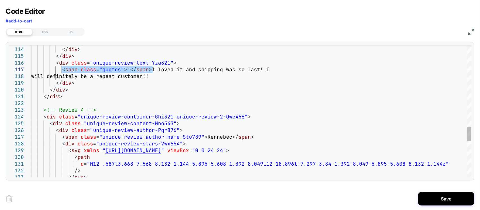
drag, startPoint x: 151, startPoint y: 71, endPoint x: 61, endPoint y: 70, distance: 90.0
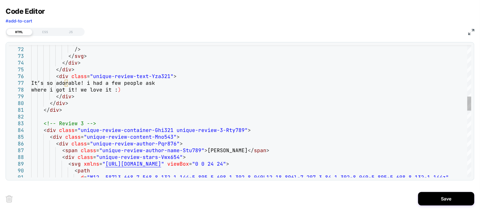
click at [151, 89] on div "< path d = "M12 .587l3.668 7.568 8.132 1.144-5.895 5.608 1.39 2 8.049L12 18.896…" at bounding box center [251, 183] width 440 height 1233
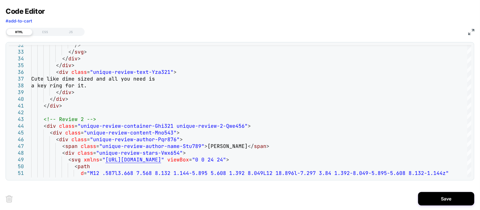
type textarea "**********"
click at [469, 31] on img at bounding box center [471, 32] width 6 height 6
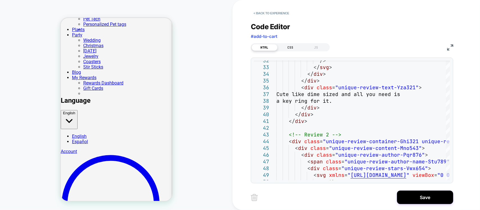
click at [297, 48] on div "CSS" at bounding box center [291, 47] width 26 height 7
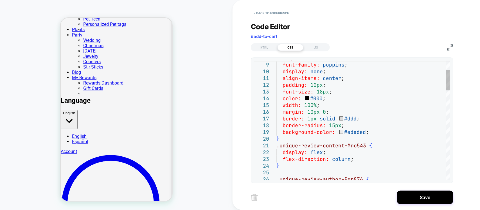
scroll to position [0, 0]
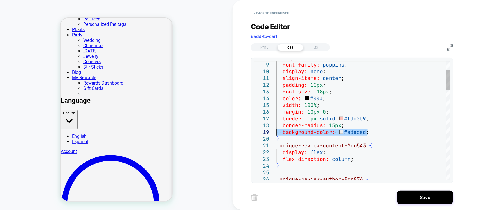
drag, startPoint x: 367, startPoint y: 132, endPoint x: 265, endPoint y: 132, distance: 102.1
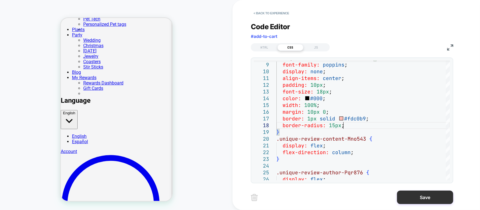
type textarea "**********"
click at [417, 193] on button "Save" at bounding box center [425, 197] width 56 height 13
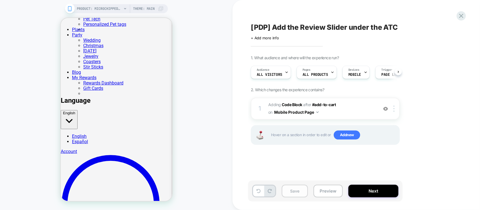
scroll to position [0, 0]
click at [301, 191] on button "Save" at bounding box center [295, 191] width 26 height 13
click at [330, 191] on button "Preview" at bounding box center [328, 191] width 29 height 13
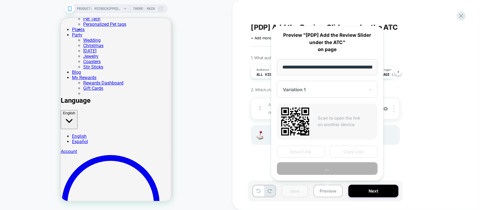
scroll to position [0, 214]
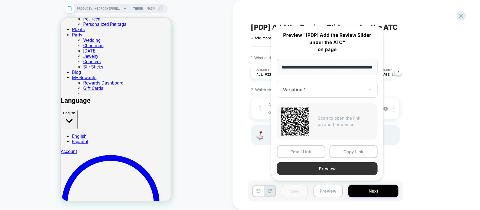
click at [336, 165] on button "Preview" at bounding box center [327, 169] width 101 height 13
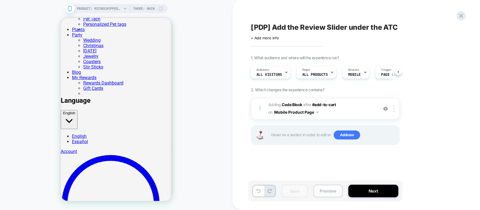
click at [332, 194] on button "Preview" at bounding box center [328, 191] width 29 height 13
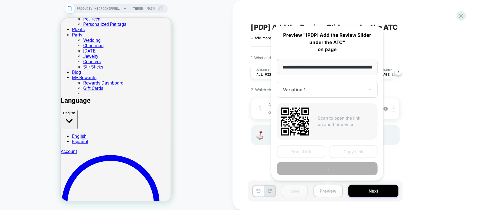
scroll to position [0, 214]
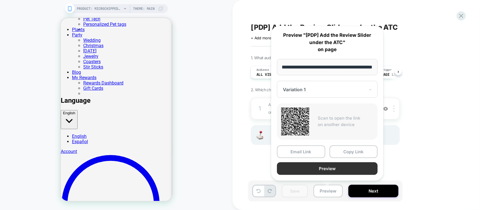
click at [335, 170] on button "Preview" at bounding box center [327, 169] width 101 height 13
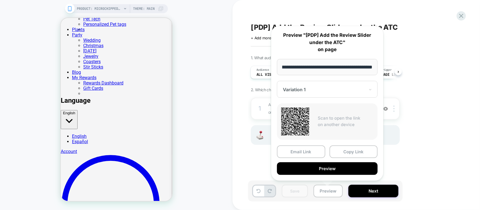
scroll to position [0, 0]
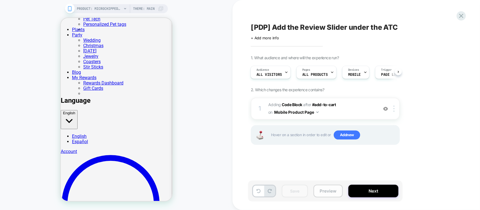
click at [335, 197] on button "Preview" at bounding box center [328, 191] width 29 height 13
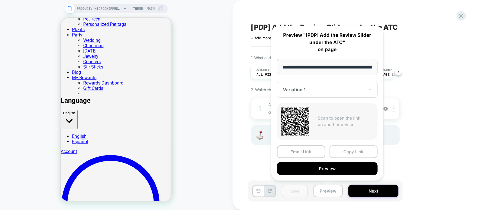
scroll to position [0, 214]
click at [357, 154] on button "Copy Link" at bounding box center [354, 152] width 48 height 13
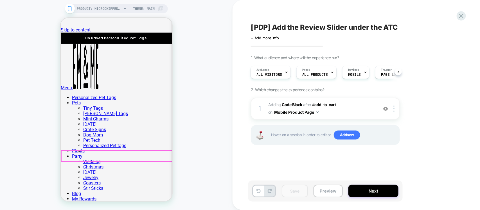
scroll to position [0, 0]
